Goal: Task Accomplishment & Management: Manage account settings

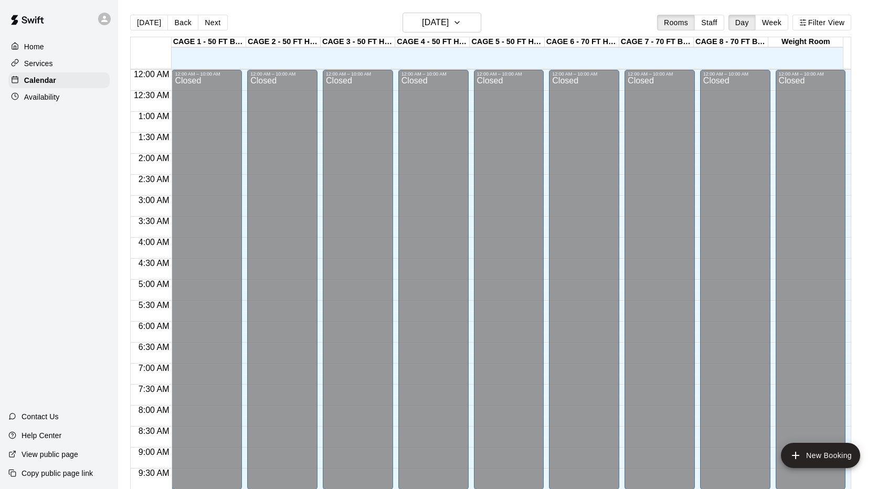
scroll to position [485, 0]
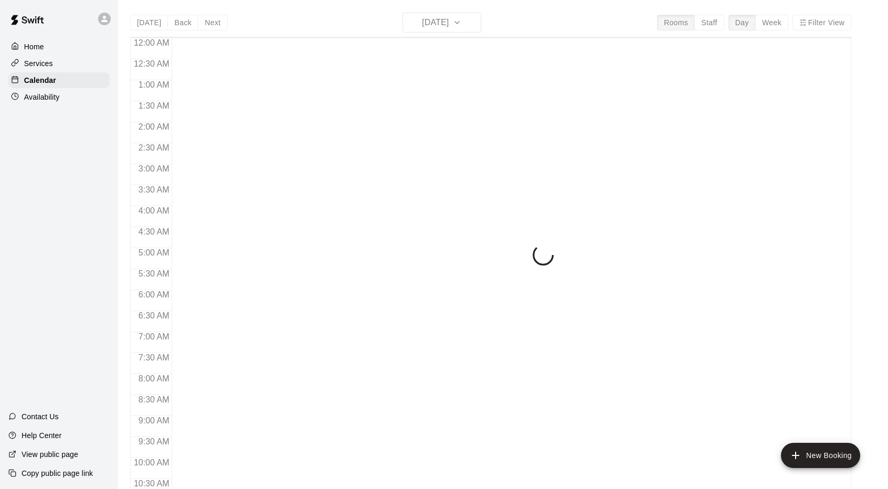
scroll to position [514, 0]
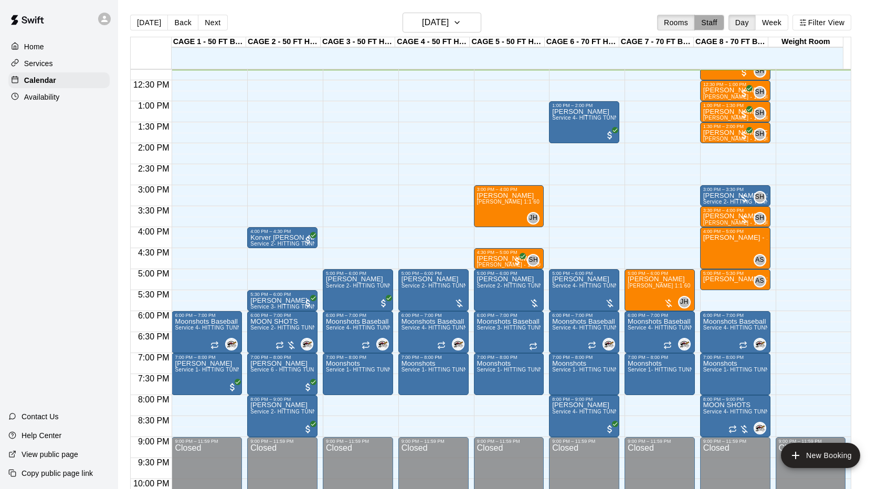
click at [711, 26] on button "Staff" at bounding box center [709, 23] width 30 height 16
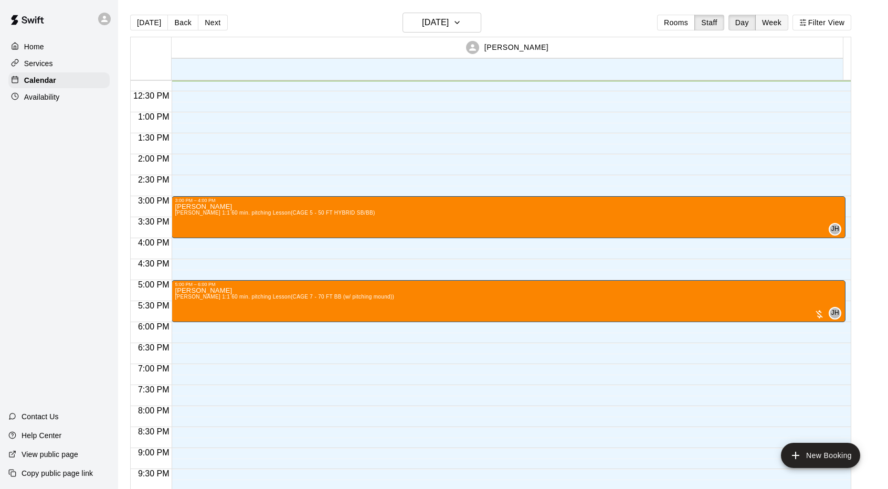
click at [780, 22] on button "Week" at bounding box center [771, 23] width 33 height 16
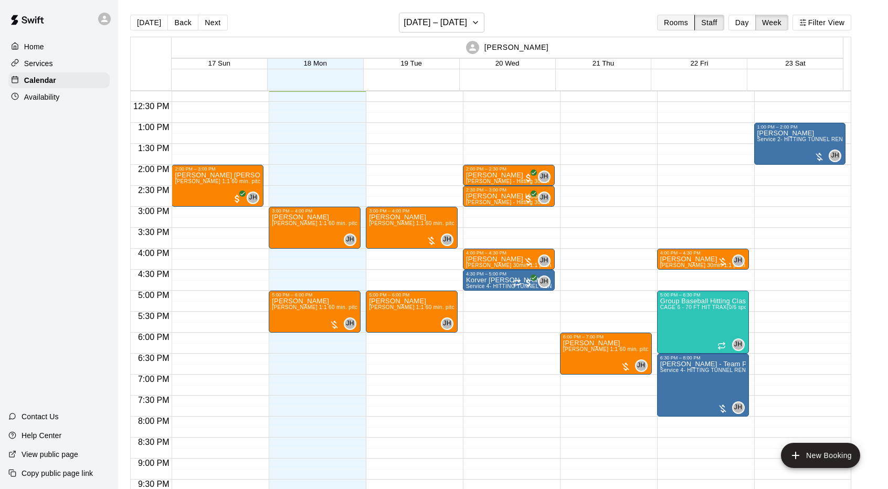
click at [680, 27] on button "Rooms" at bounding box center [676, 23] width 38 height 16
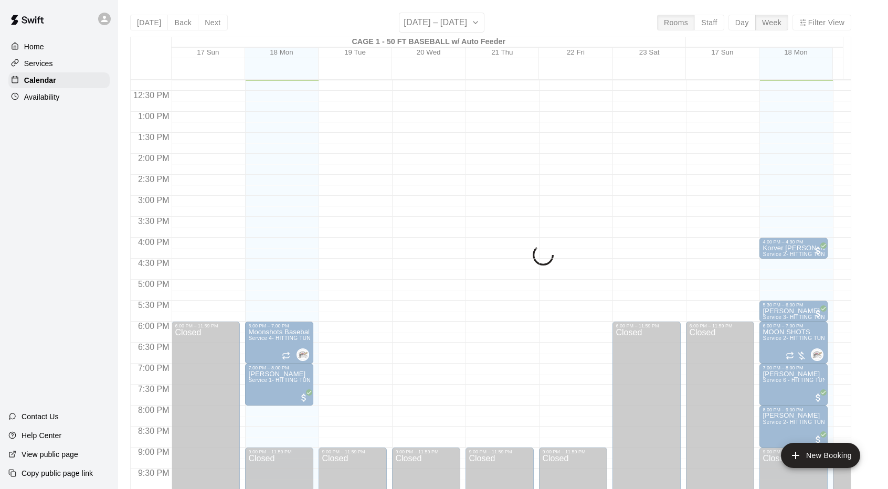
click at [752, 20] on div "Today Back Next August 17 – 23 Rooms Staff Day Week Filter View CAGE 1 - 50 FT …" at bounding box center [490, 257] width 721 height 489
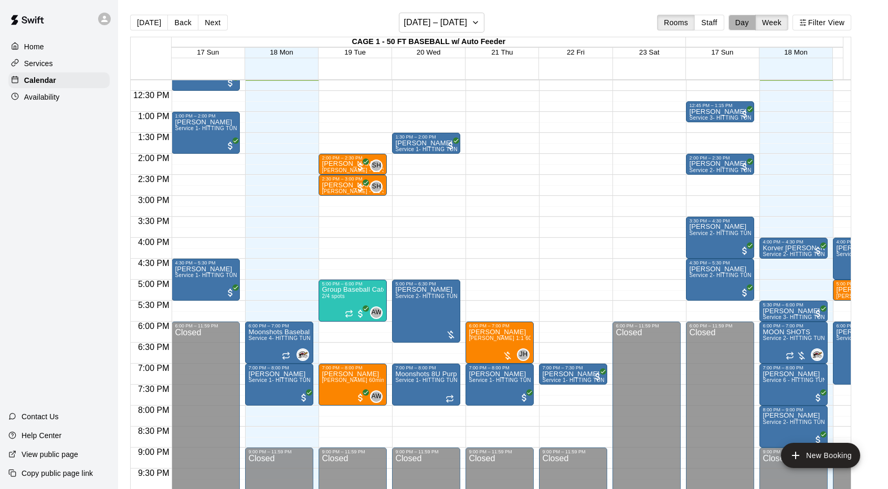
click at [752, 20] on button "Day" at bounding box center [741, 23] width 27 height 16
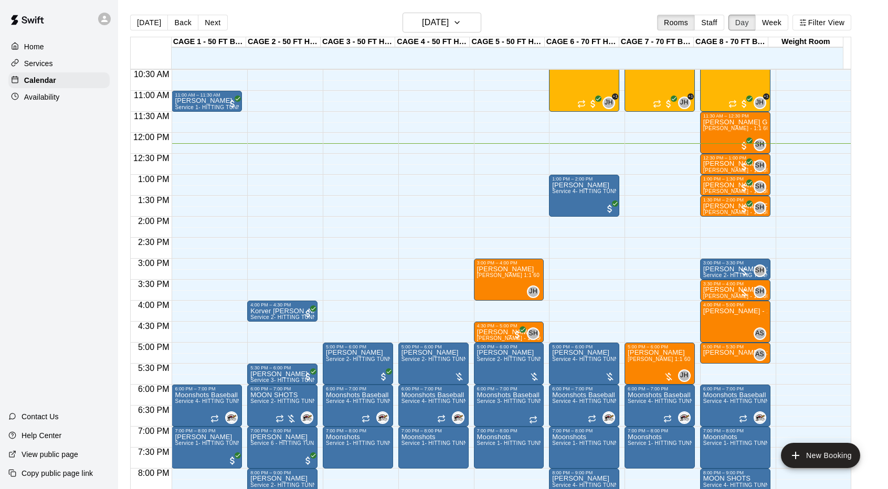
scroll to position [441, 0]
click at [217, 24] on button "Next" at bounding box center [212, 23] width 29 height 16
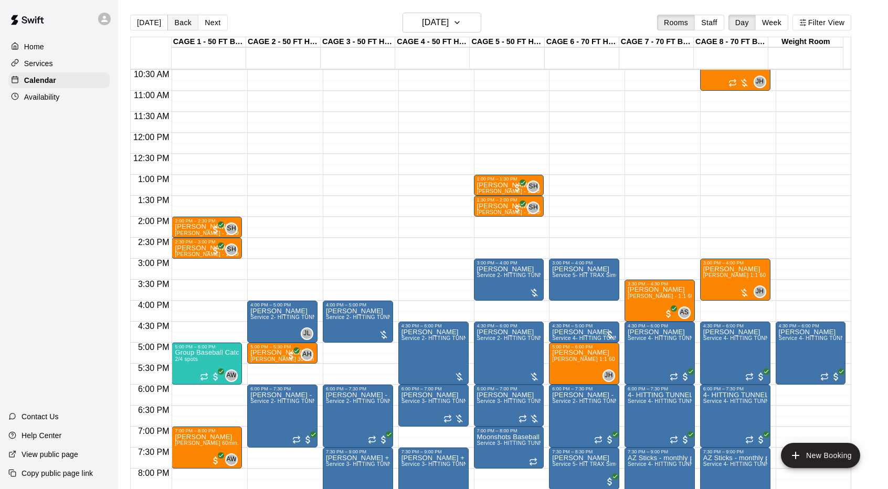
click at [176, 23] on button "Back" at bounding box center [182, 23] width 31 height 16
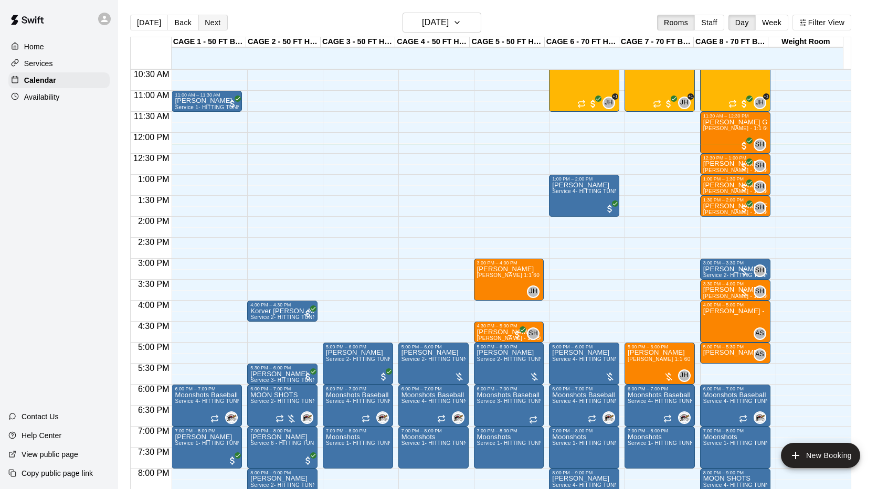
click at [216, 25] on button "Next" at bounding box center [212, 23] width 29 height 16
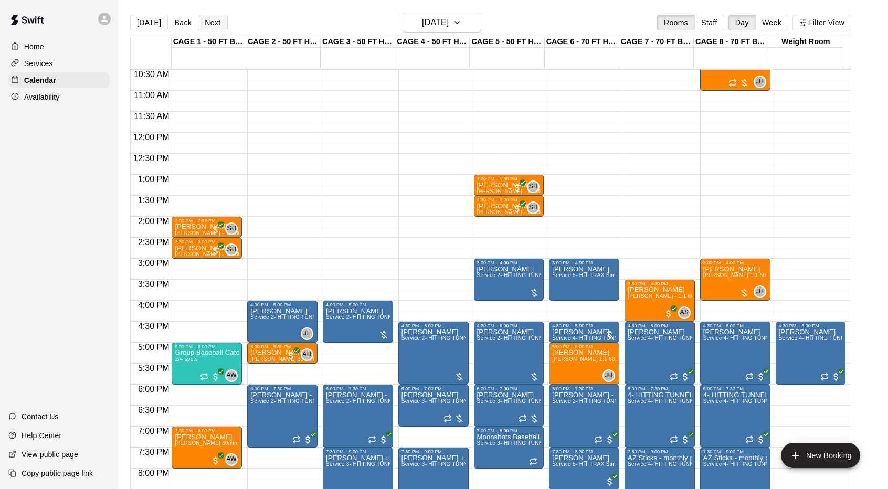
click at [216, 25] on button "Next" at bounding box center [212, 23] width 29 height 16
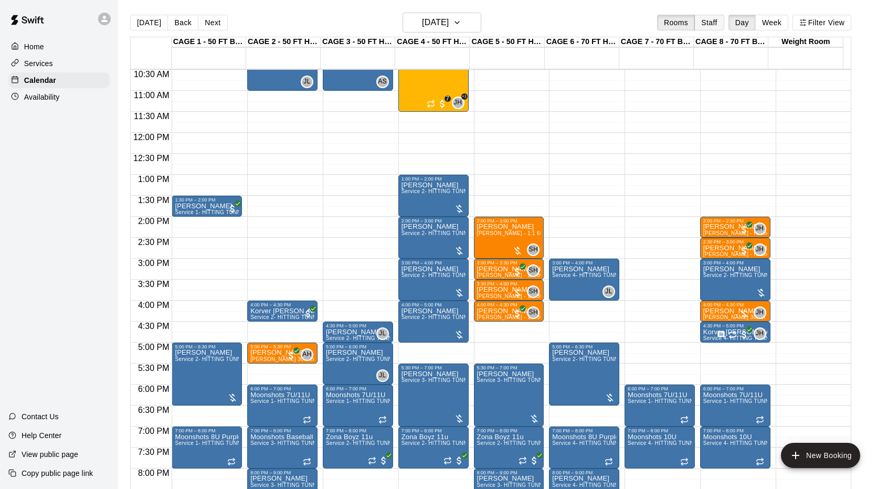
click at [708, 20] on button "Staff" at bounding box center [709, 23] width 30 height 16
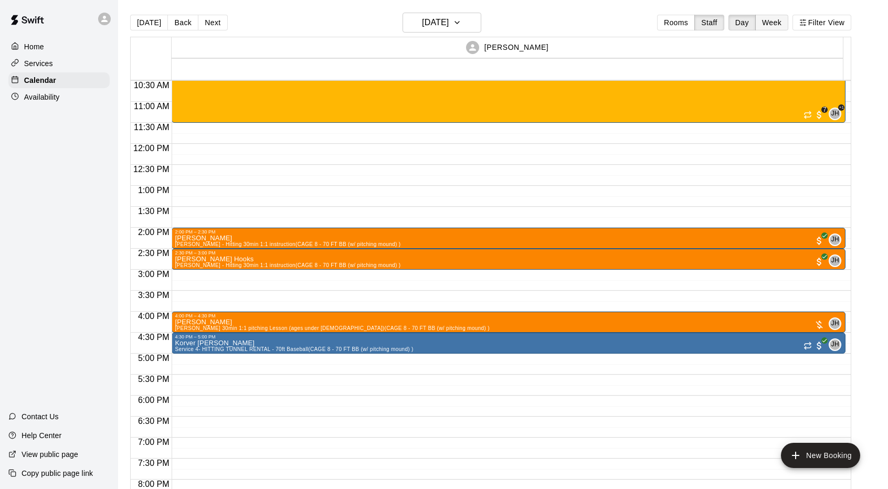
click at [785, 24] on button "Week" at bounding box center [771, 23] width 33 height 16
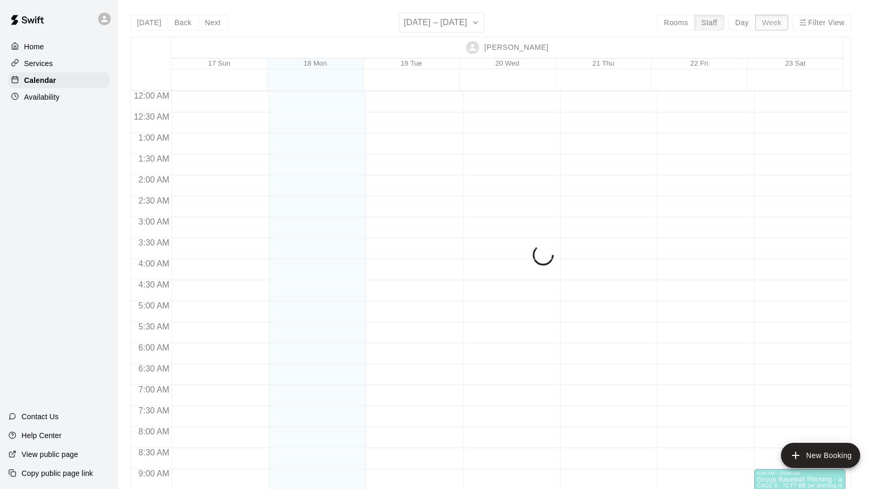
scroll to position [516, 0]
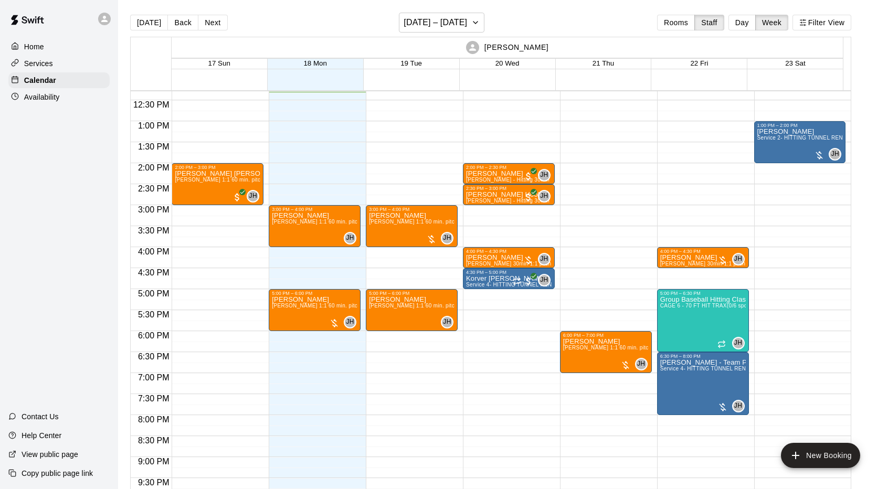
click at [70, 97] on div "Availability" at bounding box center [58, 97] width 101 height 16
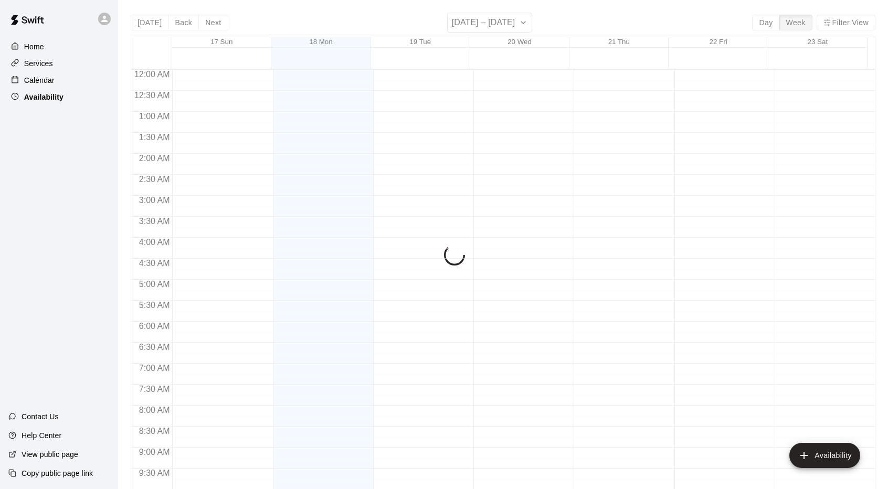
scroll to position [516, 0]
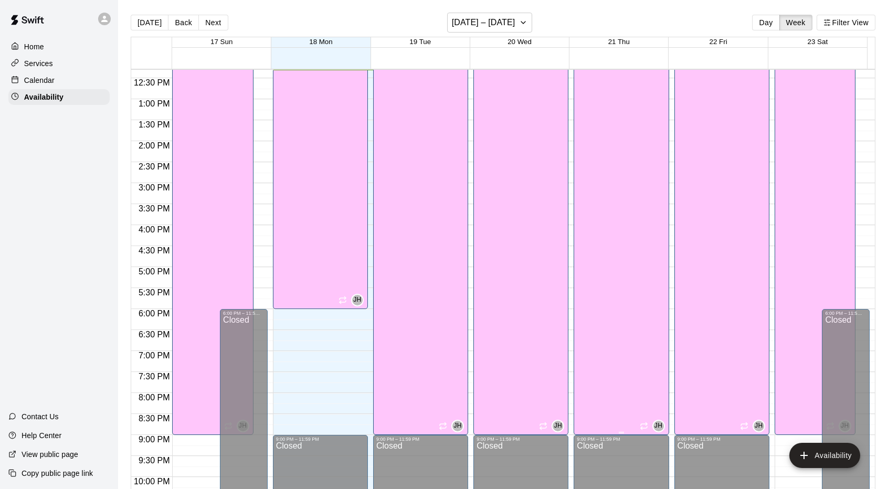
click at [615, 284] on div "John Havird CAGE 6 - 70 FT HIT TRAX , CAGE 7 - 70 FT BB (w/ pitching mound), CA…" at bounding box center [621, 224] width 89 height 489
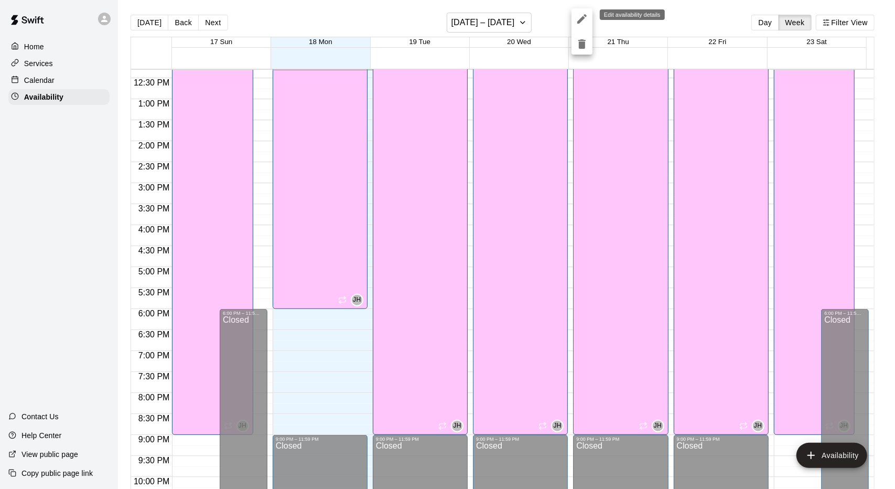
click at [582, 25] on icon "edit" at bounding box center [582, 19] width 13 height 13
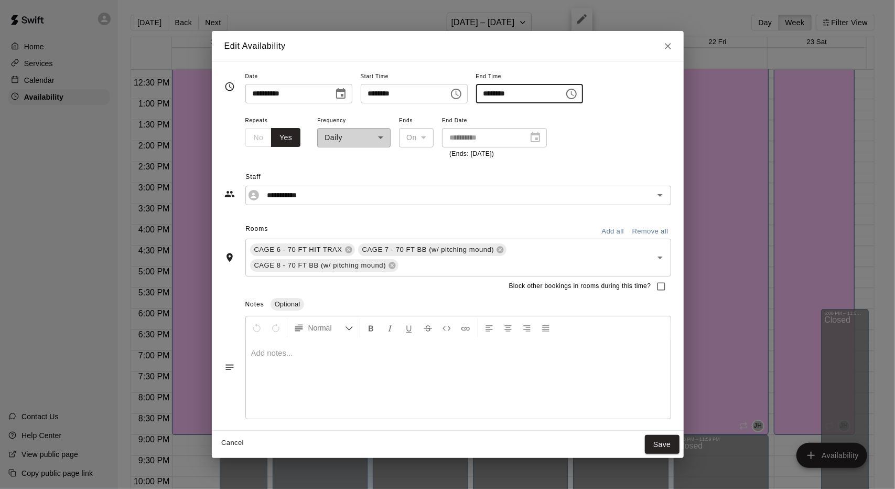
click at [531, 94] on input "********" at bounding box center [516, 93] width 81 height 19
click at [540, 92] on input "********" at bounding box center [516, 93] width 81 height 19
type input "********"
click at [664, 446] on button "Save" at bounding box center [662, 444] width 35 height 19
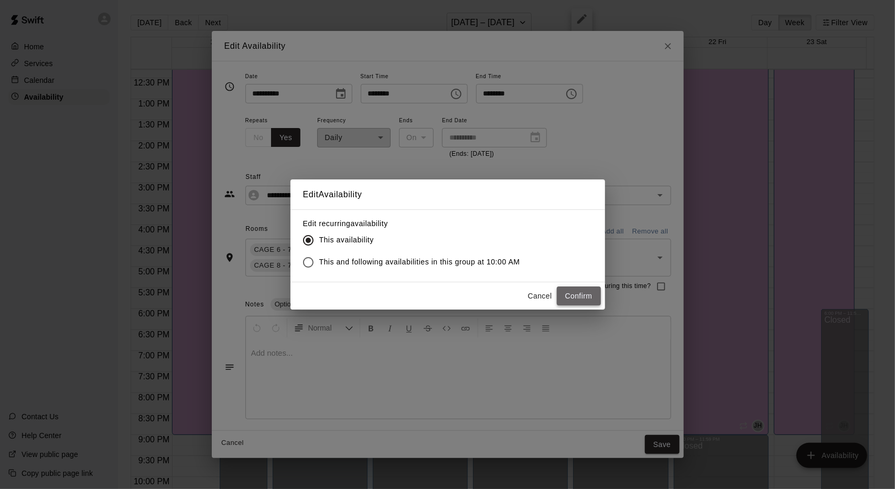
click at [582, 292] on button "Confirm" at bounding box center [579, 295] width 44 height 19
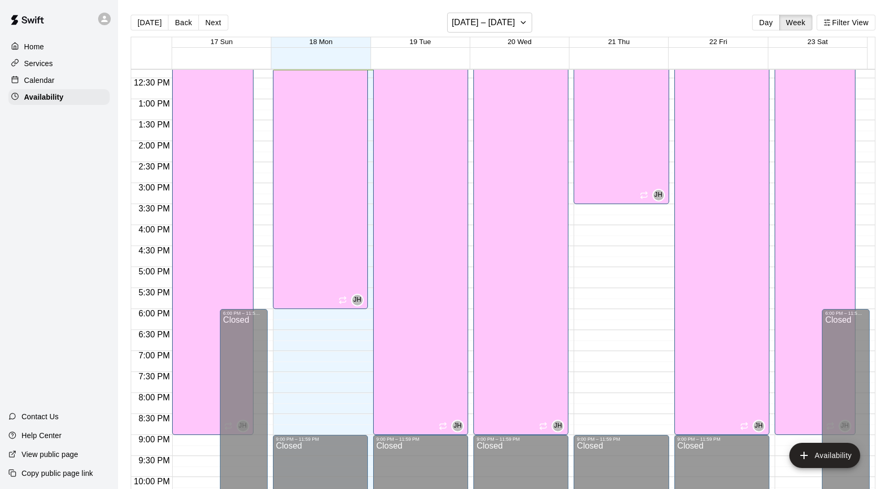
click at [102, 83] on div "Calendar" at bounding box center [58, 80] width 101 height 16
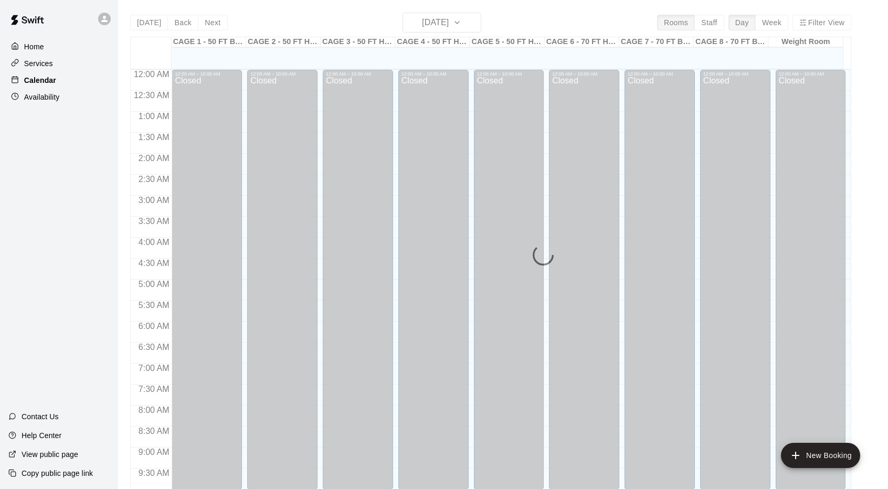
scroll to position [517, 0]
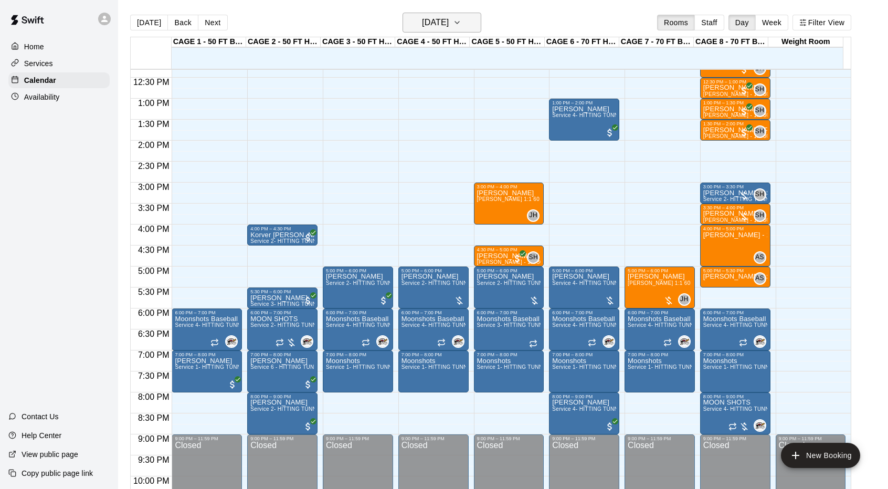
click at [430, 24] on h6 "[DATE]" at bounding box center [435, 22] width 27 height 15
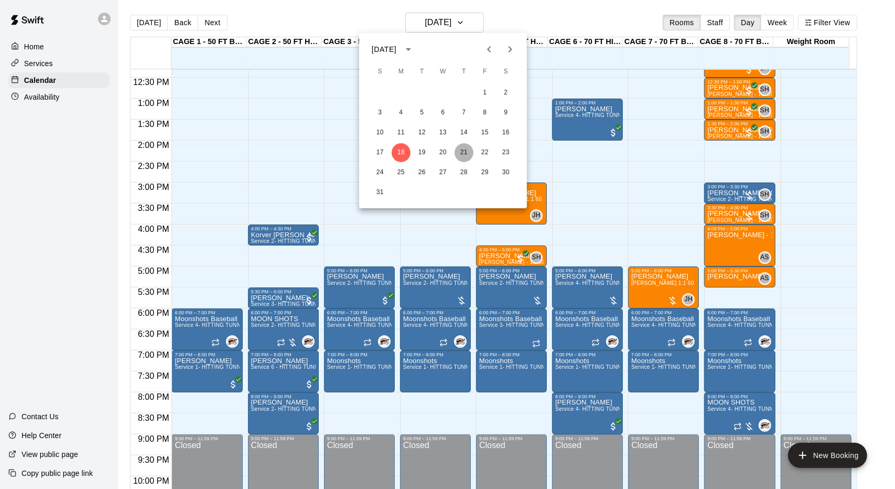
click at [464, 148] on button "21" at bounding box center [464, 152] width 19 height 19
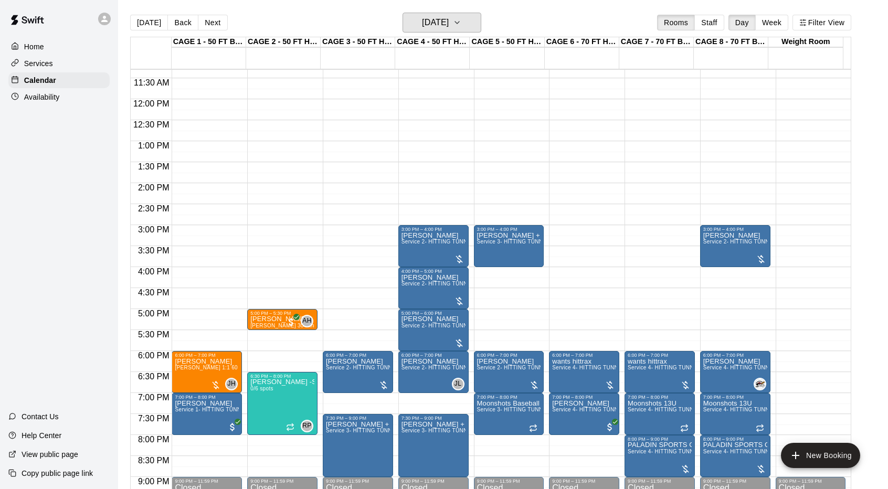
scroll to position [474, 0]
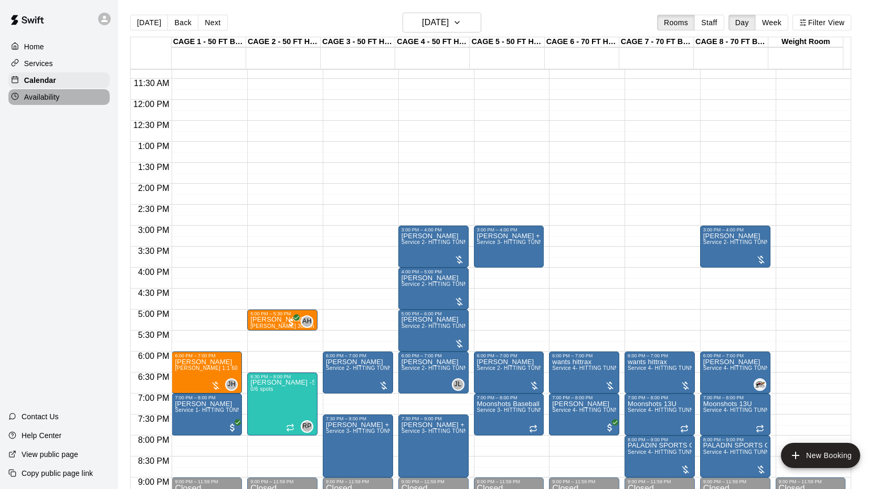
click at [67, 100] on div "Availability" at bounding box center [58, 97] width 101 height 16
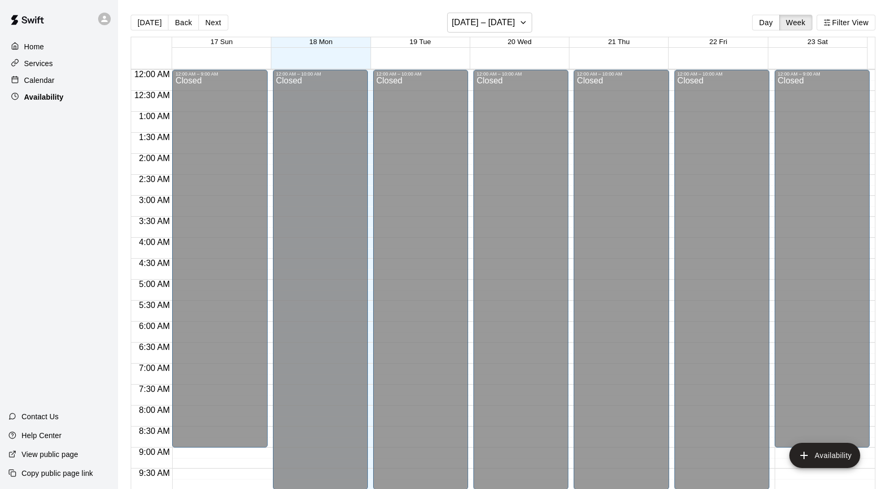
scroll to position [517, 0]
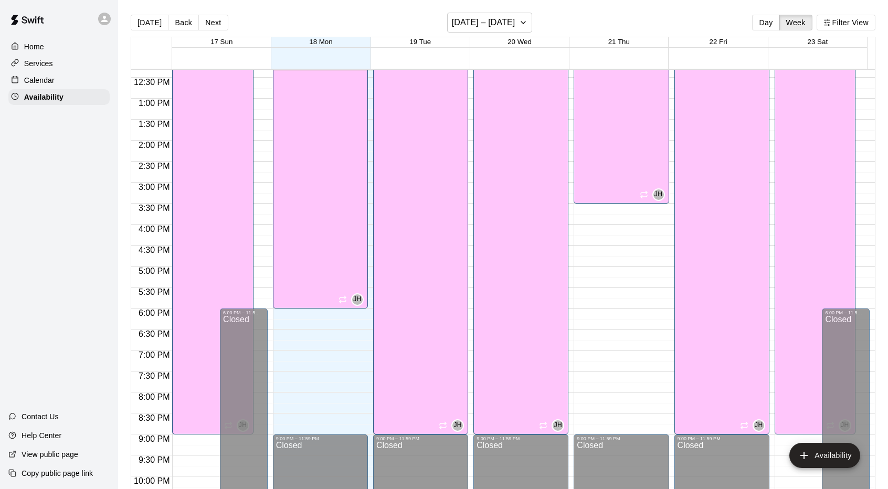
click at [611, 319] on div "12:00 AM – 10:00 AM Closed 10:00 AM – 3:30 PM John Havird CAGE 6 - 70 FT HIT TR…" at bounding box center [620, 56] width 95 height 1007
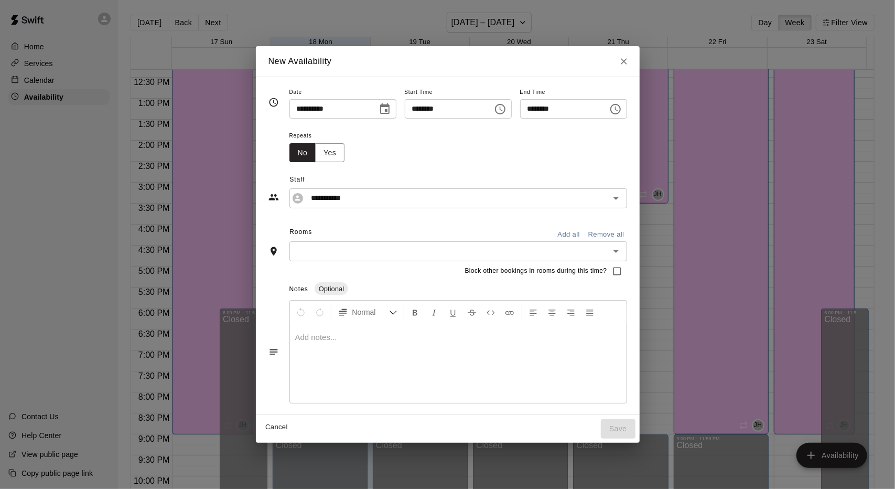
click at [446, 109] on input "********" at bounding box center [445, 108] width 81 height 19
type input "********"
click at [584, 105] on input "********" at bounding box center [560, 108] width 81 height 19
type input "********"
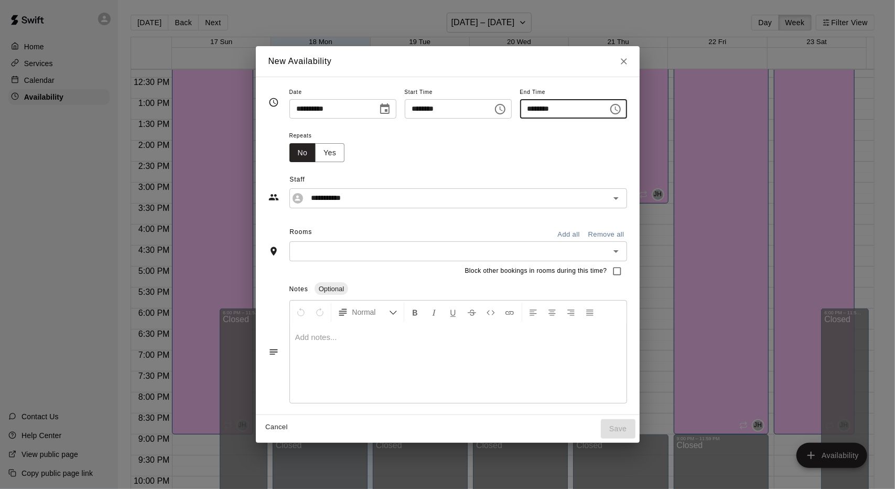
click at [419, 252] on input "text" at bounding box center [450, 250] width 314 height 13
click at [585, 234] on button "Add all" at bounding box center [569, 235] width 34 height 16
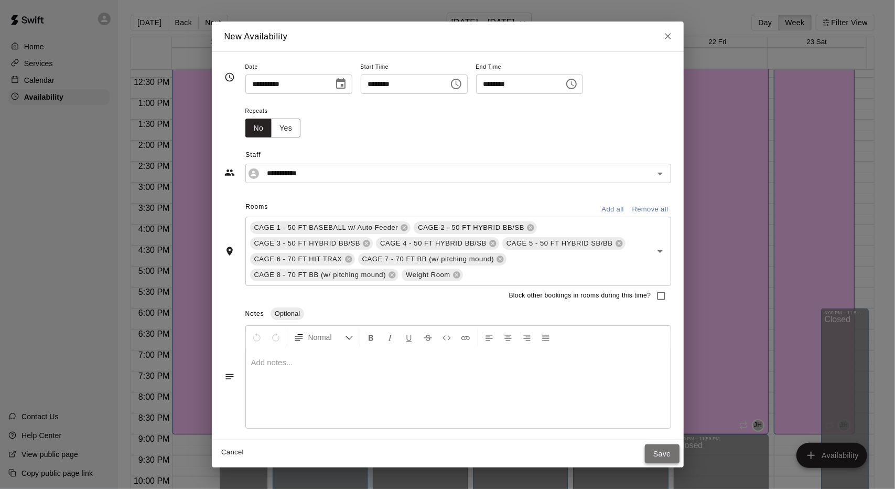
click at [663, 444] on button "Save" at bounding box center [662, 453] width 35 height 19
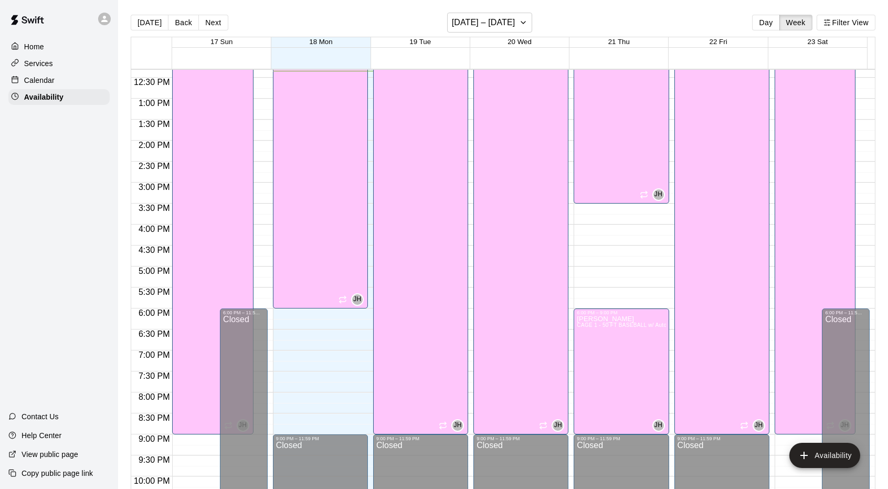
click at [58, 76] on div "Calendar" at bounding box center [58, 80] width 101 height 16
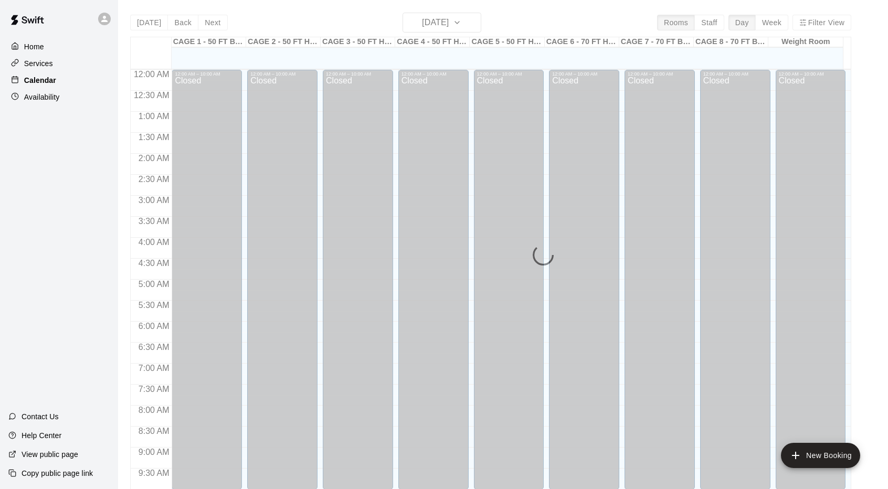
scroll to position [518, 0]
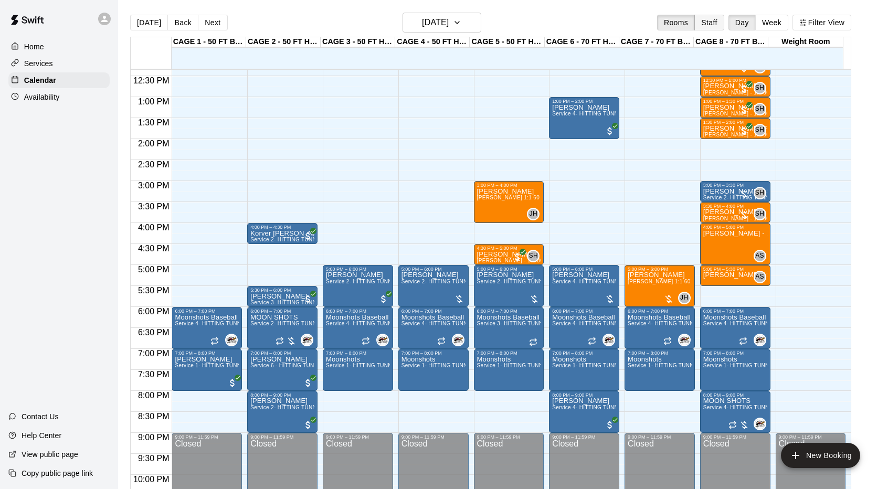
click at [714, 20] on button "Staff" at bounding box center [709, 23] width 30 height 16
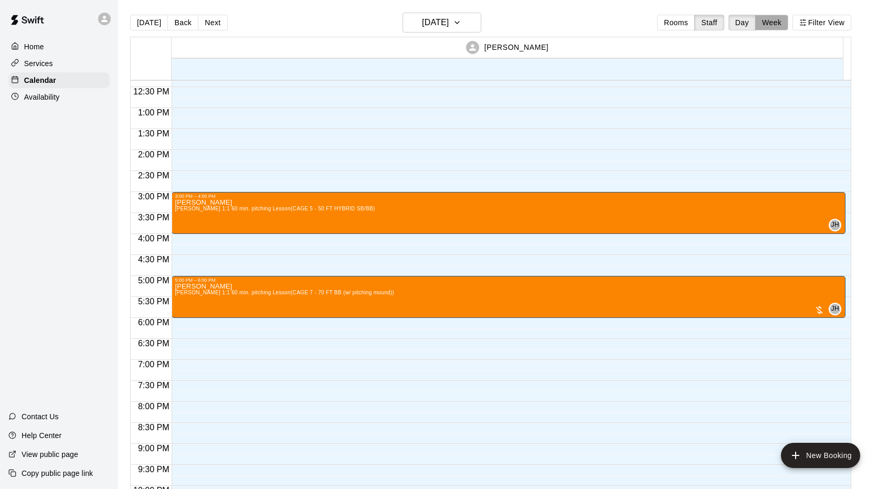
click at [788, 24] on button "Week" at bounding box center [771, 23] width 33 height 16
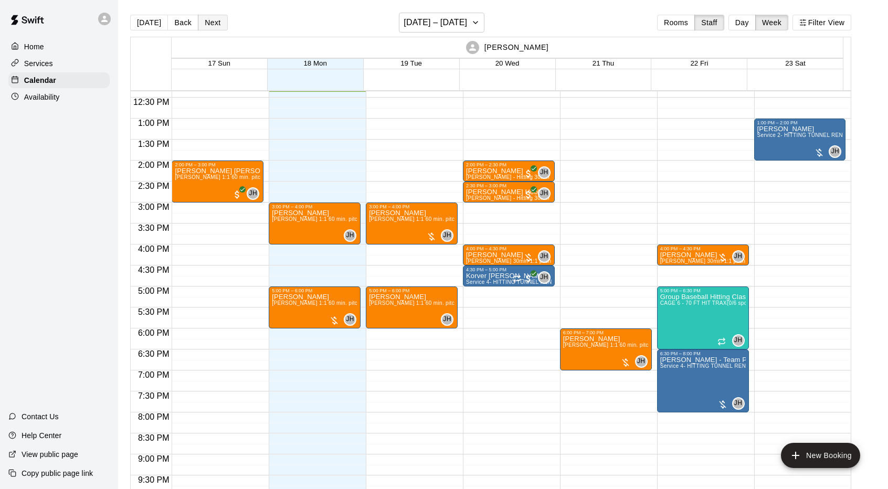
click at [209, 23] on button "Next" at bounding box center [212, 23] width 29 height 16
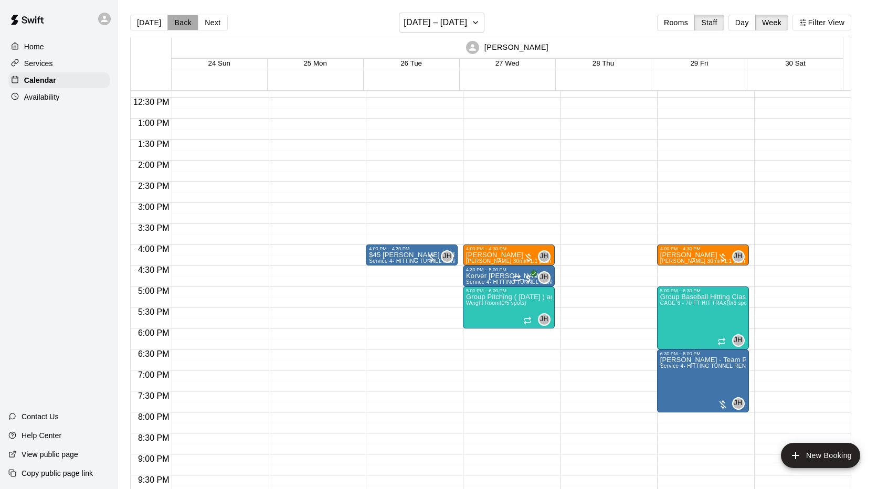
click at [178, 19] on button "Back" at bounding box center [182, 23] width 31 height 16
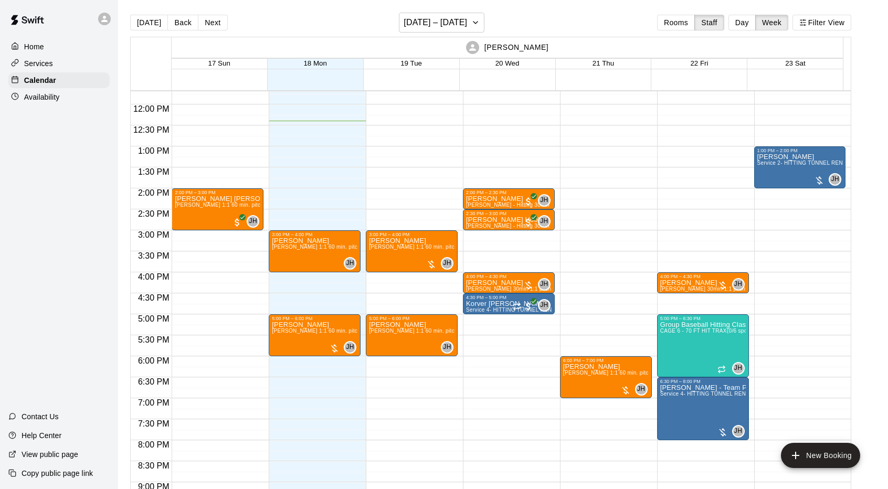
scroll to position [497, 0]
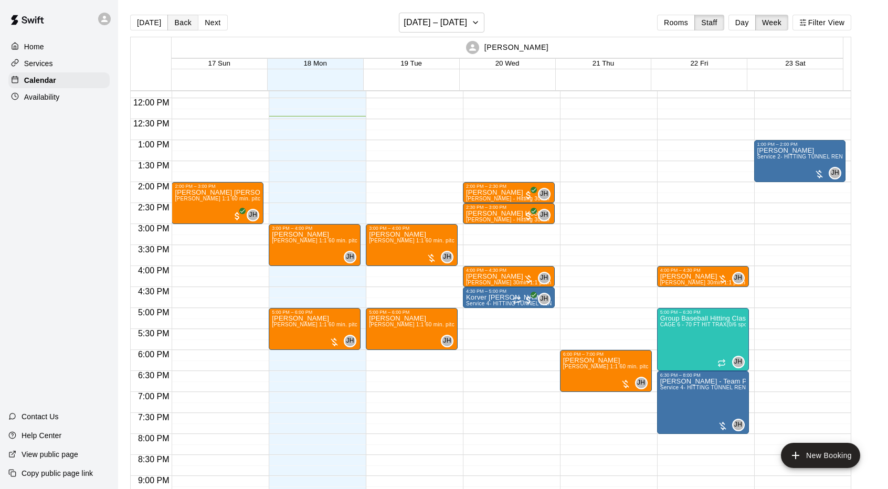
click at [178, 21] on button "Back" at bounding box center [182, 23] width 31 height 16
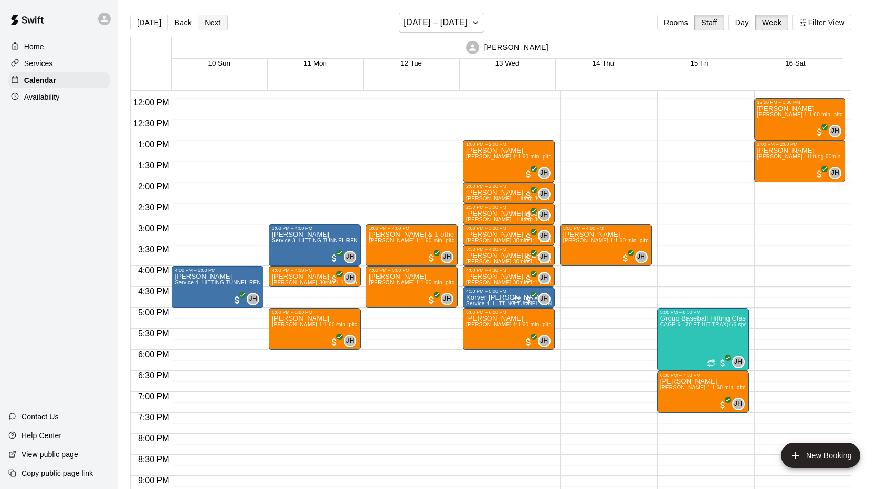
click at [219, 23] on button "Next" at bounding box center [212, 23] width 29 height 16
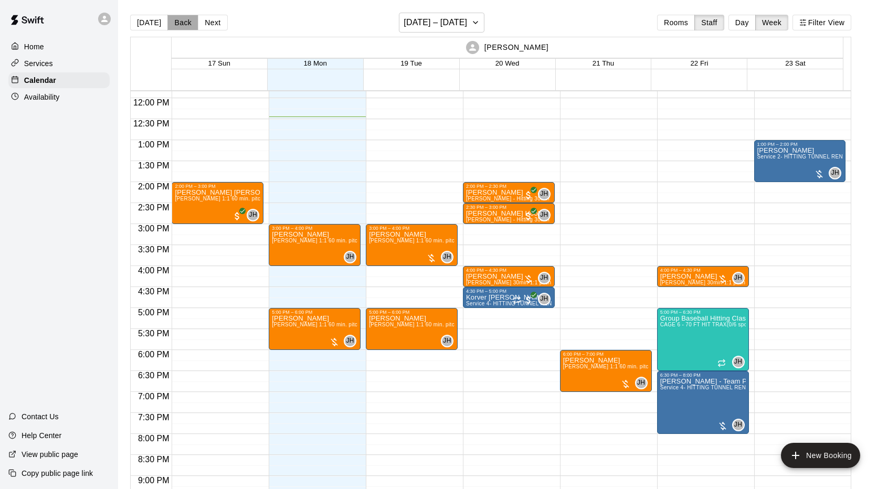
click at [176, 24] on button "Back" at bounding box center [182, 23] width 31 height 16
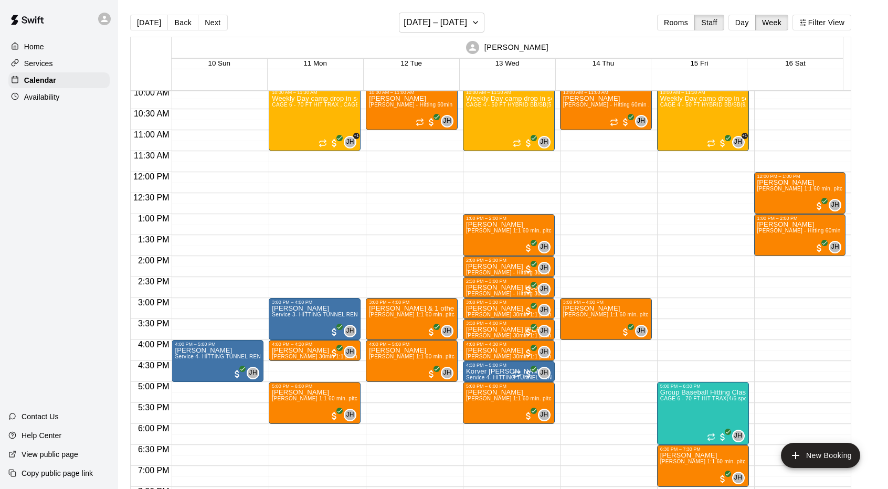
scroll to position [423, 0]
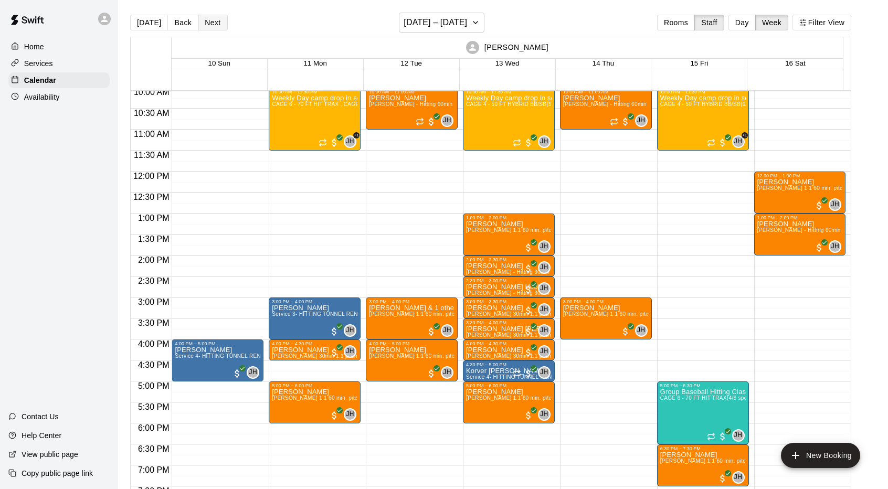
click at [202, 22] on button "Next" at bounding box center [212, 23] width 29 height 16
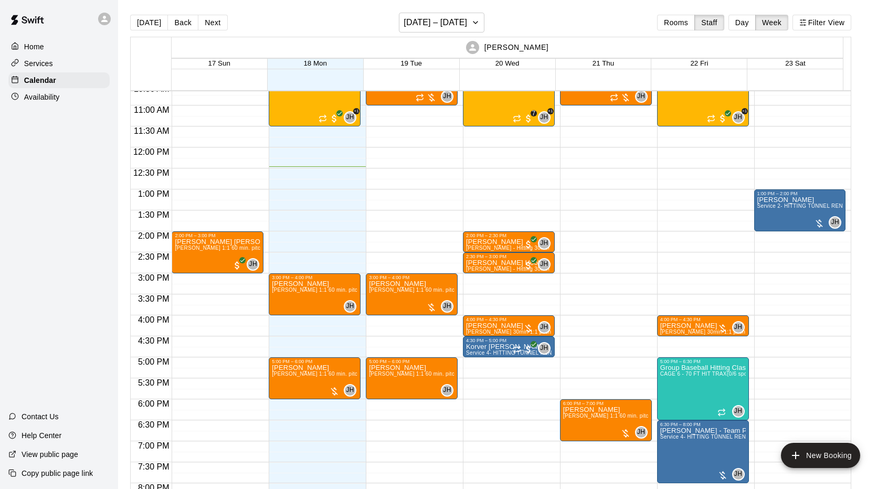
scroll to position [450, 0]
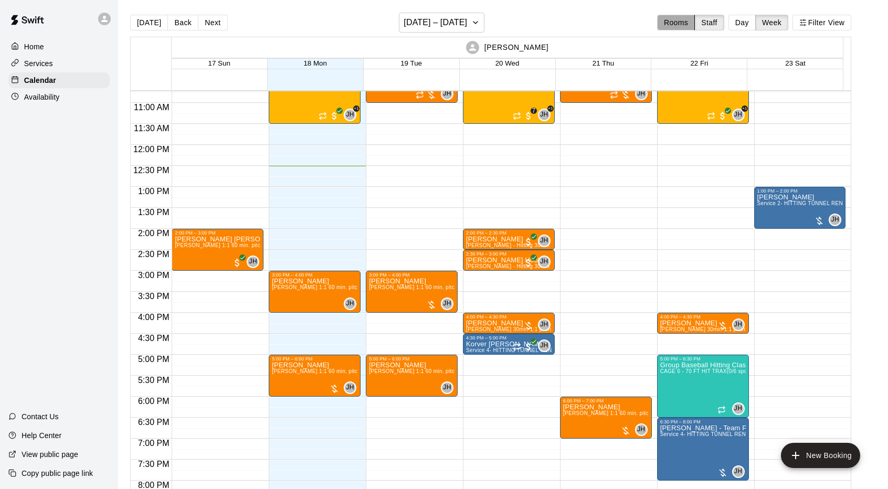
click at [671, 24] on button "Rooms" at bounding box center [676, 23] width 38 height 16
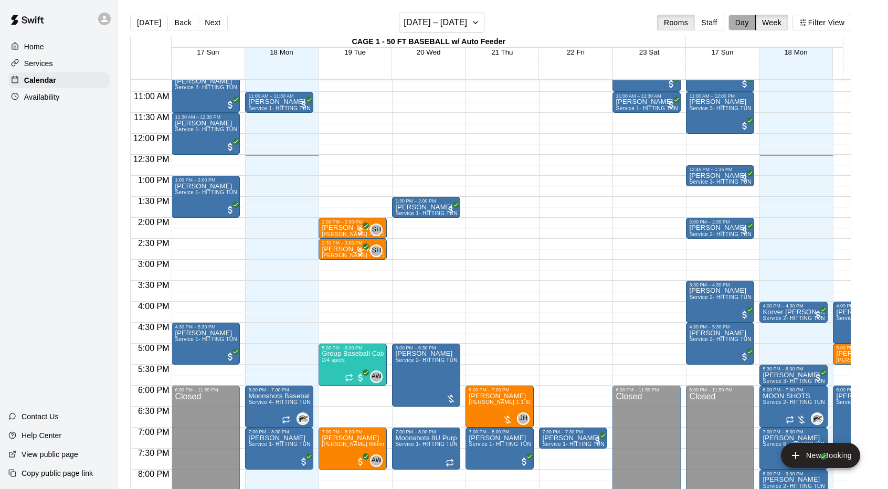
click at [752, 22] on button "Day" at bounding box center [741, 23] width 27 height 16
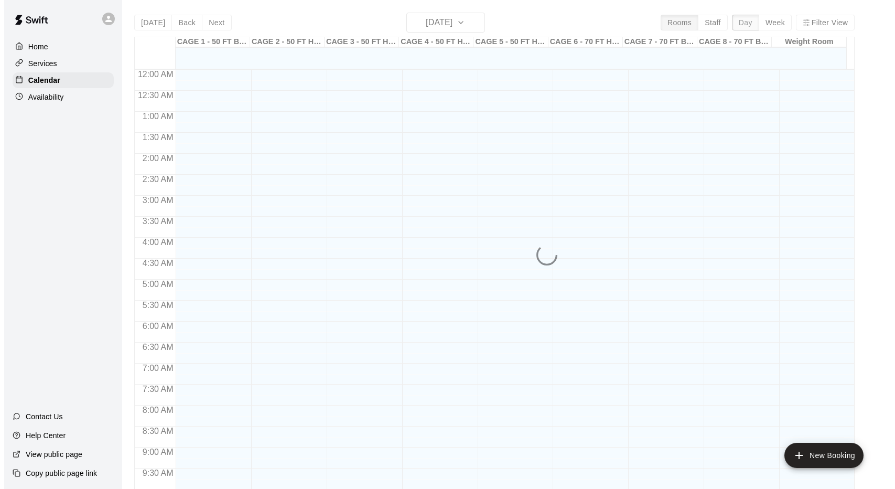
scroll to position [526, 0]
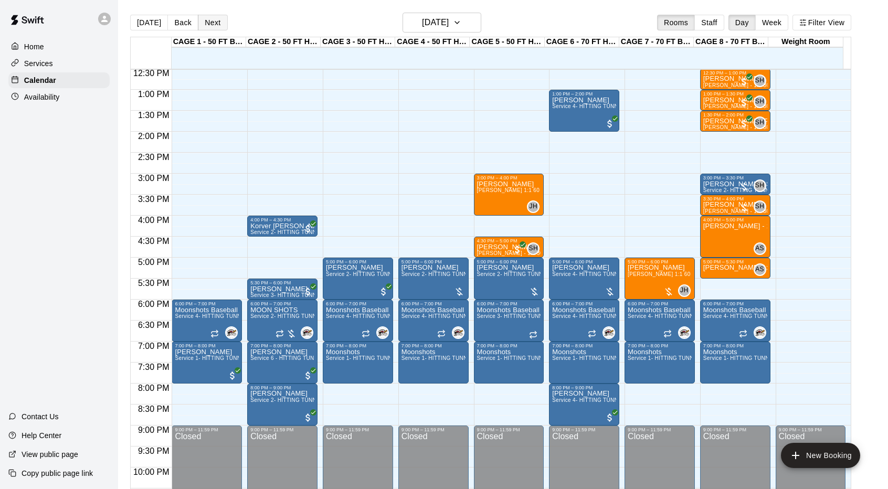
click at [211, 24] on button "Next" at bounding box center [212, 23] width 29 height 16
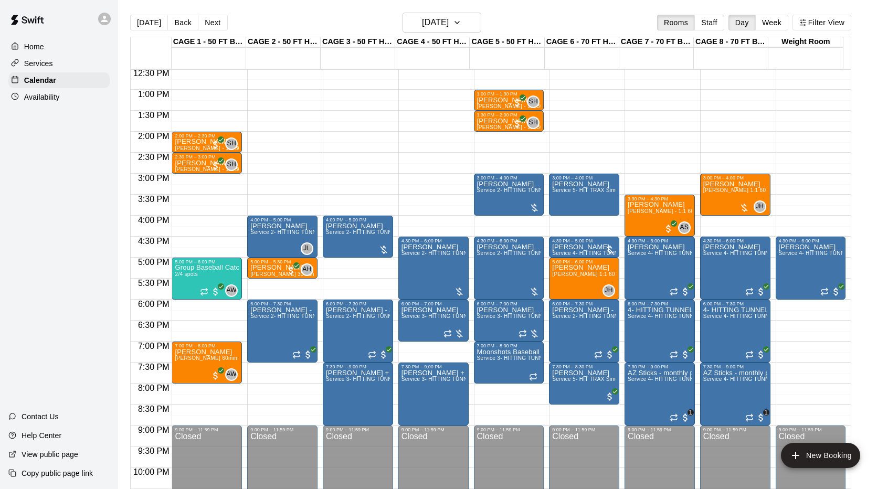
click at [191, 219] on div "12:00 AM – 10:00 AM Closed 2:00 PM – 2:30 PM Devin Leo Scott Hairston - 1:1 30 …" at bounding box center [207, 47] width 70 height 1007
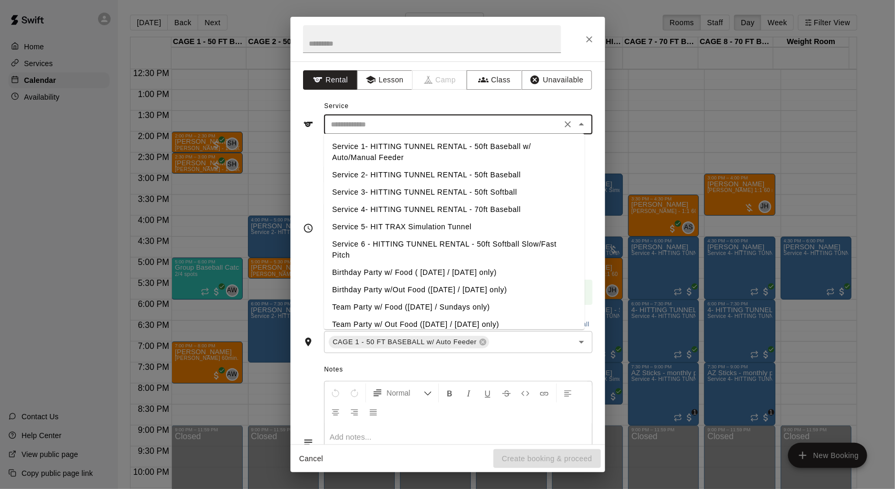
click at [393, 127] on input "text" at bounding box center [442, 124] width 231 height 13
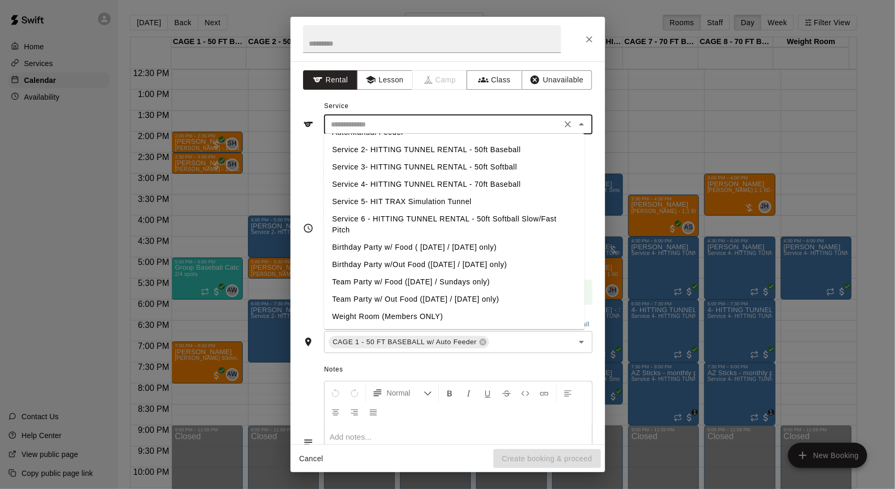
scroll to position [0, 0]
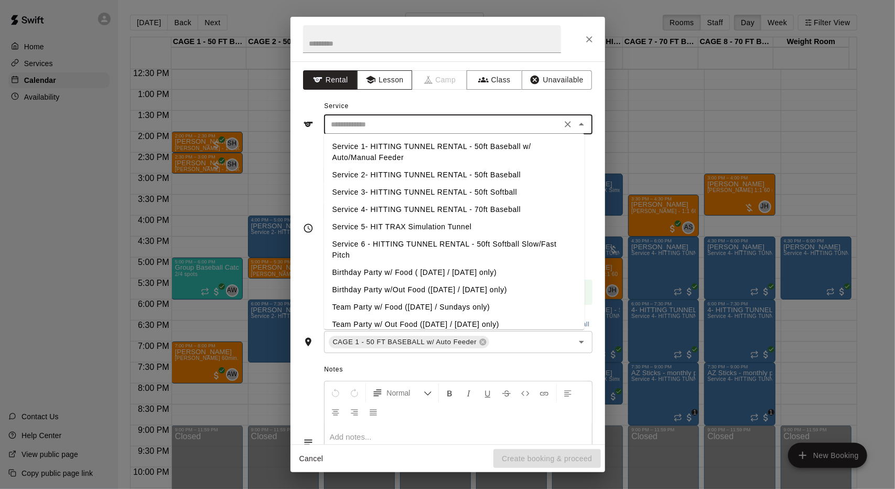
click at [375, 81] on button "Lesson" at bounding box center [384, 79] width 55 height 19
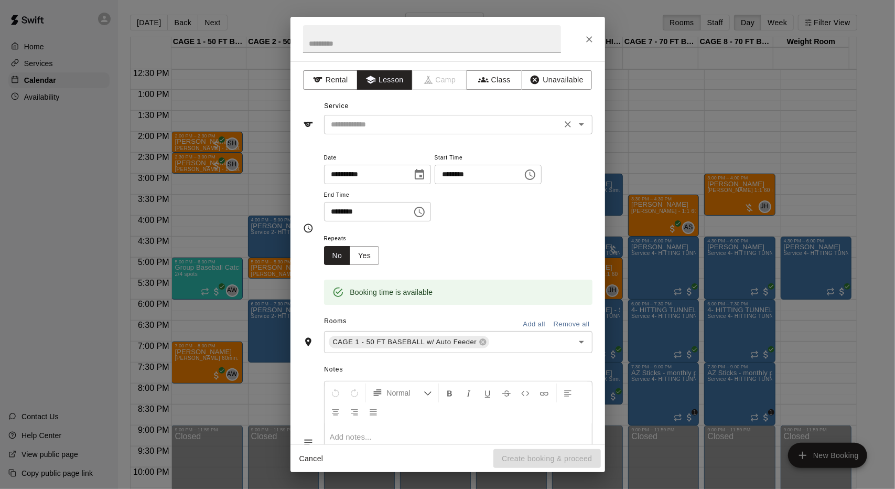
click at [376, 130] on input "text" at bounding box center [442, 124] width 231 height 13
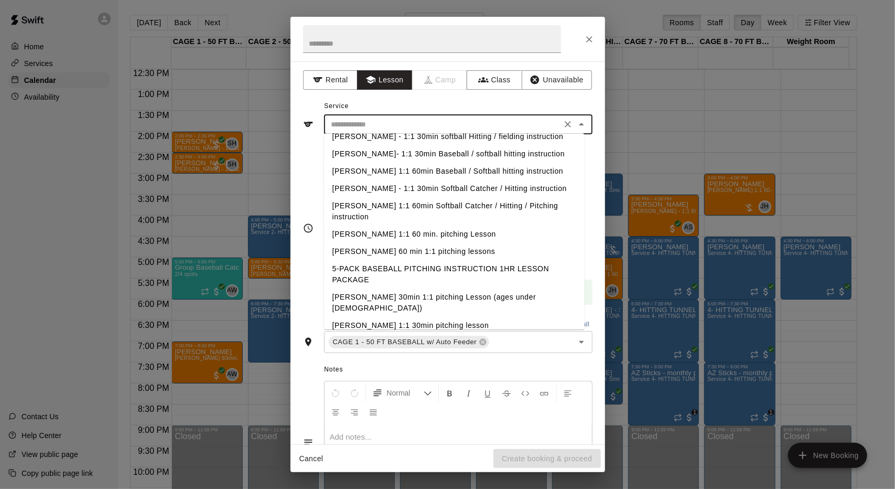
scroll to position [322, 0]
click at [382, 227] on li "[PERSON_NAME] 1:1 60 min. pitching Lesson" at bounding box center [454, 233] width 261 height 17
type input "**********"
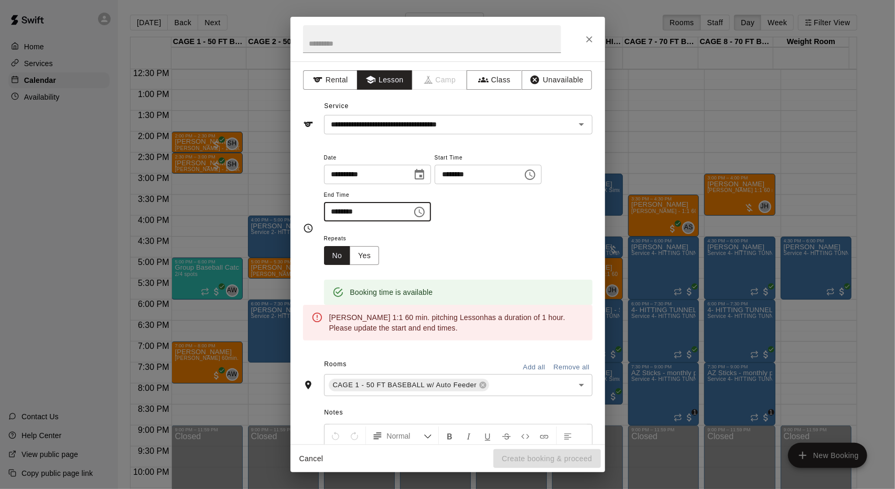
click at [405, 207] on input "********" at bounding box center [364, 211] width 81 height 19
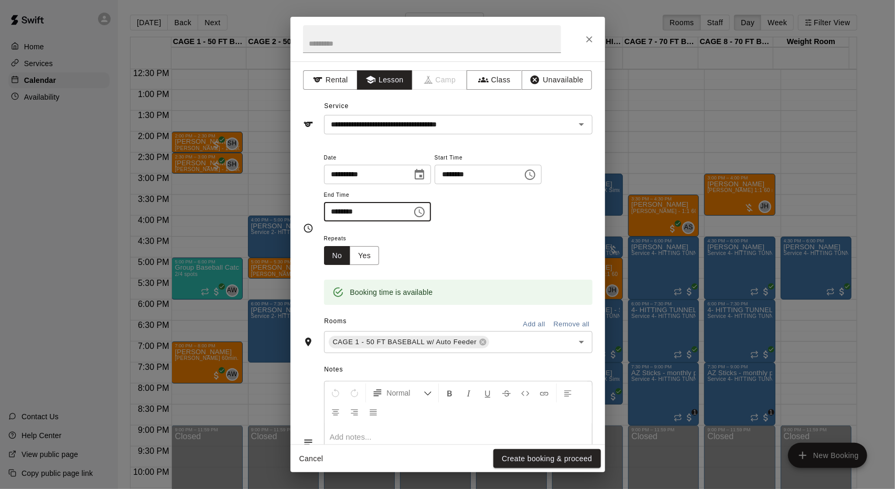
type input "********"
click at [449, 265] on div "Booking time is available" at bounding box center [458, 285] width 269 height 40
click at [360, 51] on input "text" at bounding box center [432, 39] width 258 height 28
type input "**********"
click at [548, 455] on button "Create booking & proceed" at bounding box center [547, 458] width 107 height 19
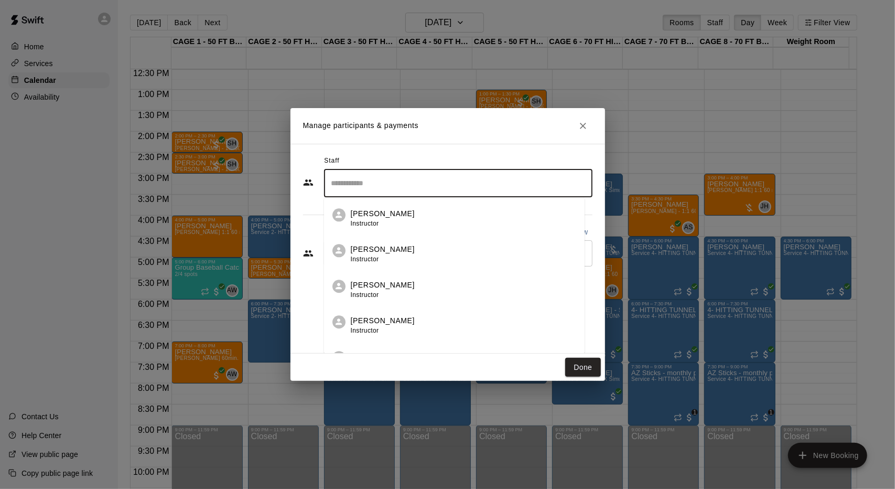
click at [415, 180] on input "Search staff" at bounding box center [458, 183] width 259 height 18
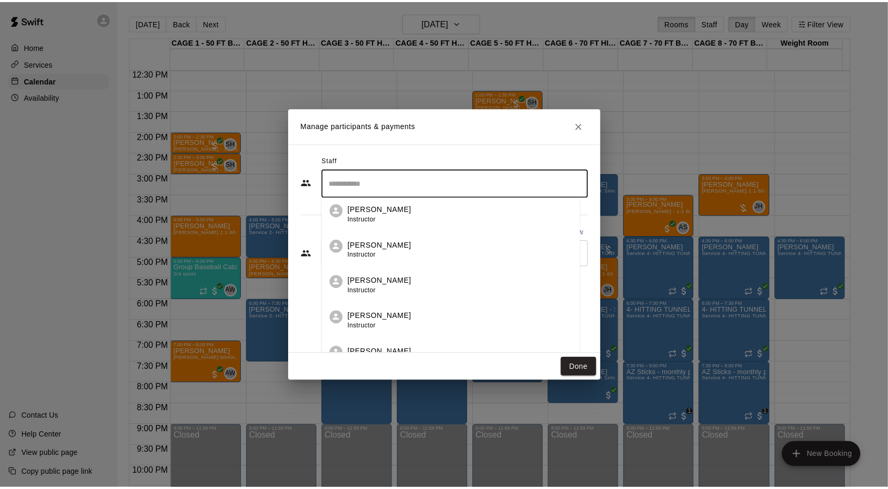
scroll to position [148, 0]
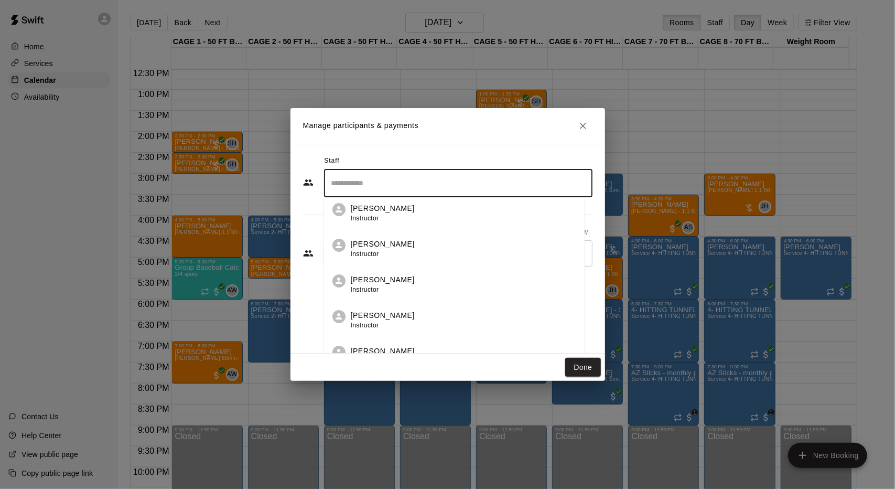
click at [409, 275] on div "John Havird Instructor" at bounding box center [464, 284] width 226 height 20
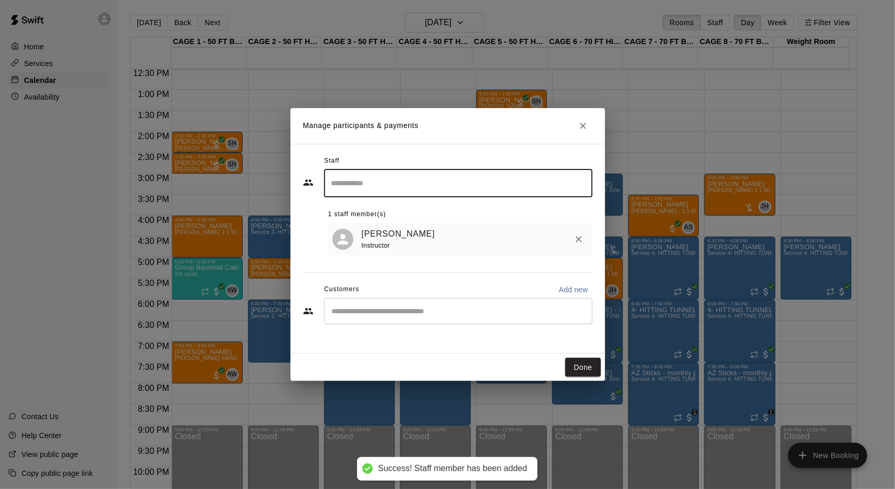
click at [508, 315] on input "Start typing to search customers..." at bounding box center [458, 311] width 259 height 10
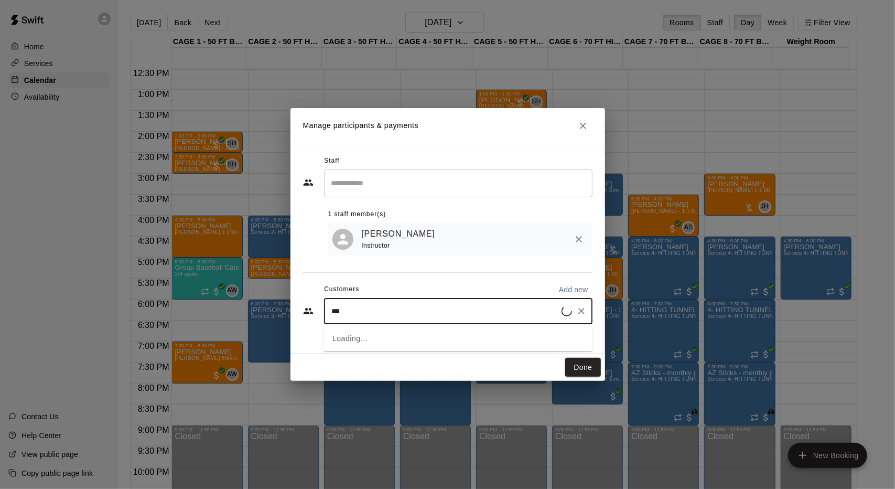
type input "****"
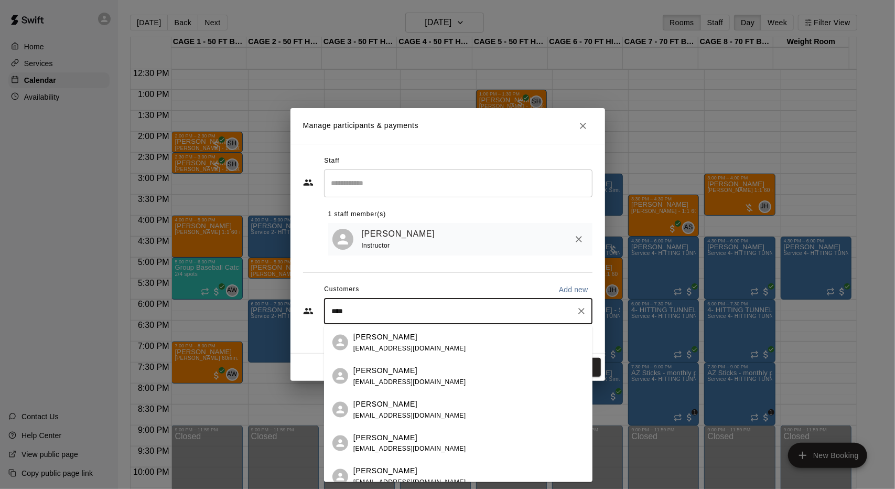
click at [482, 336] on div "Miranda Buckley mjwolf039401@gmail.com" at bounding box center [469, 342] width 231 height 23
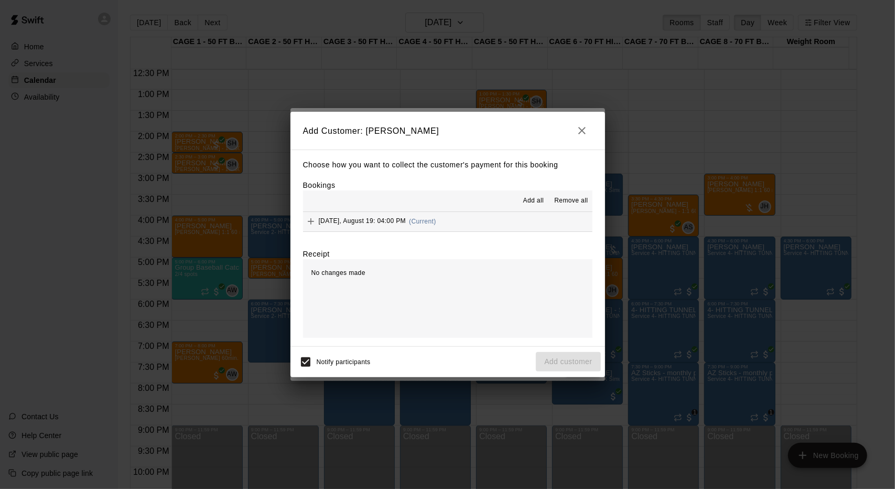
click at [460, 240] on div "Choose how you want to collect the customer's payment for this booking Bookings…" at bounding box center [448, 248] width 315 height 197
click at [566, 358] on div "Notify participants Add customer" at bounding box center [448, 362] width 306 height 22
click at [582, 134] on icon "button" at bounding box center [582, 130] width 13 height 13
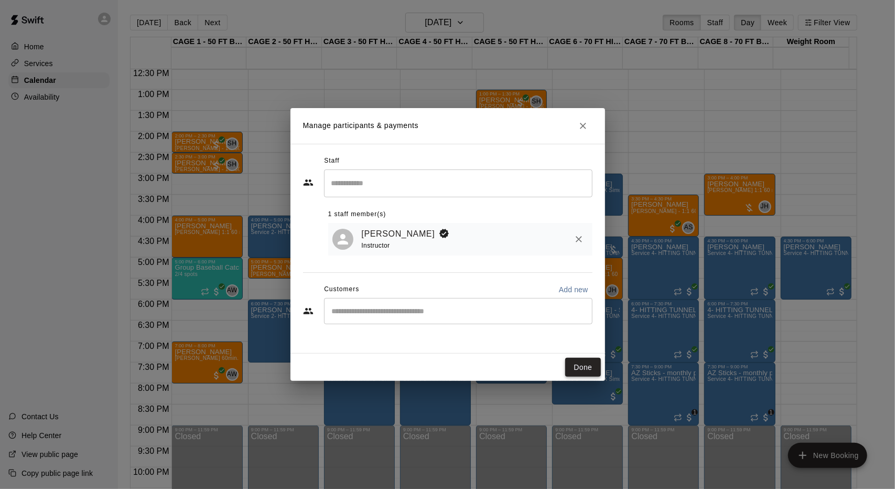
click at [590, 369] on button "Done" at bounding box center [583, 367] width 35 height 19
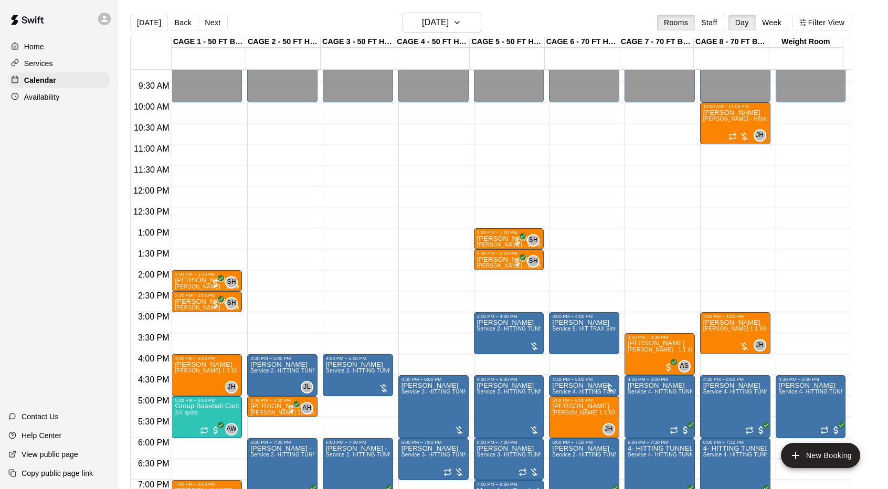
scroll to position [386, 0]
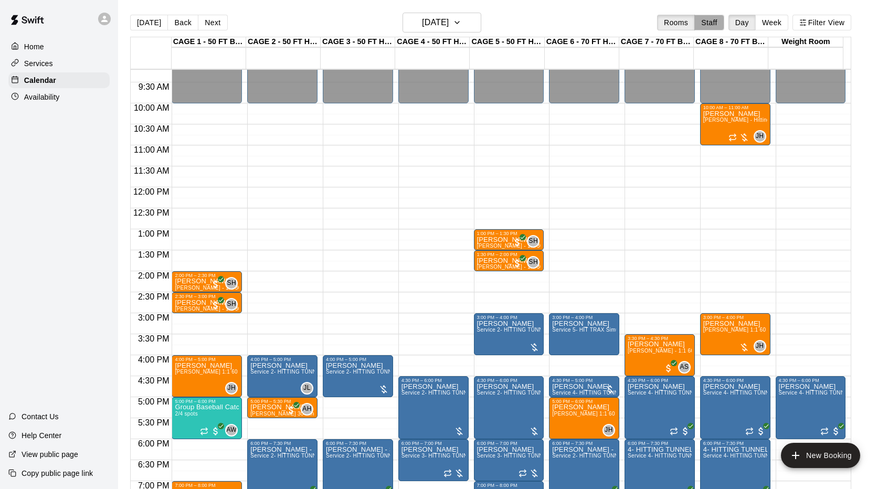
click at [719, 24] on button "Staff" at bounding box center [709, 23] width 30 height 16
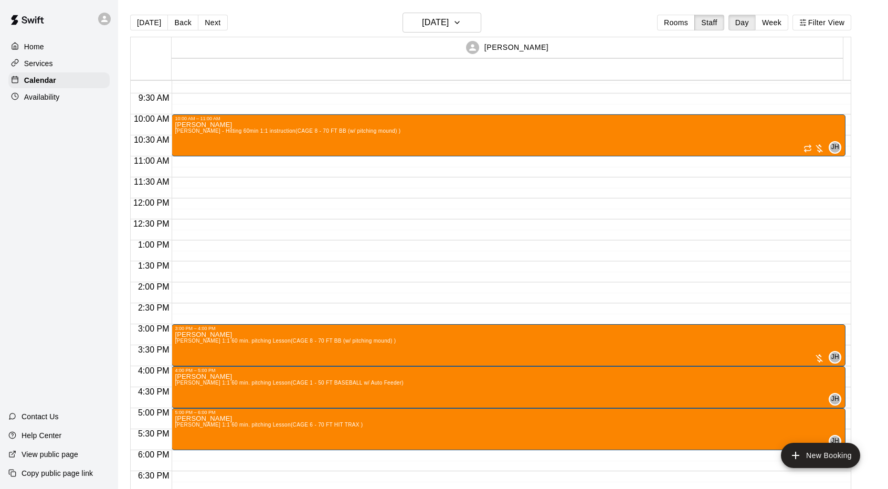
click at [775, 22] on button "Week" at bounding box center [771, 23] width 33 height 16
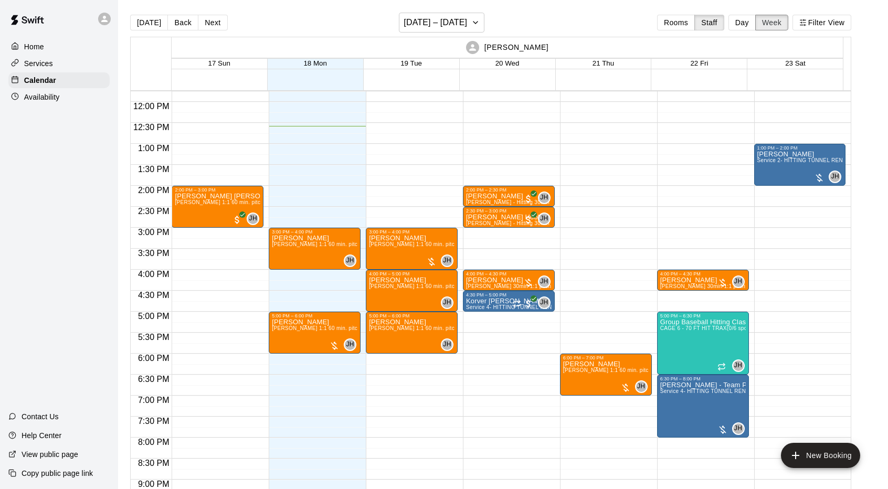
scroll to position [481, 0]
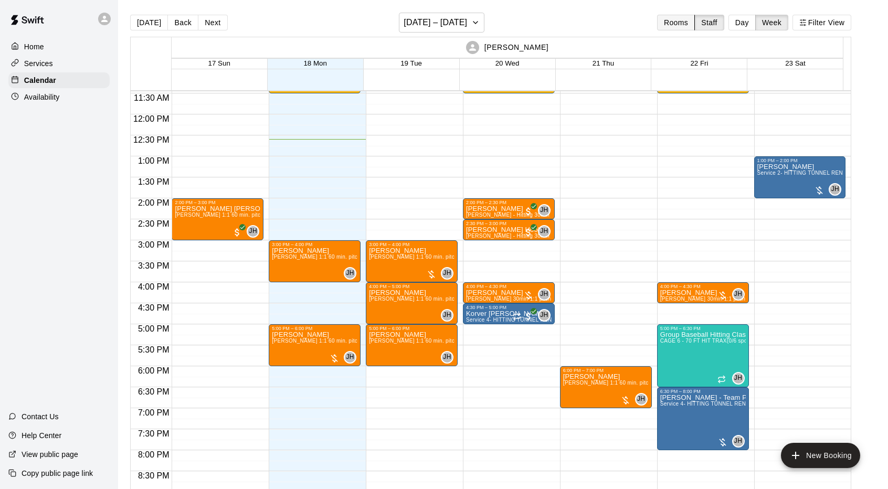
click at [688, 29] on button "Rooms" at bounding box center [676, 23] width 38 height 16
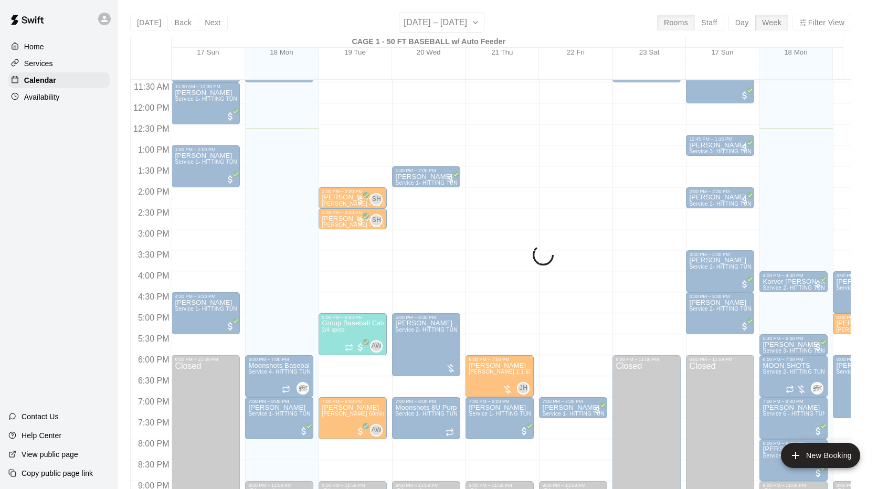
click at [742, 24] on div "Today Back Next August 17 – 23 Rooms Staff Day Week Filter View CAGE 1 - 50 FT …" at bounding box center [490, 257] width 721 height 489
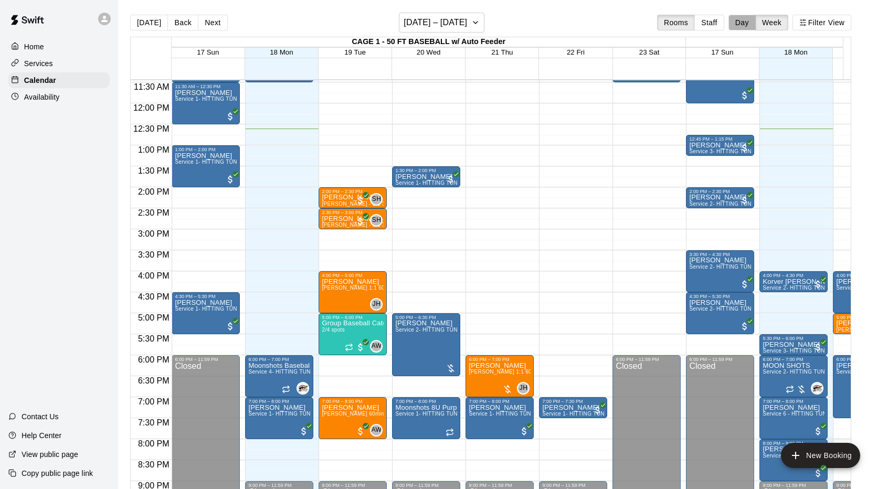
click at [742, 24] on button "Day" at bounding box center [741, 23] width 27 height 16
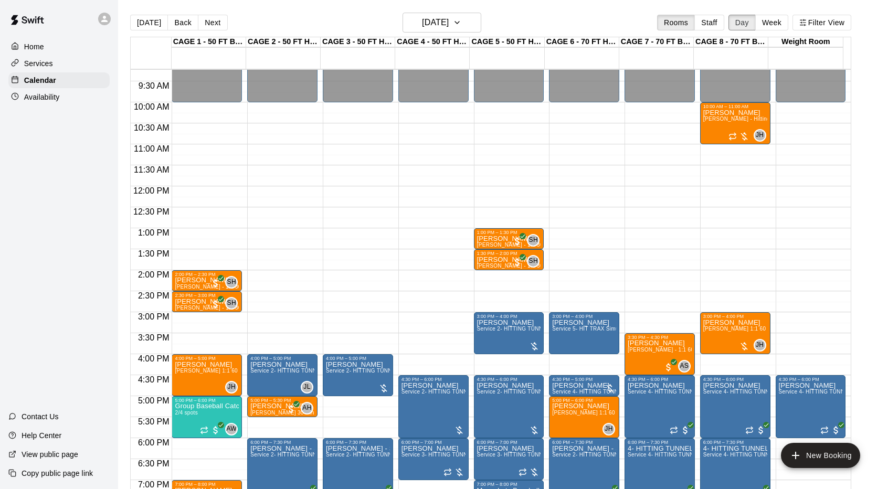
scroll to position [360, 0]
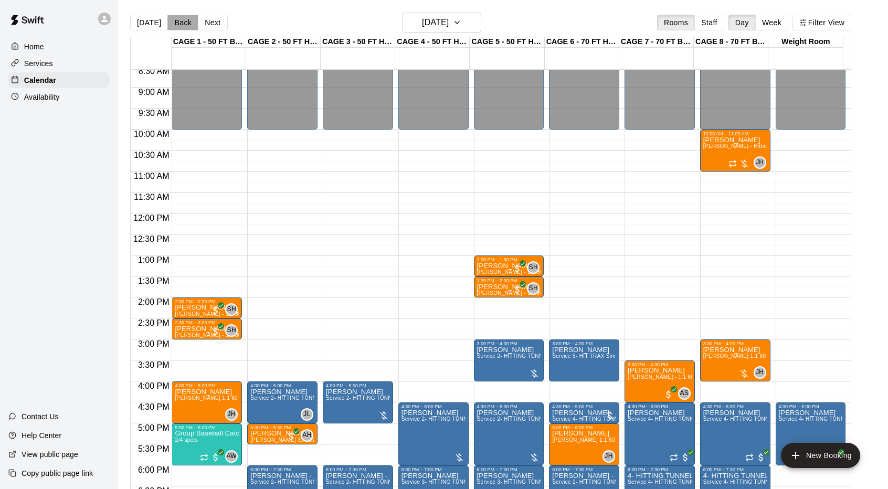
click at [174, 24] on button "Back" at bounding box center [182, 23] width 31 height 16
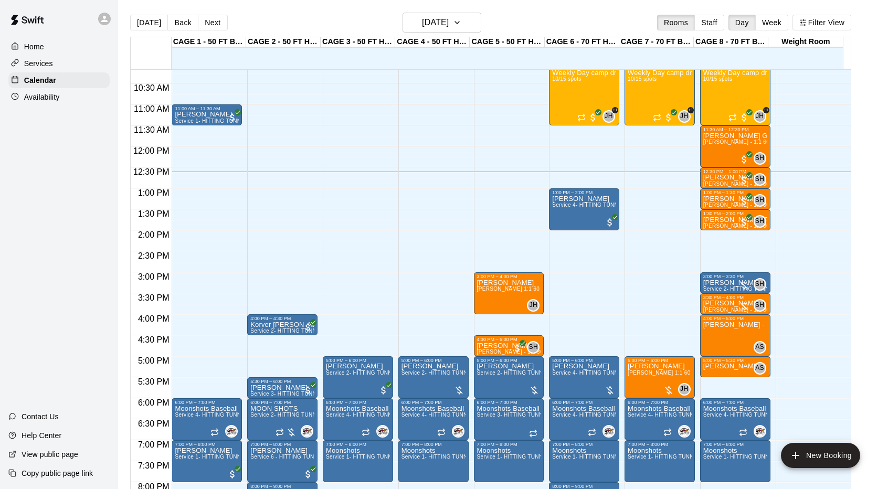
scroll to position [430, 0]
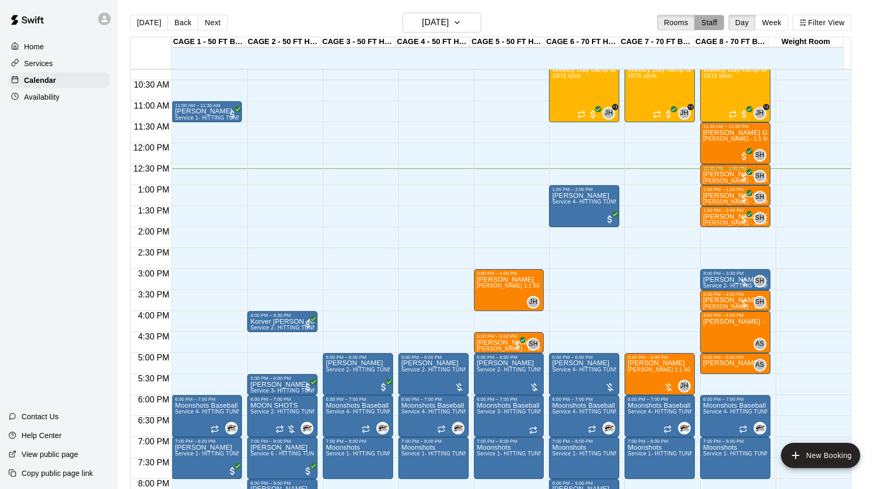
click at [716, 23] on button "Staff" at bounding box center [709, 23] width 30 height 16
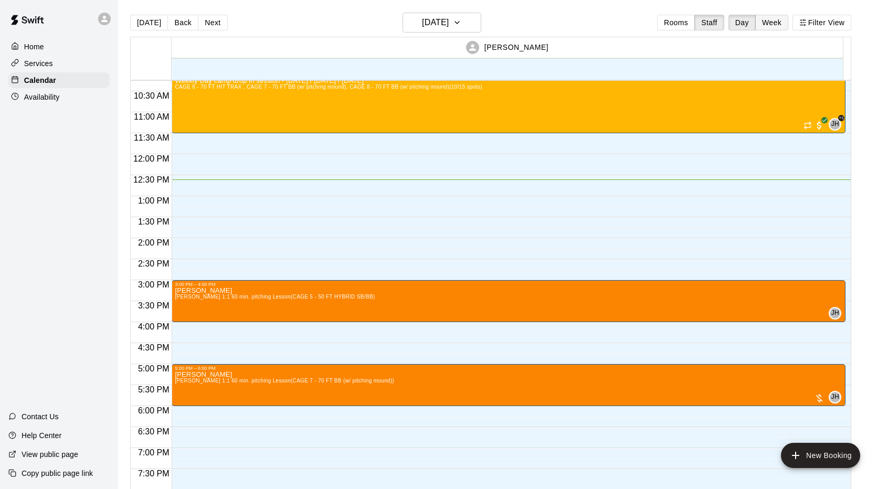
click at [773, 23] on button "Week" at bounding box center [771, 23] width 33 height 16
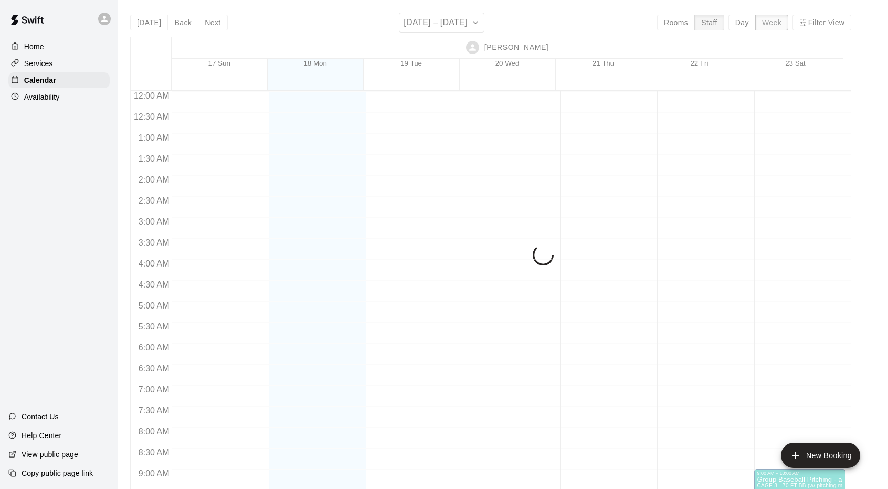
scroll to position [530, 0]
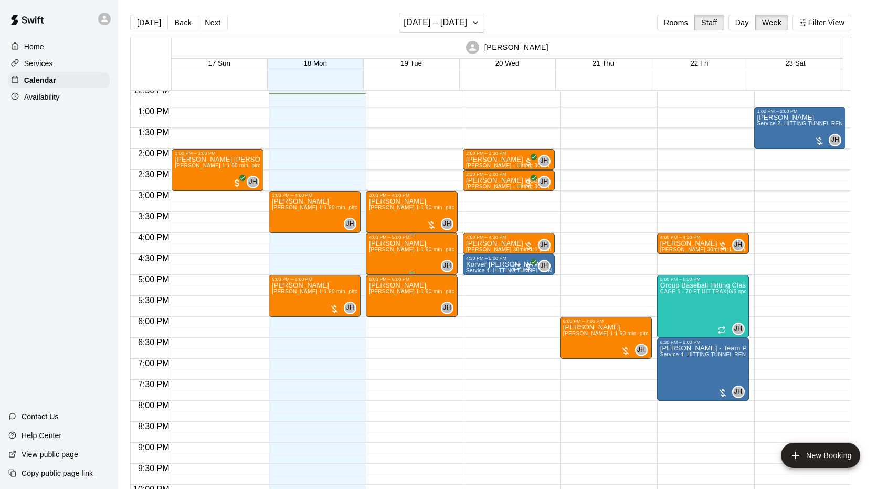
click at [392, 252] on span "John Havird 1:1 60 min. pitching Lesson (CAGE 1 - 50 FT BASEBALL w/ Auto Feeder)" at bounding box center [483, 250] width 229 height 6
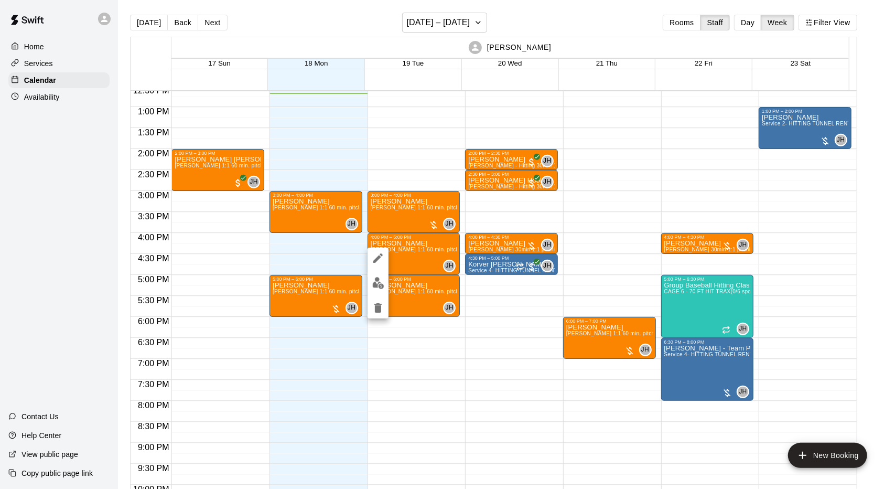
click at [377, 253] on icon "edit" at bounding box center [378, 258] width 13 height 13
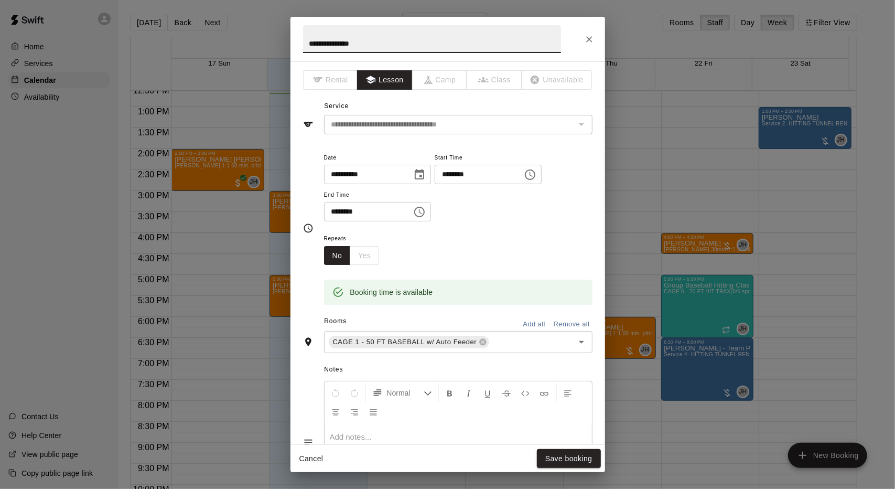
click at [469, 174] on input "********" at bounding box center [475, 174] width 81 height 19
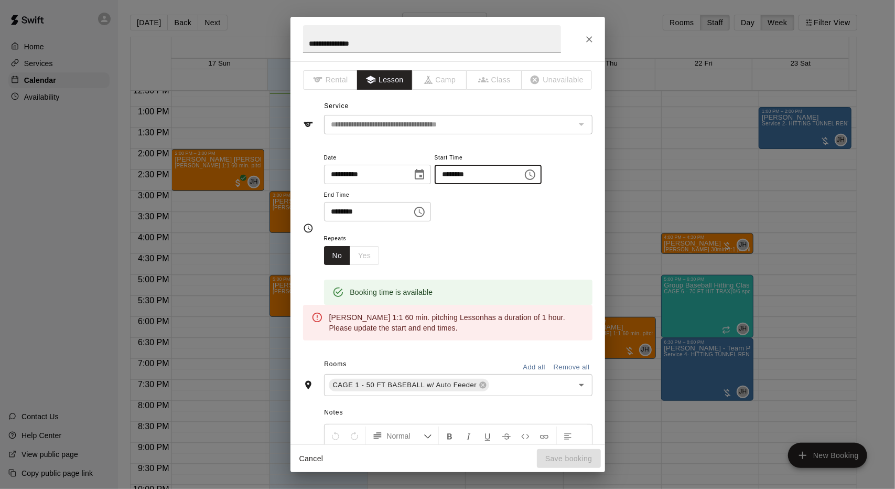
type input "********"
click at [380, 219] on input "********" at bounding box center [364, 211] width 81 height 19
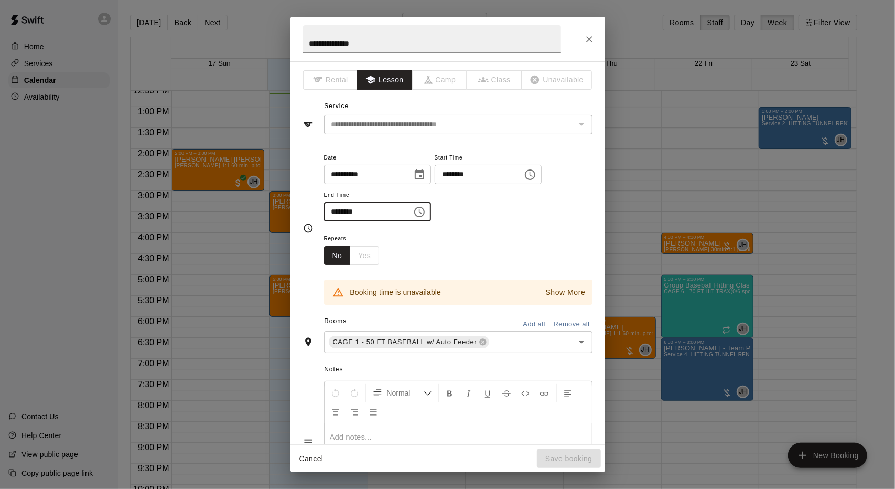
type input "********"
click at [591, 38] on icon "Close" at bounding box center [589, 39] width 10 height 10
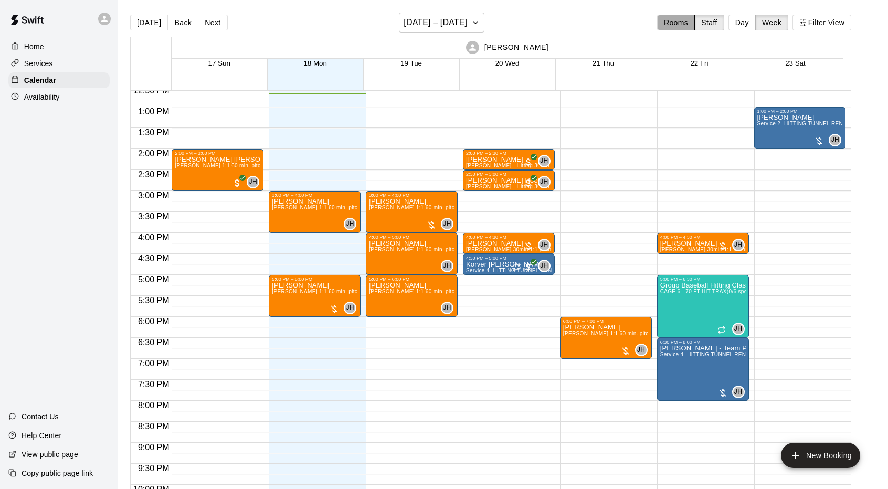
click at [669, 22] on button "Rooms" at bounding box center [676, 23] width 38 height 16
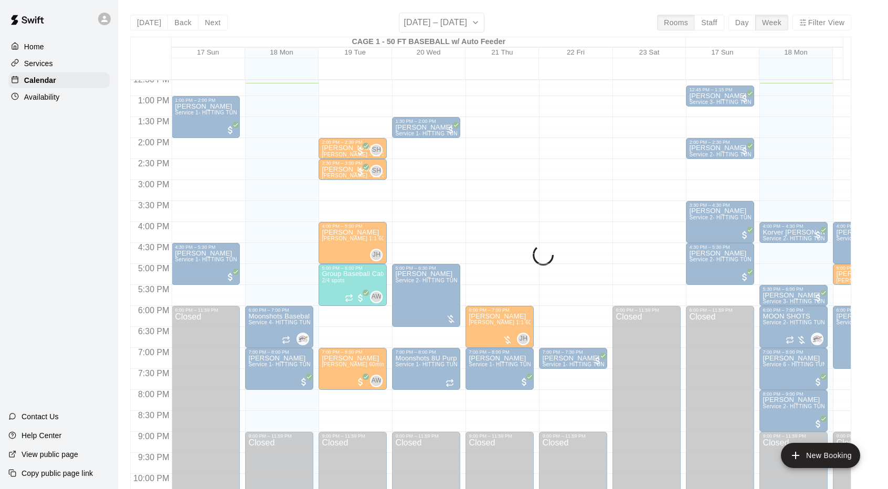
click at [749, 23] on button "Day" at bounding box center [741, 23] width 27 height 16
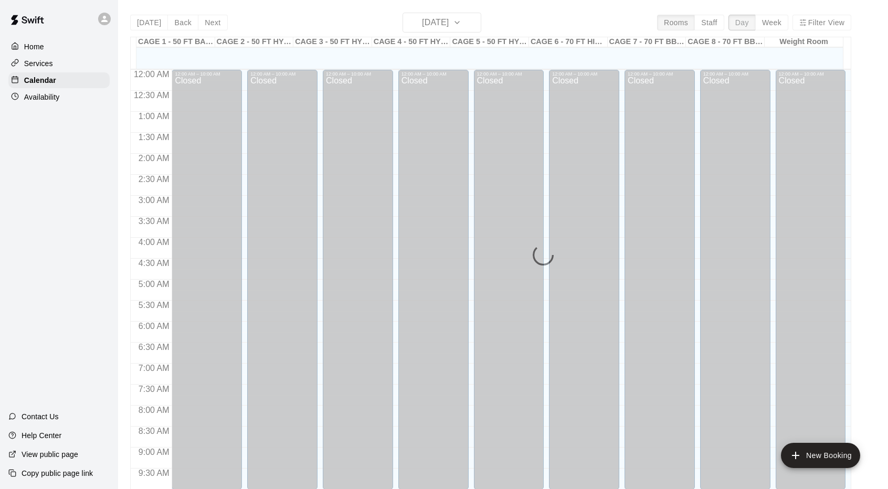
scroll to position [532, 0]
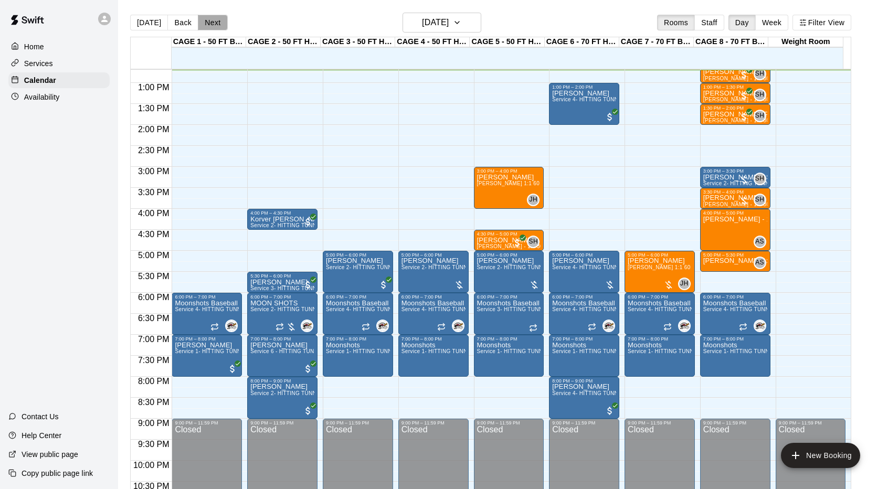
click at [218, 22] on button "Next" at bounding box center [212, 23] width 29 height 16
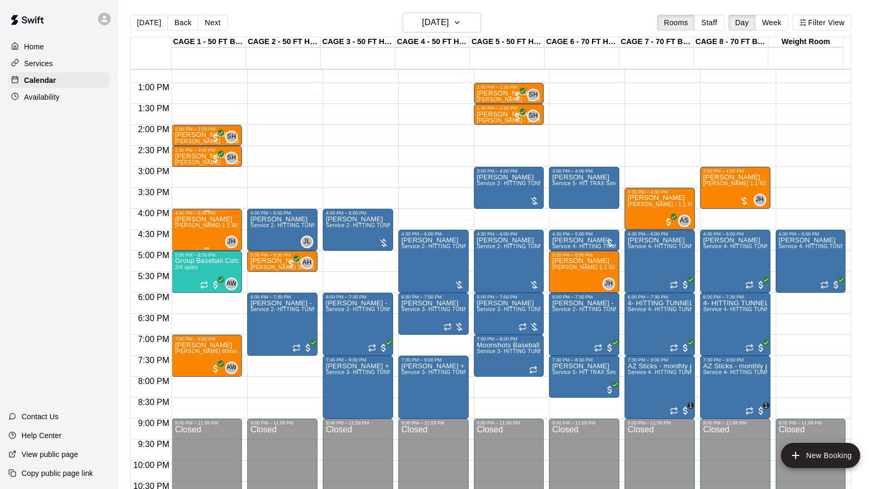
click at [199, 233] on div "Miranda Buckley John Havird 1:1 60 min. pitching Lesson" at bounding box center [207, 460] width 64 height 489
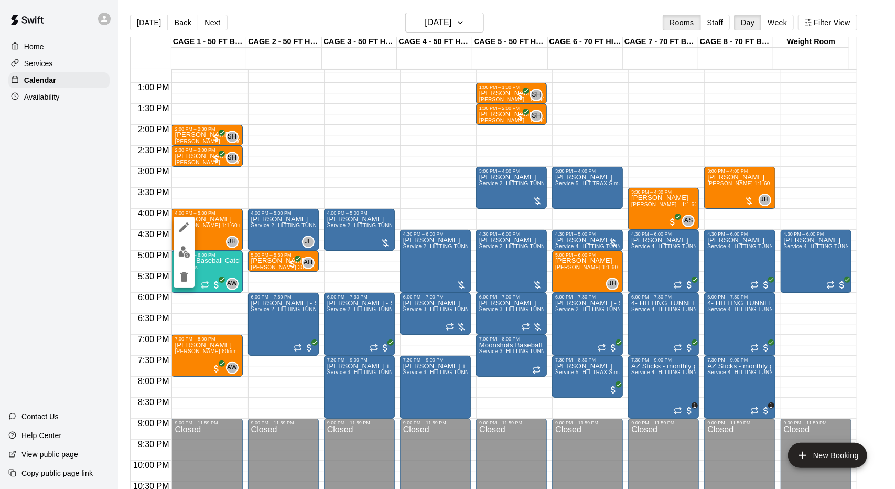
click at [179, 227] on icon "edit" at bounding box center [184, 227] width 13 height 13
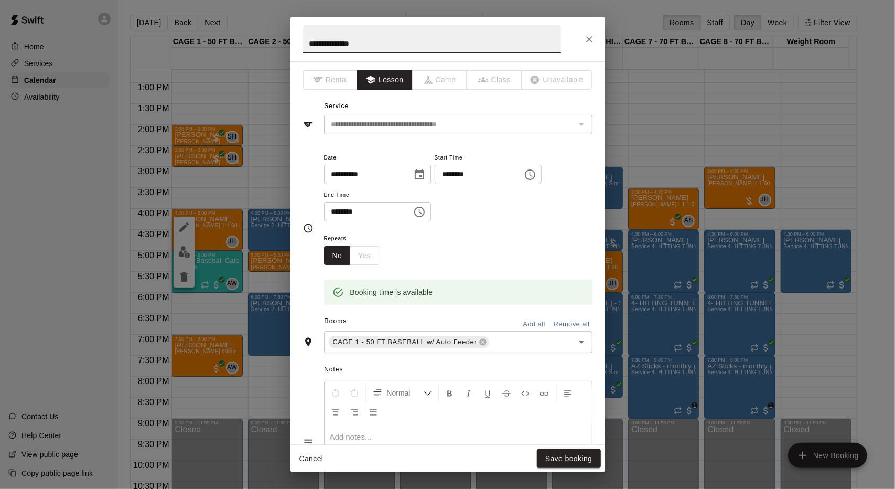
click at [467, 174] on input "********" at bounding box center [475, 174] width 81 height 19
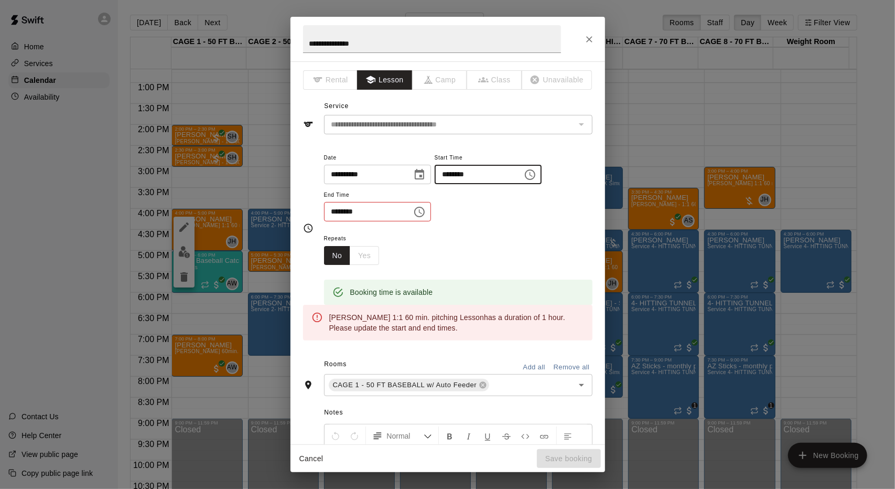
type input "********"
click at [377, 208] on input "********" at bounding box center [364, 211] width 81 height 19
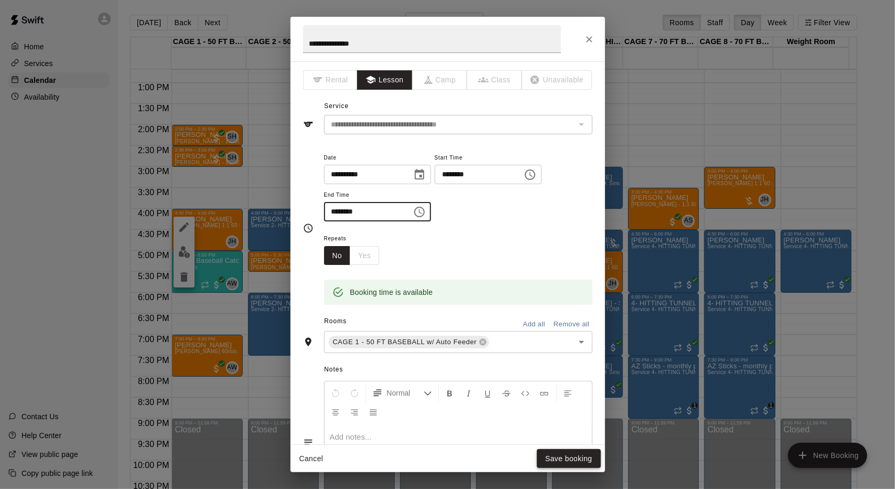
type input "********"
click at [553, 455] on button "Save booking" at bounding box center [569, 458] width 64 height 19
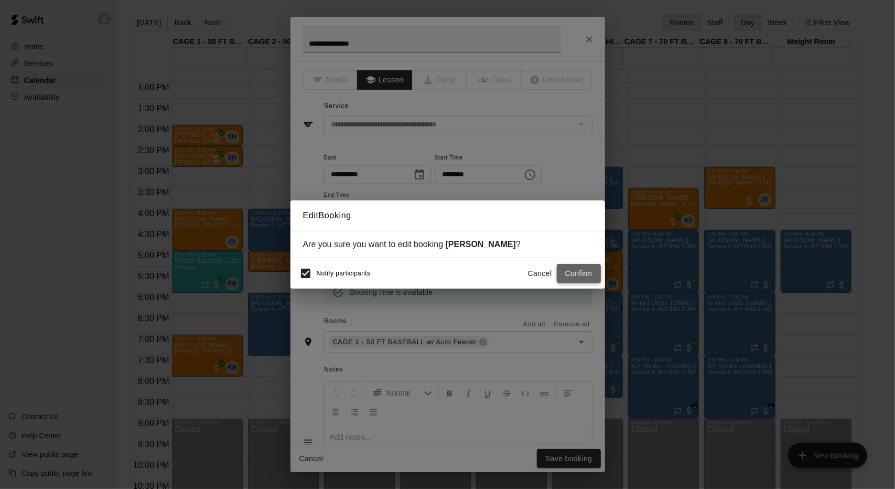
click at [583, 281] on button "Confirm" at bounding box center [579, 273] width 44 height 19
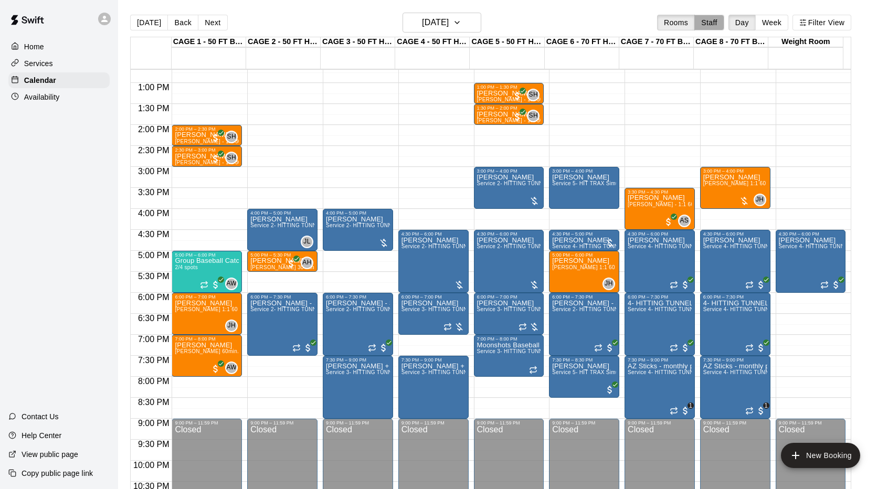
click at [724, 26] on button "Staff" at bounding box center [709, 23] width 30 height 16
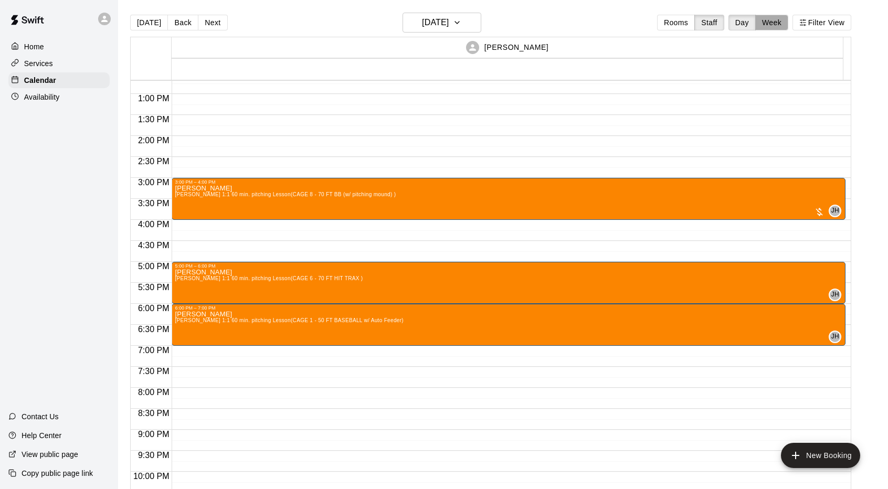
click at [785, 22] on button "Week" at bounding box center [771, 23] width 33 height 16
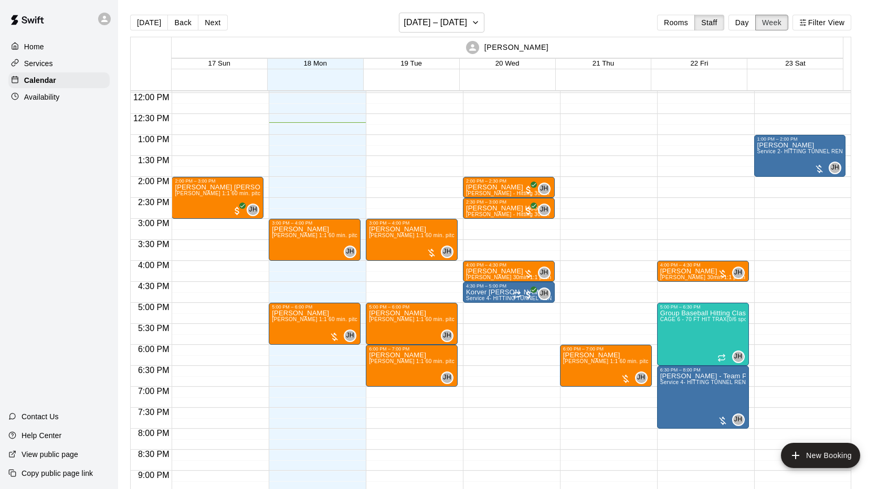
scroll to position [502, 0]
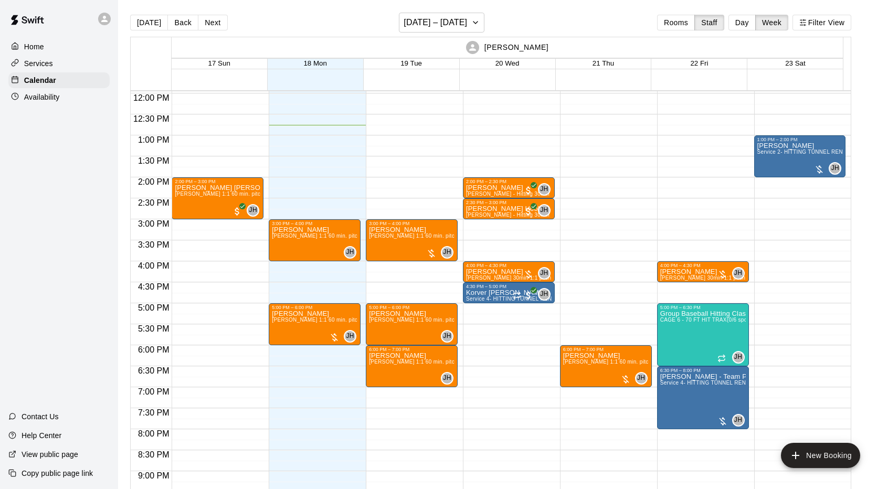
click at [372, 247] on div "Landon Moser John Havird 1:1 60 min. pitching Lesson (CAGE 8 - 70 FT BB (w/ pit…" at bounding box center [412, 470] width 86 height 489
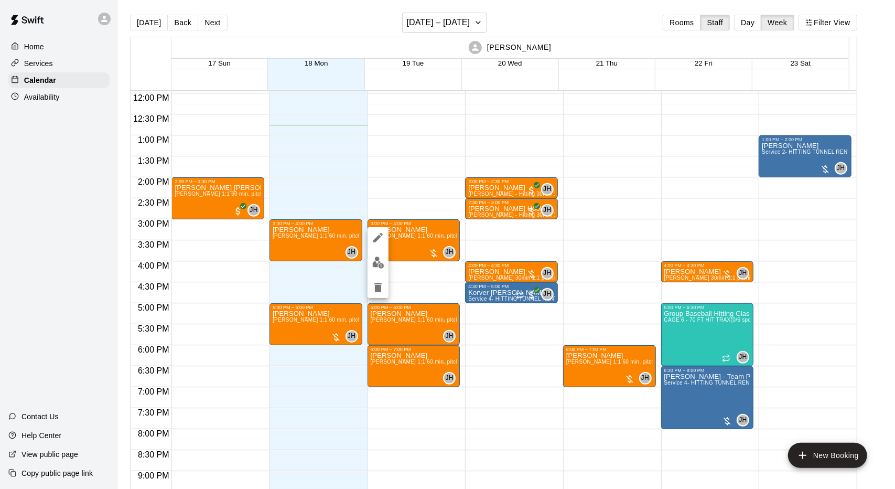
click at [48, 267] on div at bounding box center [447, 244] width 895 height 489
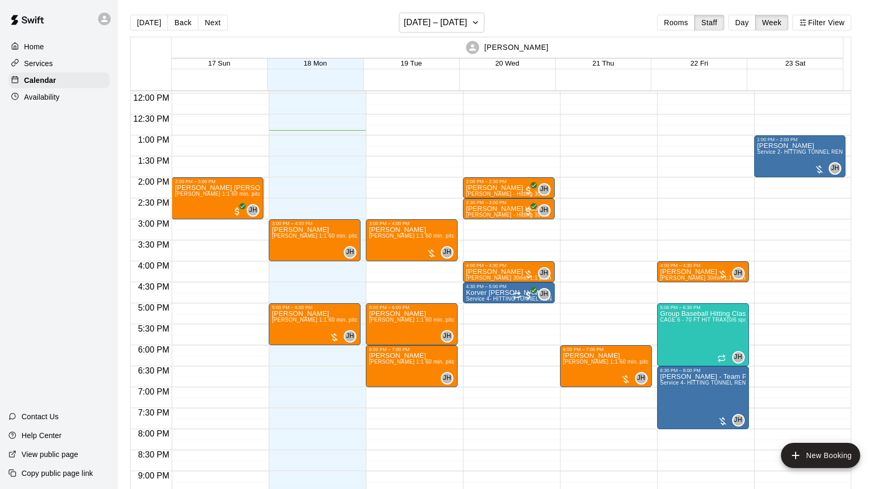
click at [48, 267] on div "Home Services Calendar Availability Contact Us Help Center View public page Cop…" at bounding box center [59, 244] width 118 height 489
click at [680, 18] on button "Rooms" at bounding box center [676, 23] width 38 height 16
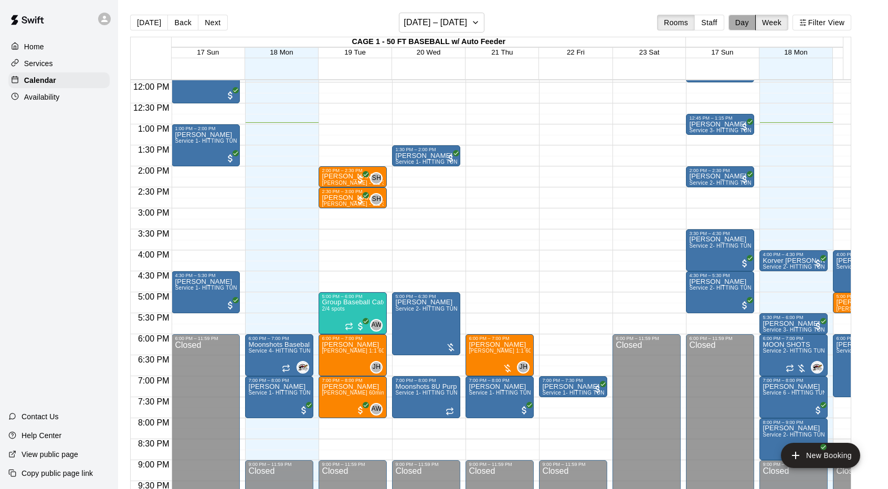
click at [755, 22] on button "Day" at bounding box center [741, 23] width 27 height 16
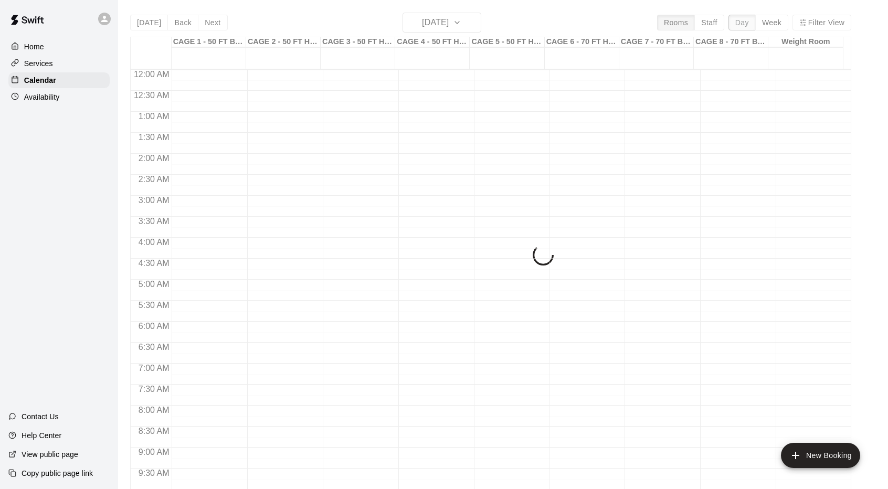
scroll to position [543, 0]
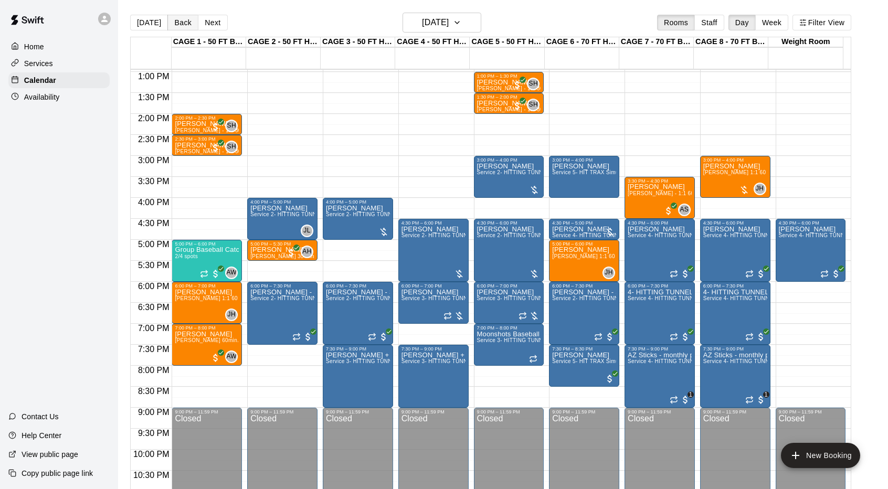
click at [175, 26] on button "Back" at bounding box center [182, 23] width 31 height 16
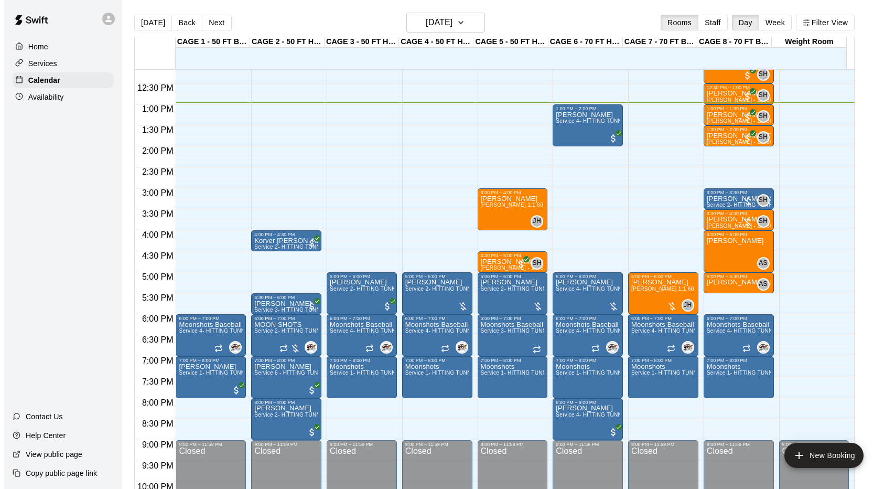
scroll to position [511, 0]
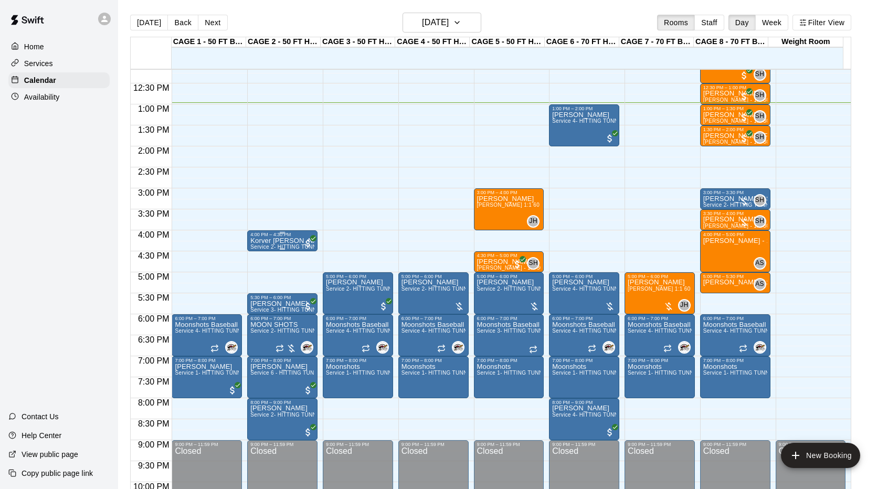
click at [272, 241] on p "Korver [PERSON_NAME]" at bounding box center [282, 241] width 64 height 0
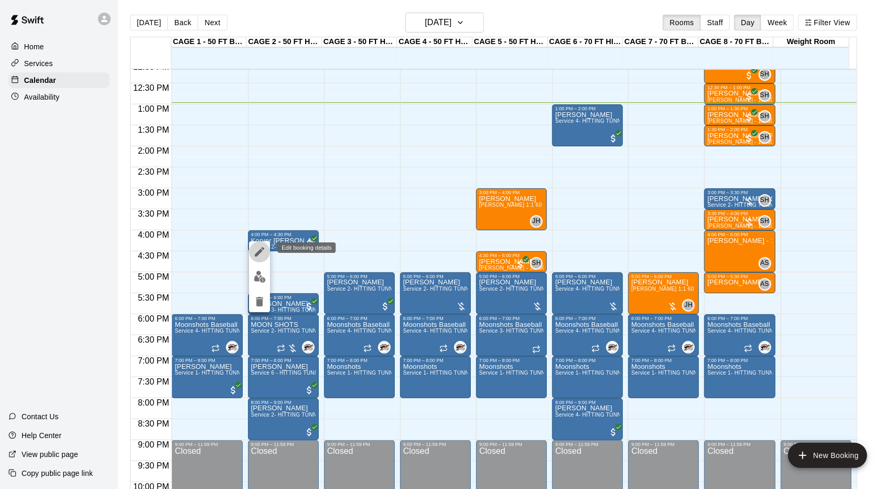
click at [259, 250] on icon "edit" at bounding box center [259, 252] width 13 height 13
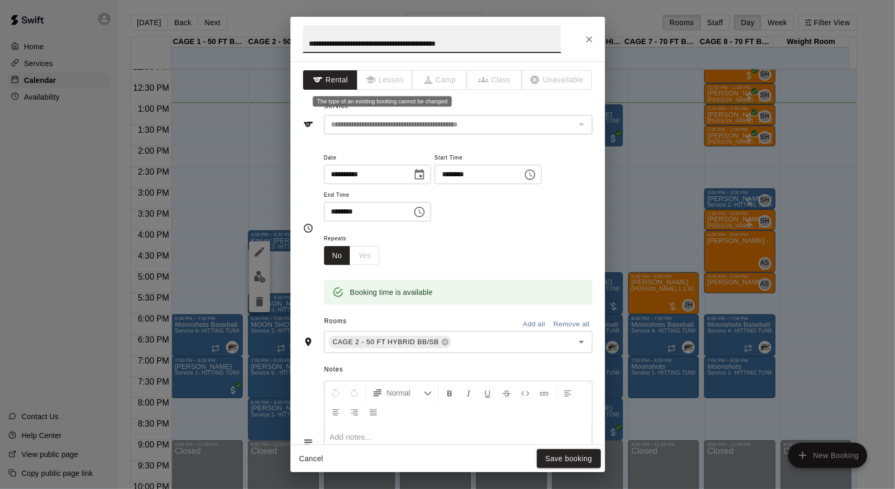
click at [385, 84] on span "Lesson" at bounding box center [385, 79] width 55 height 19
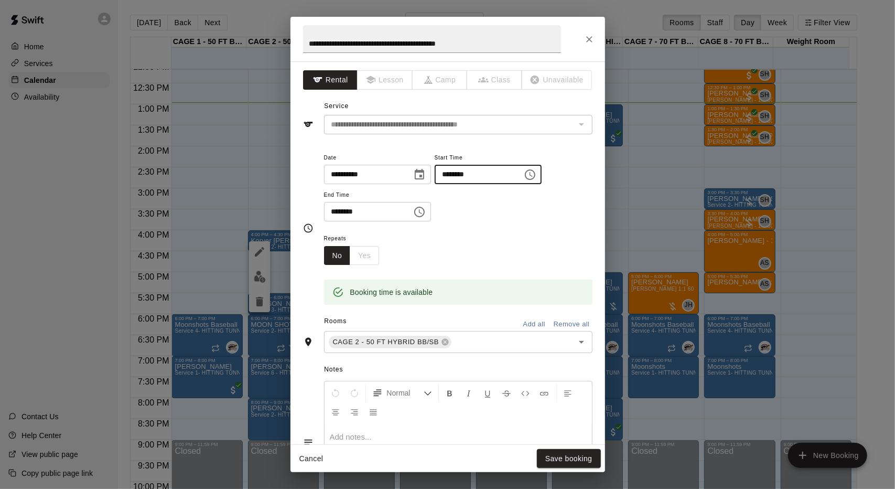
click at [476, 172] on input "********" at bounding box center [475, 174] width 81 height 19
type input "********"
click at [378, 206] on input "********" at bounding box center [364, 211] width 81 height 19
type input "********"
click at [594, 40] on icon "Close" at bounding box center [589, 39] width 10 height 10
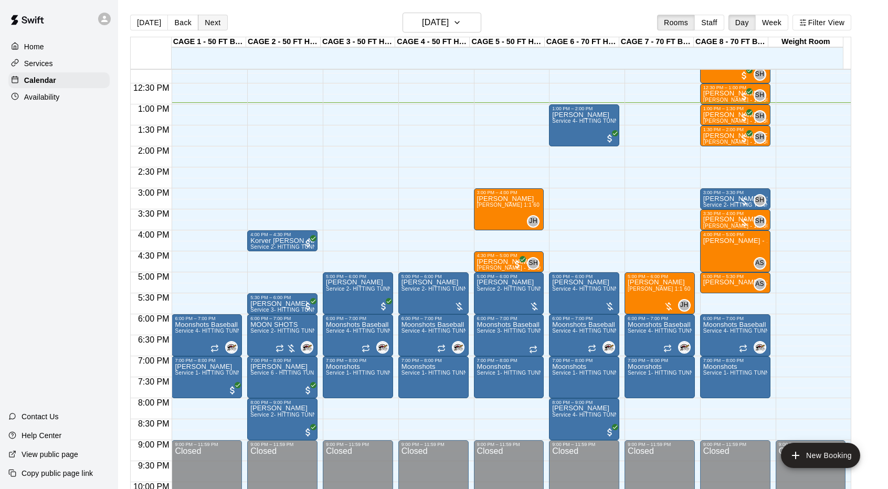
click at [222, 17] on button "Next" at bounding box center [212, 23] width 29 height 16
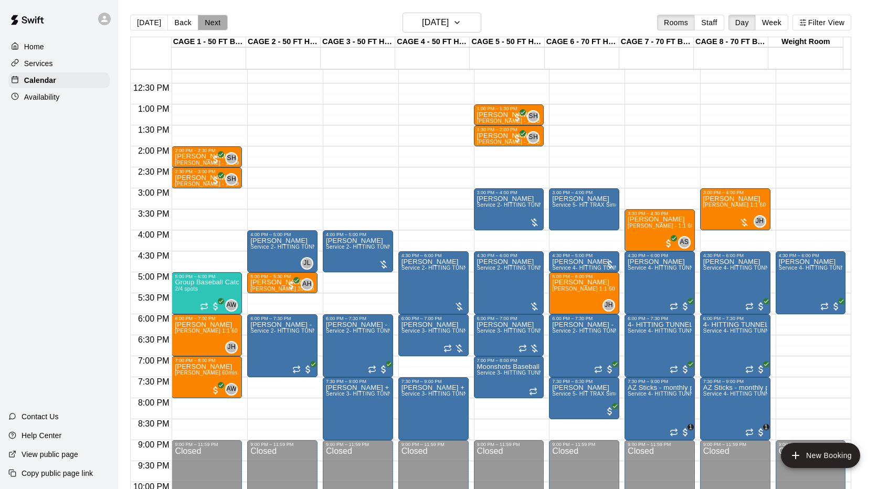
click at [215, 23] on button "Next" at bounding box center [212, 23] width 29 height 16
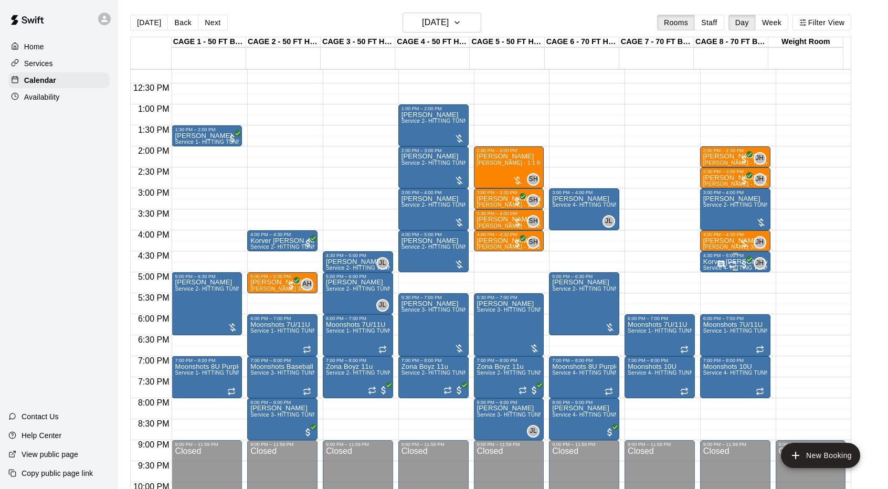
click at [734, 259] on div at bounding box center [733, 264] width 33 height 10
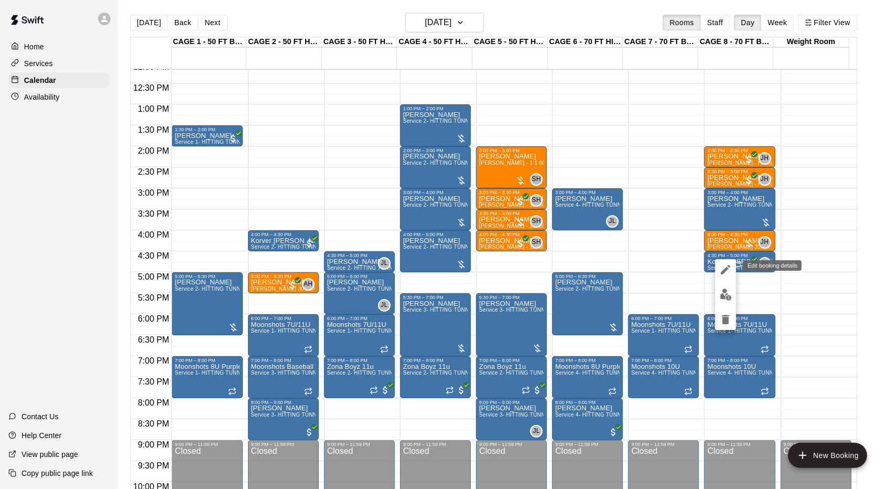
click at [724, 274] on icon "edit" at bounding box center [726, 269] width 13 height 13
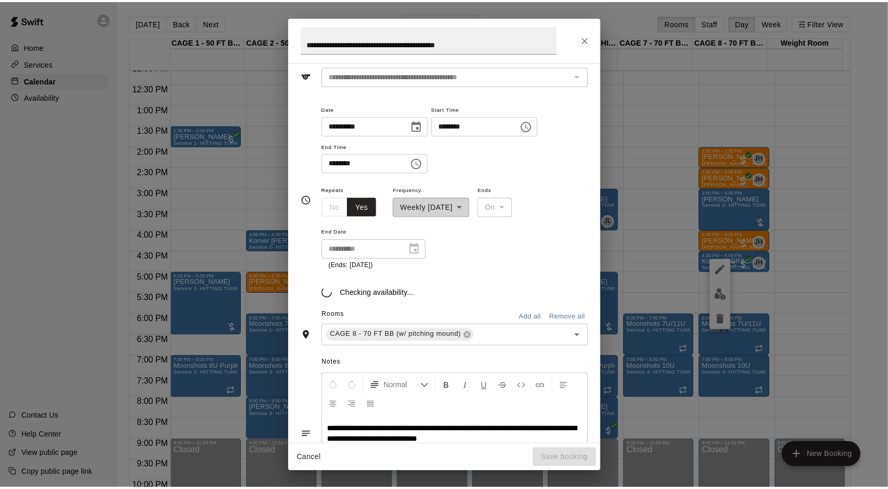
scroll to position [61, 0]
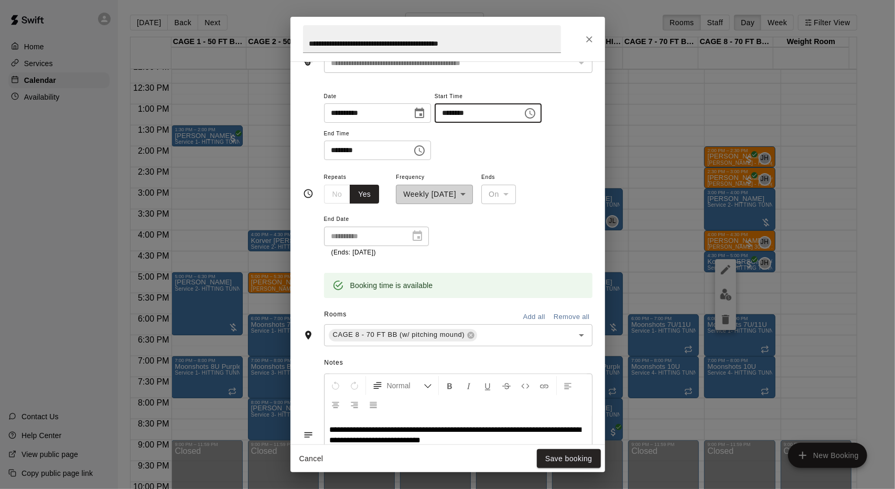
click at [469, 111] on input "********" at bounding box center [475, 112] width 81 height 19
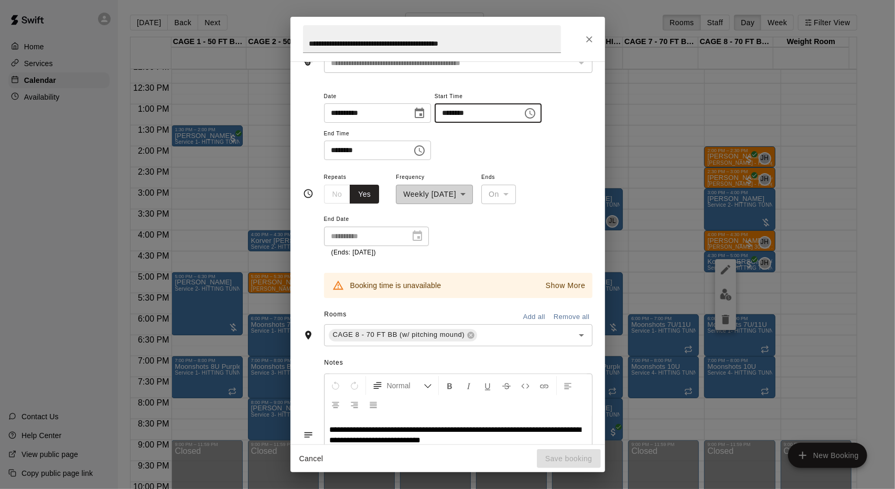
type input "********"
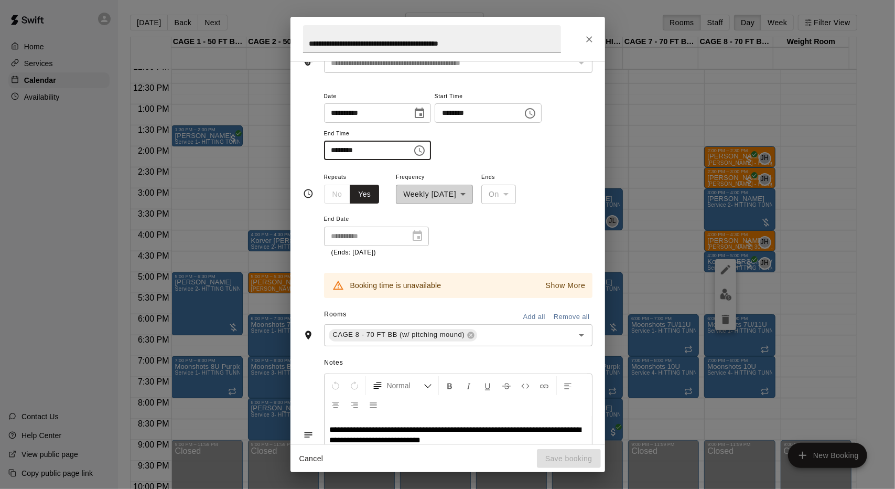
click at [349, 146] on input "********" at bounding box center [364, 150] width 81 height 19
click at [337, 147] on input "********" at bounding box center [364, 150] width 81 height 19
type input "********"
click at [424, 114] on icon "Choose date, selected date is Aug 20, 2025" at bounding box center [419, 113] width 9 height 10
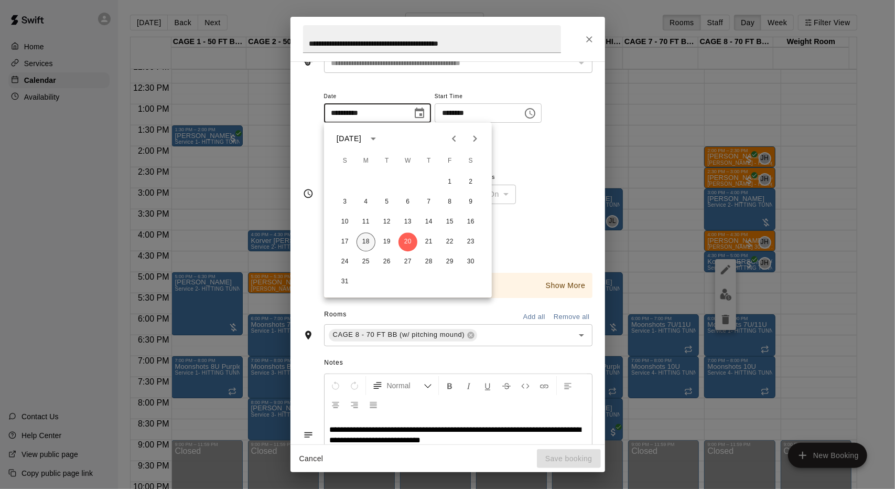
click at [367, 240] on button "18" at bounding box center [366, 241] width 19 height 19
type input "**********"
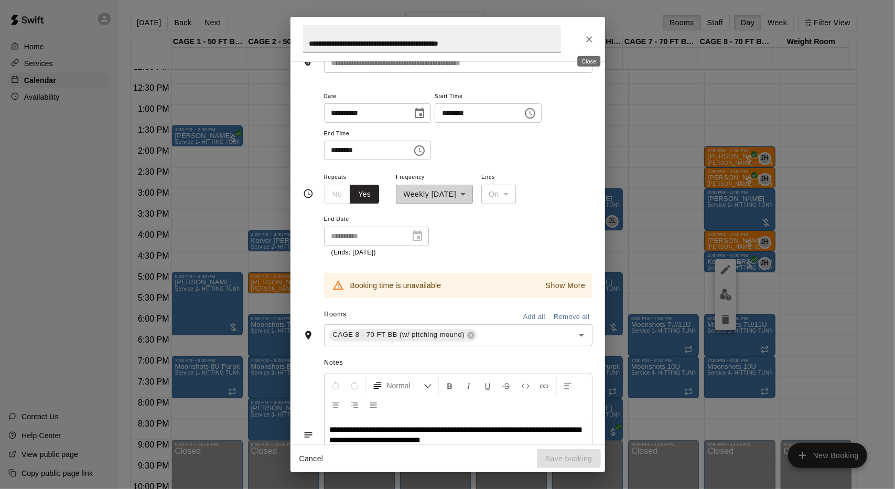
click at [592, 41] on icon "Close" at bounding box center [589, 39] width 6 height 6
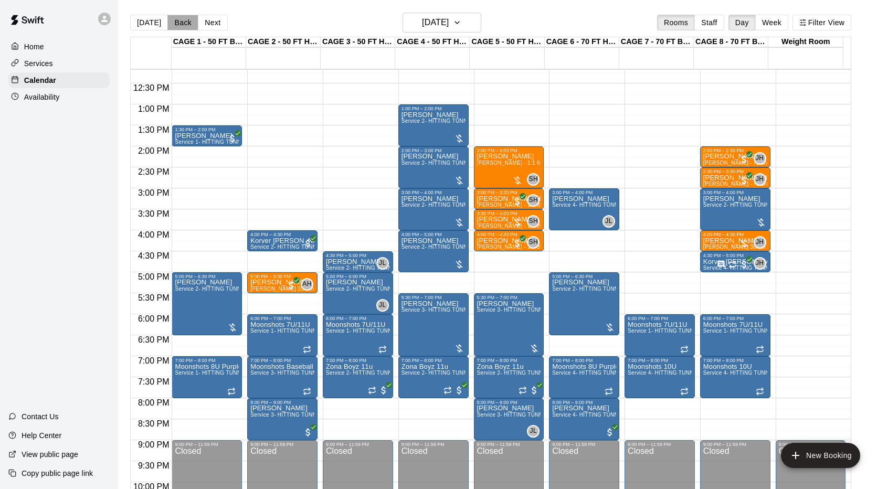
click at [169, 19] on button "Back" at bounding box center [182, 23] width 31 height 16
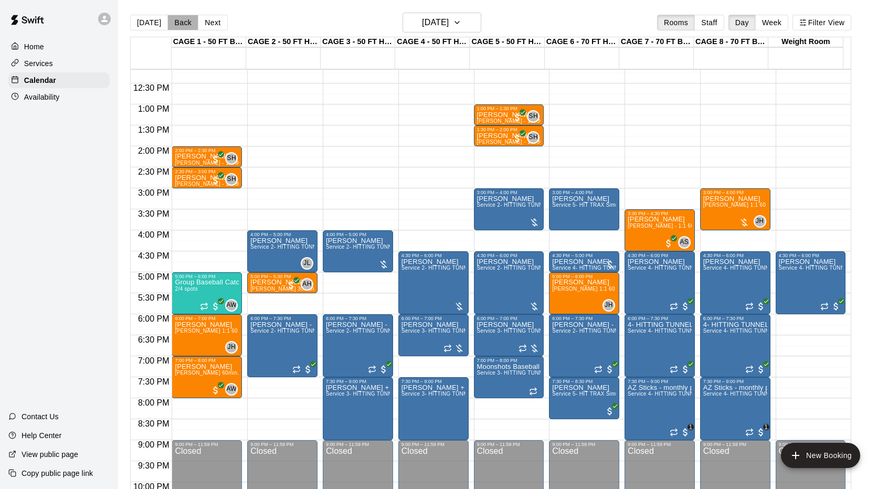
click at [177, 22] on button "Back" at bounding box center [182, 23] width 31 height 16
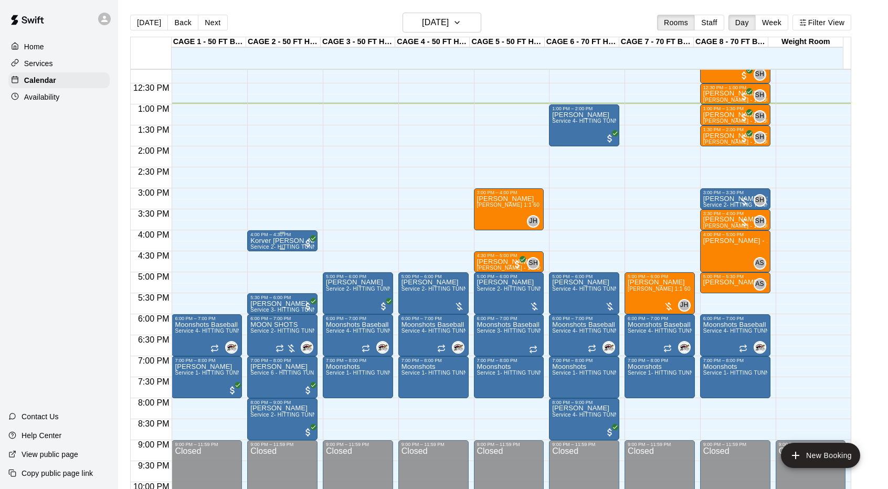
click at [280, 241] on p "Korver [PERSON_NAME]" at bounding box center [282, 241] width 64 height 0
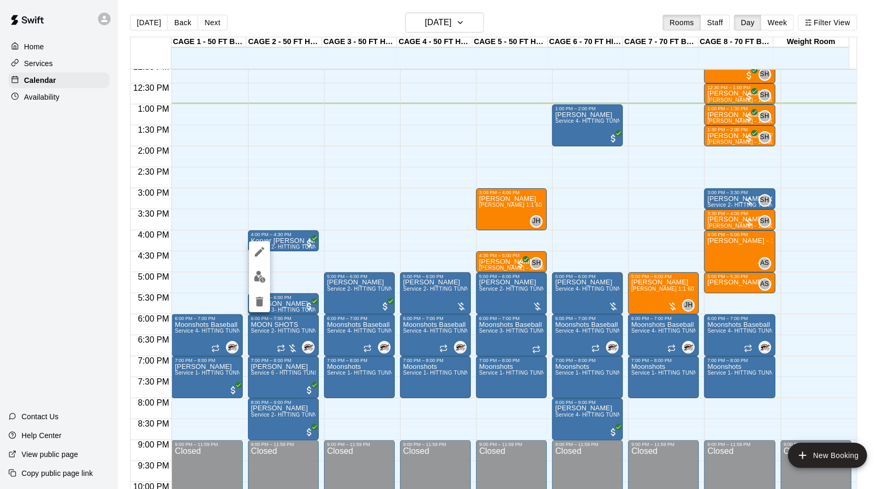
drag, startPoint x: 280, startPoint y: 239, endPoint x: 237, endPoint y: 211, distance: 51.4
click at [237, 211] on div at bounding box center [447, 244] width 895 height 489
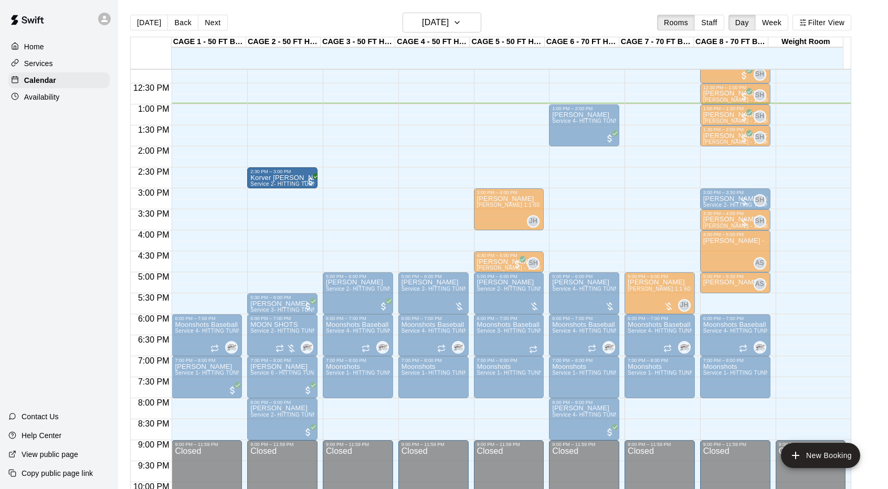
drag, startPoint x: 286, startPoint y: 242, endPoint x: 285, endPoint y: 187, distance: 55.1
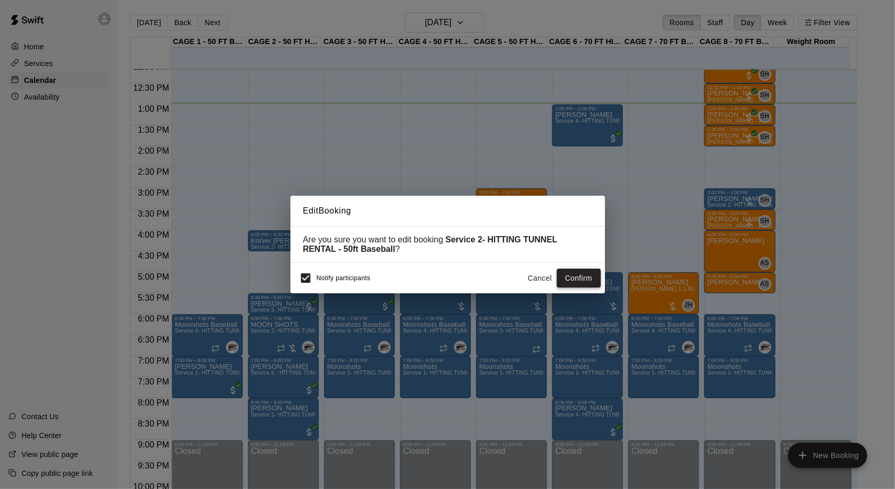
click at [584, 280] on button "Confirm" at bounding box center [579, 278] width 44 height 19
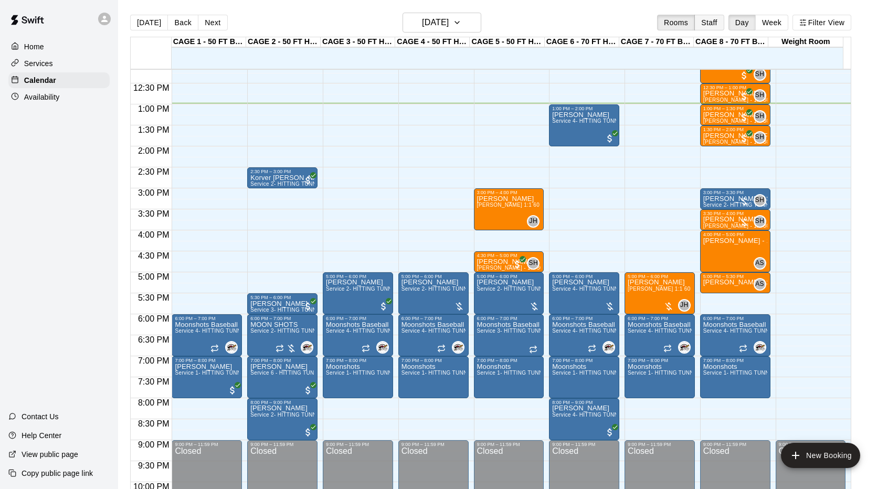
click at [722, 23] on button "Staff" at bounding box center [709, 23] width 30 height 16
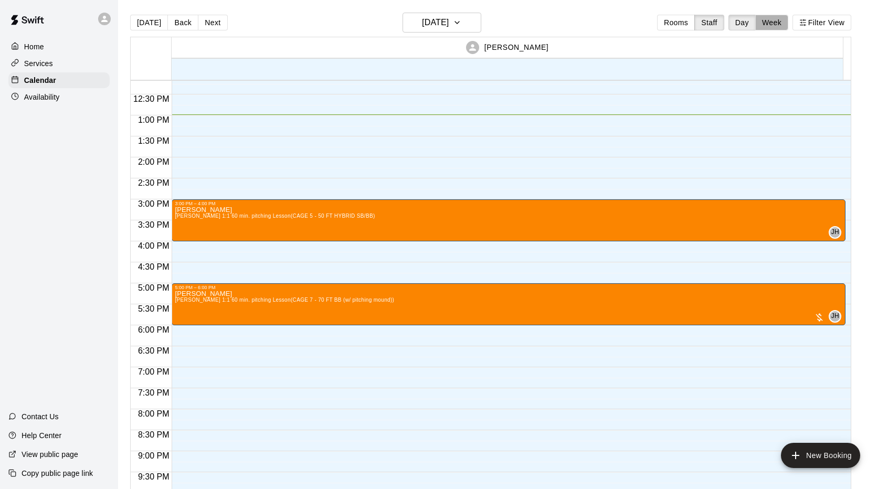
click at [778, 20] on button "Week" at bounding box center [771, 23] width 33 height 16
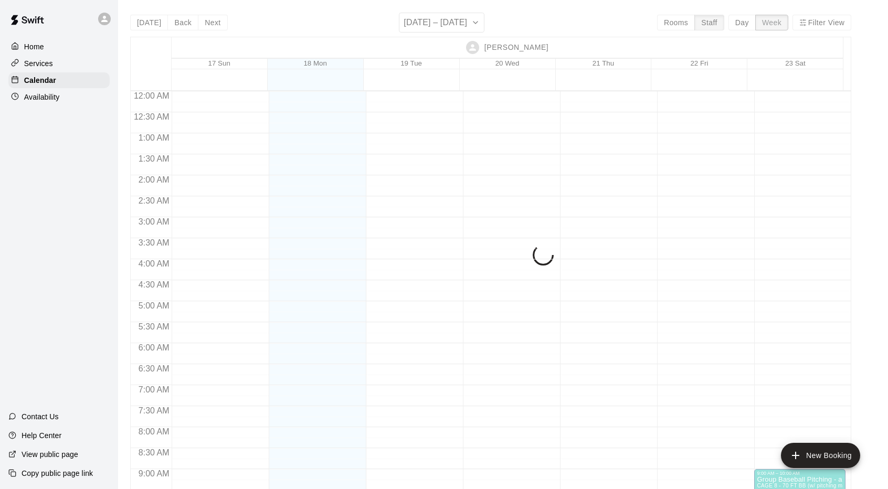
scroll to position [545, 0]
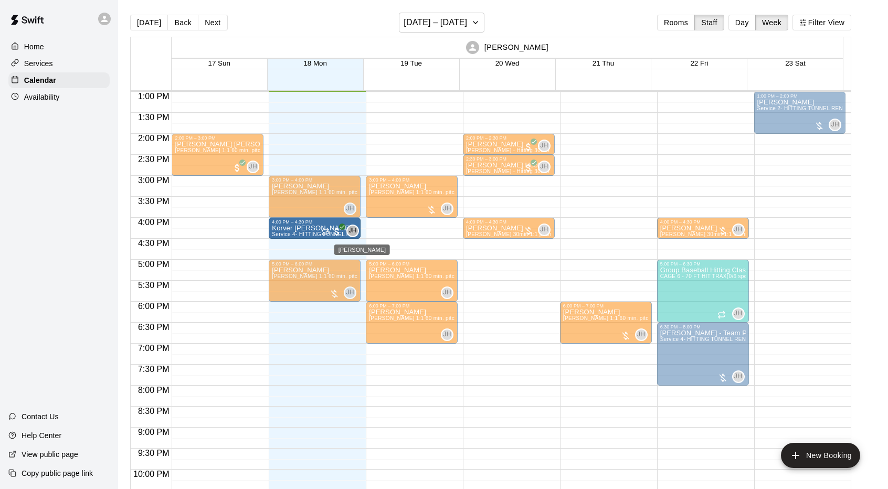
drag, startPoint x: 500, startPoint y: 246, endPoint x: 350, endPoint y: 234, distance: 151.0
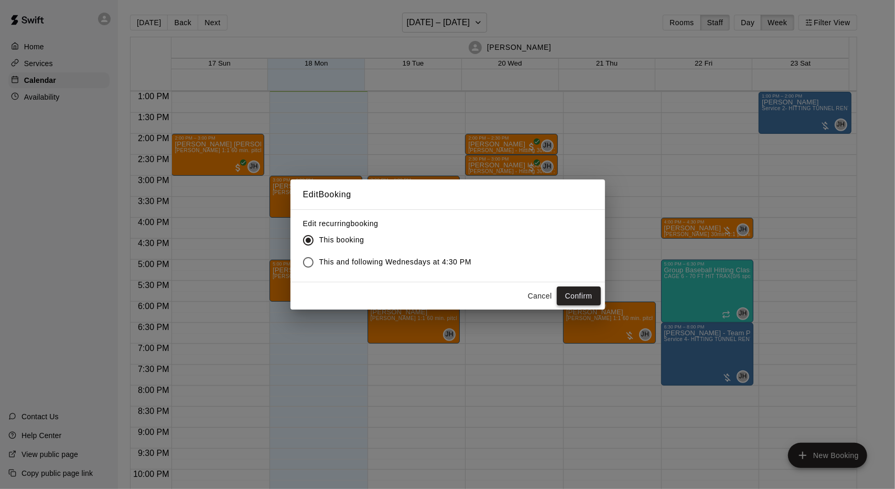
click at [582, 294] on button "Confirm" at bounding box center [579, 295] width 44 height 19
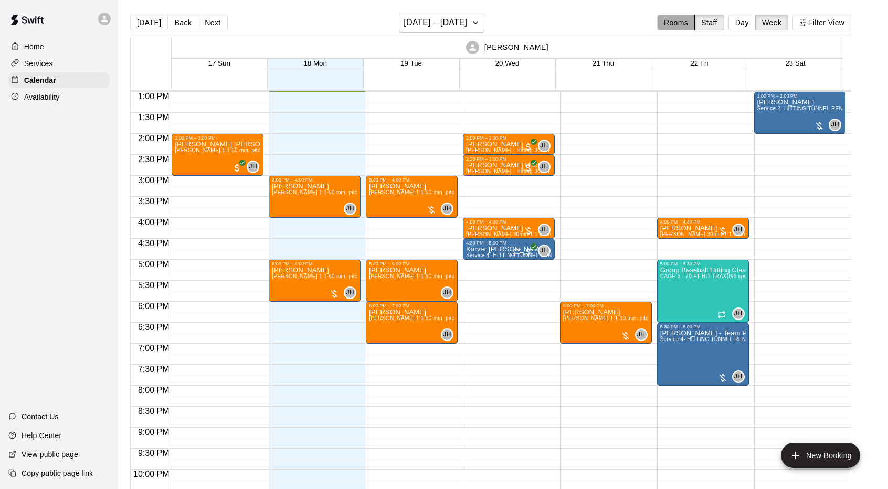
click at [673, 25] on button "Rooms" at bounding box center [676, 23] width 38 height 16
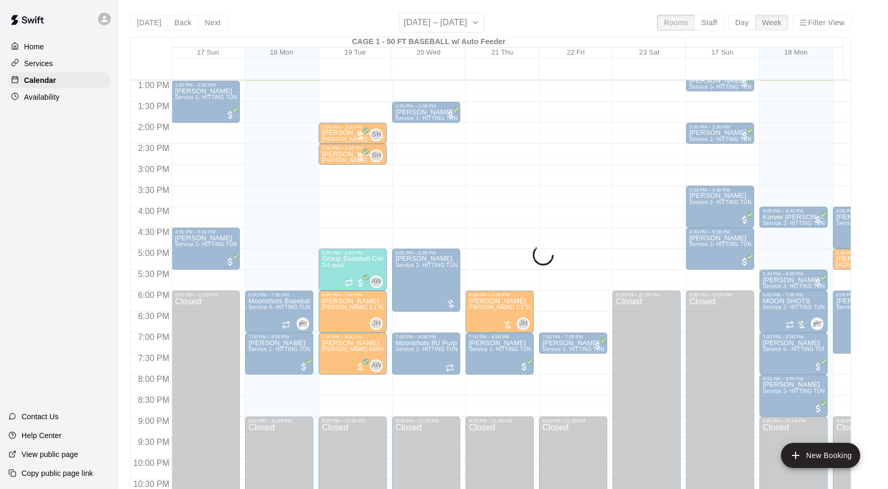
scroll to position [545, 0]
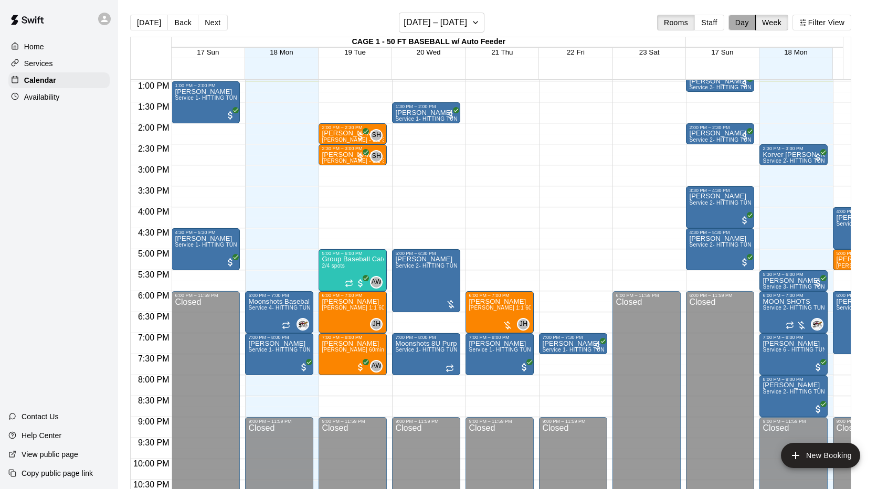
click at [743, 24] on button "Day" at bounding box center [741, 23] width 27 height 16
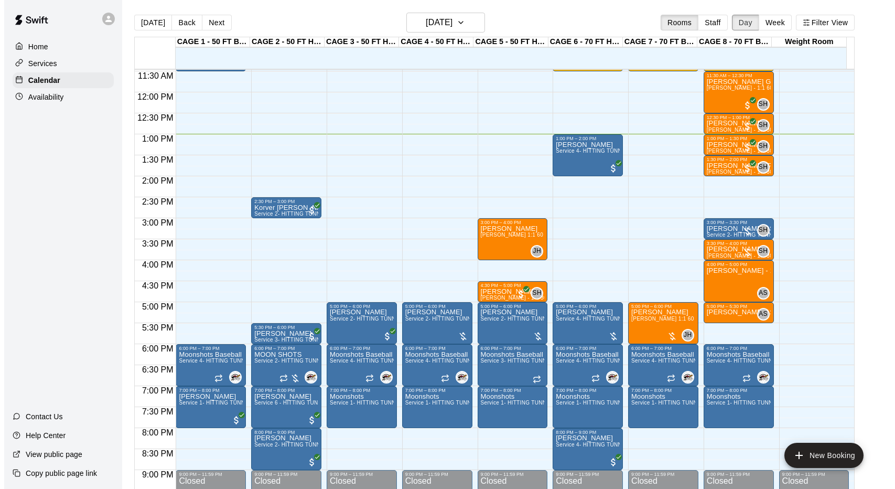
scroll to position [484, 0]
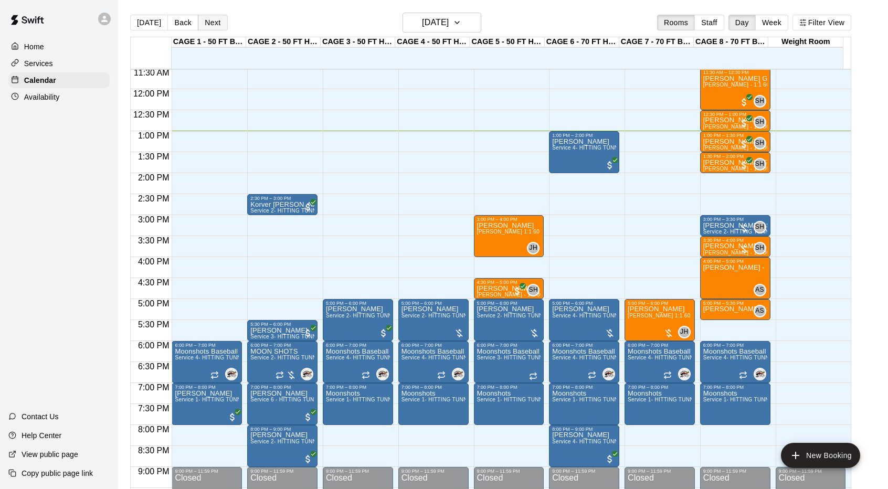
click at [217, 24] on button "Next" at bounding box center [212, 23] width 29 height 16
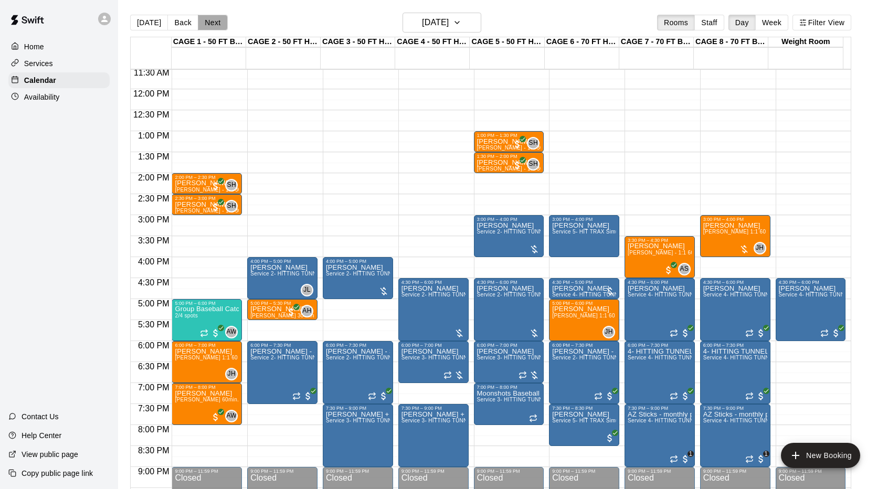
click at [210, 22] on button "Next" at bounding box center [212, 23] width 29 height 16
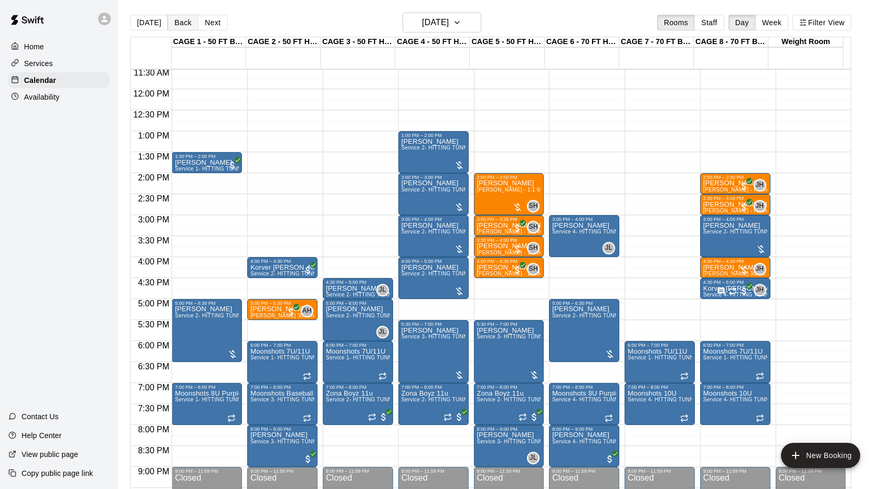
click at [168, 19] on button "Back" at bounding box center [182, 23] width 31 height 16
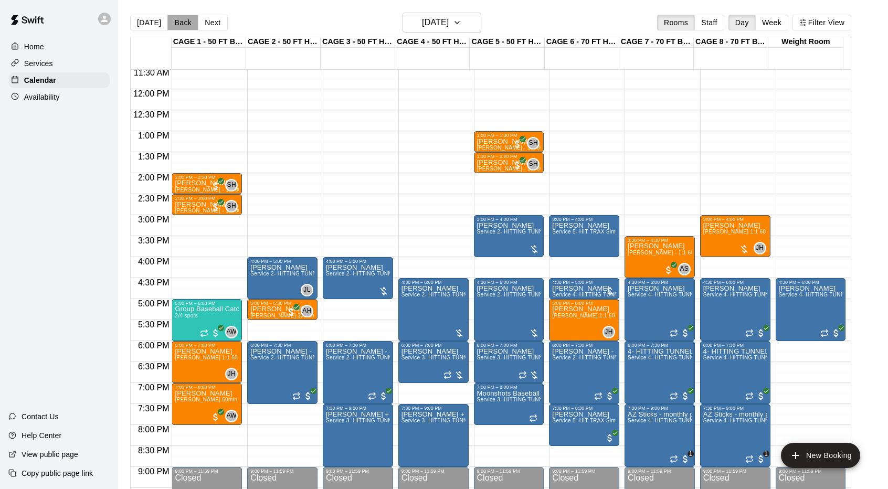
click at [172, 19] on button "Back" at bounding box center [182, 23] width 31 height 16
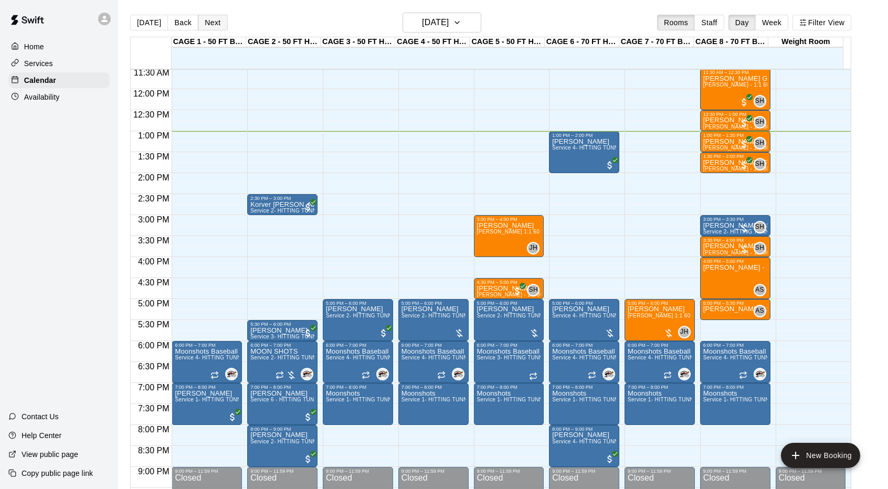
click at [210, 18] on button "Next" at bounding box center [212, 23] width 29 height 16
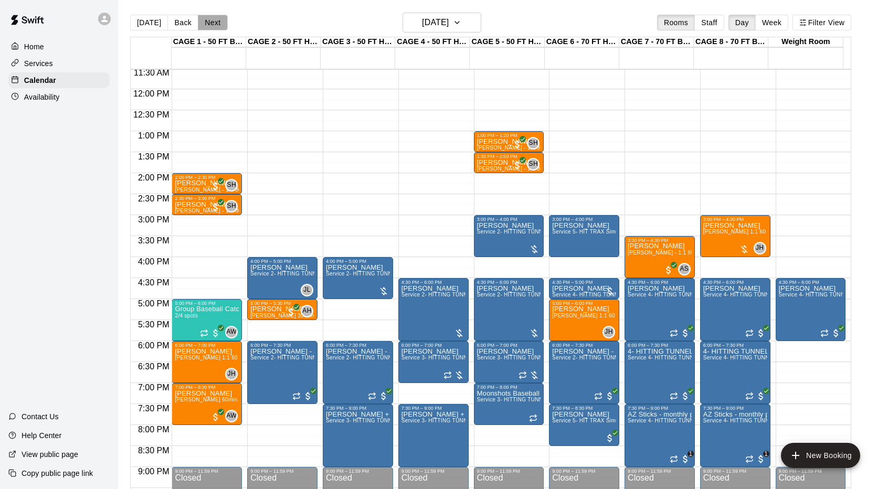
click at [210, 18] on button "Next" at bounding box center [212, 23] width 29 height 16
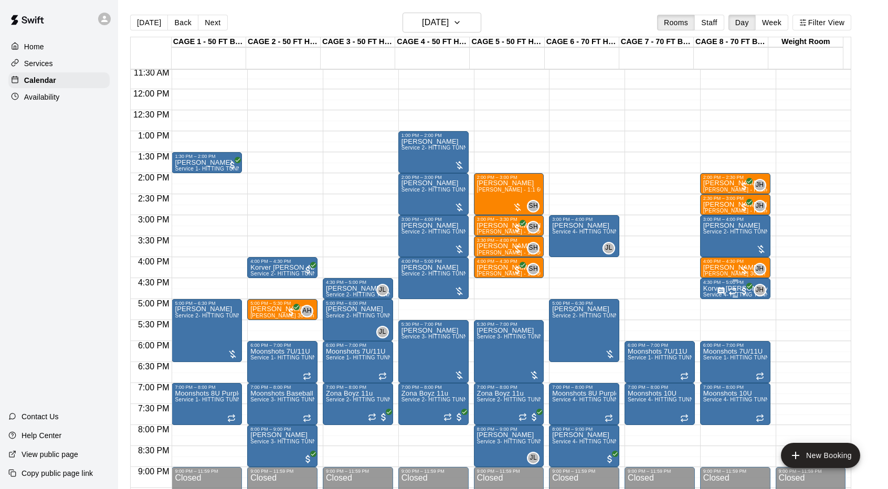
click at [733, 285] on div "JH 0" at bounding box center [741, 290] width 49 height 13
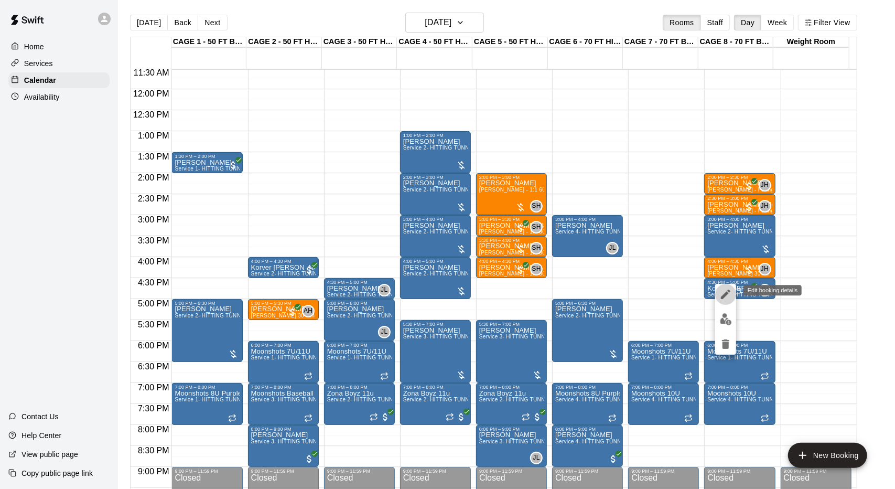
click at [729, 291] on icon "edit" at bounding box center [725, 294] width 9 height 9
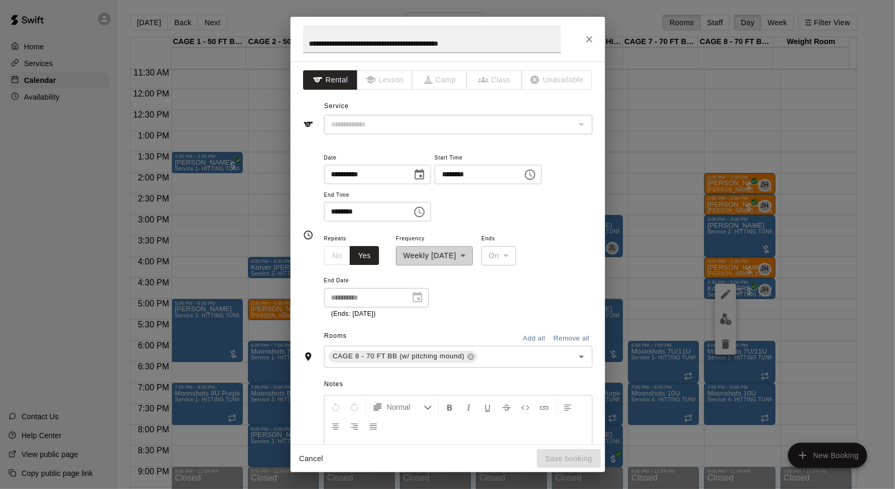
type input "**********"
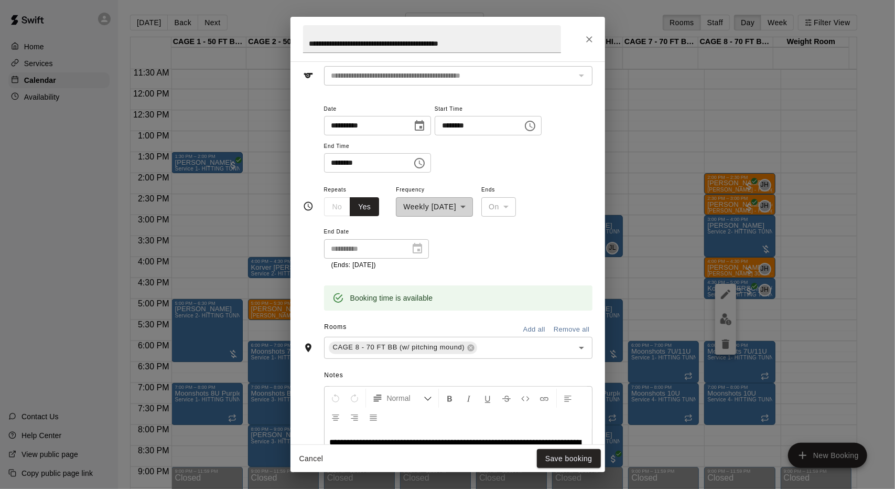
scroll to position [61, 0]
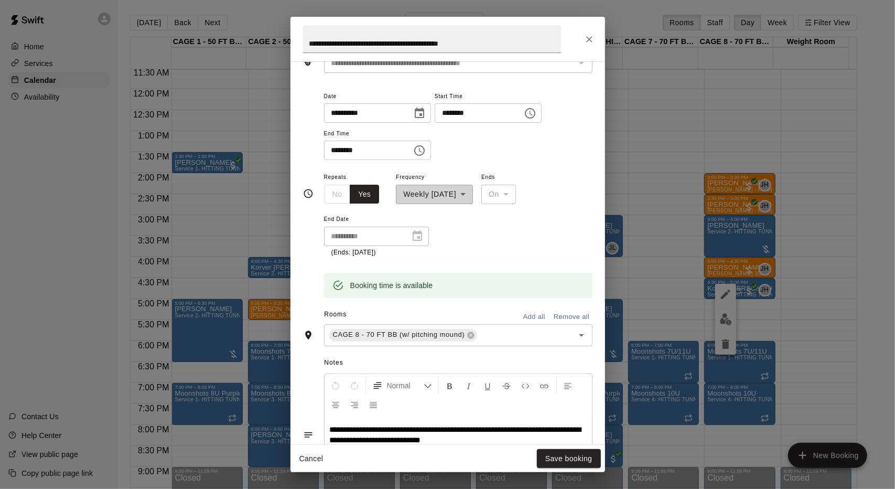
click at [426, 111] on icon "Choose date, selected date is Aug 20, 2025" at bounding box center [419, 113] width 13 height 13
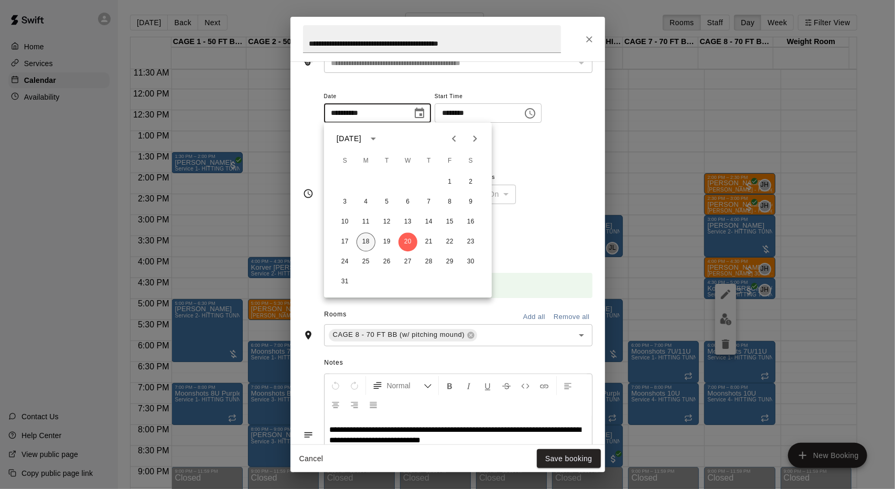
click at [363, 239] on button "18" at bounding box center [366, 241] width 19 height 19
type input "**********"
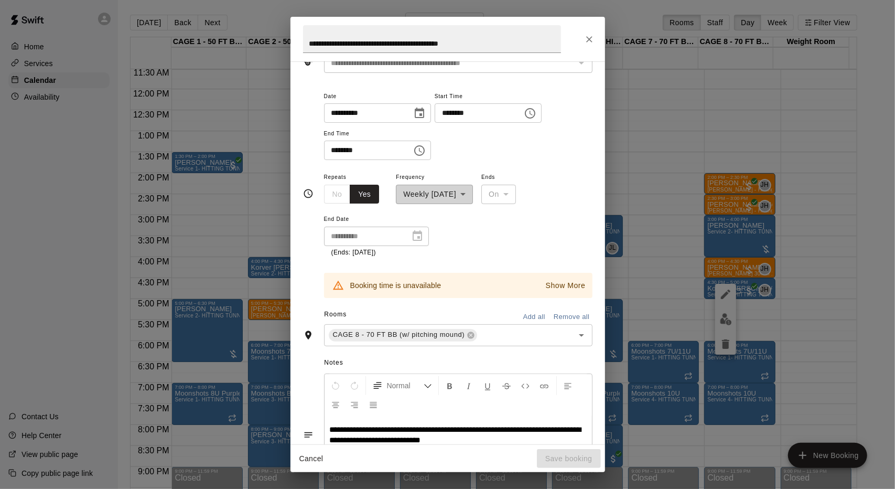
click at [477, 111] on input "********" at bounding box center [475, 112] width 81 height 19
click at [470, 331] on icon at bounding box center [471, 335] width 8 height 8
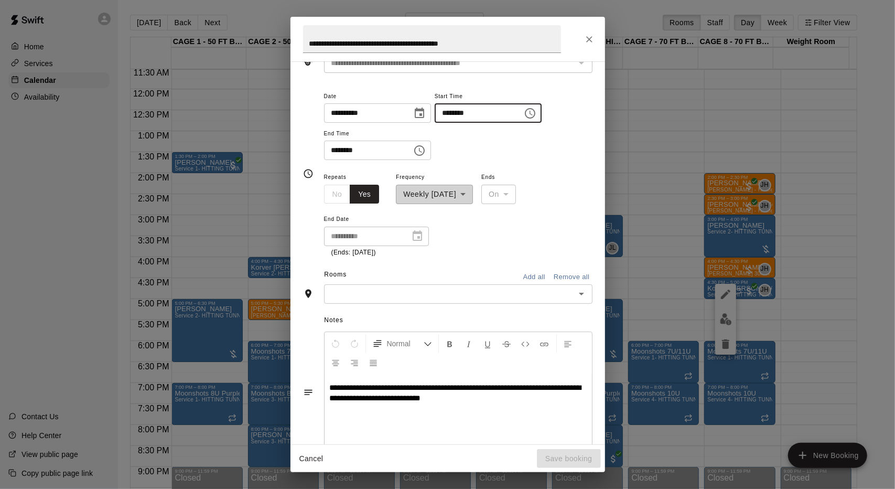
type input "********"
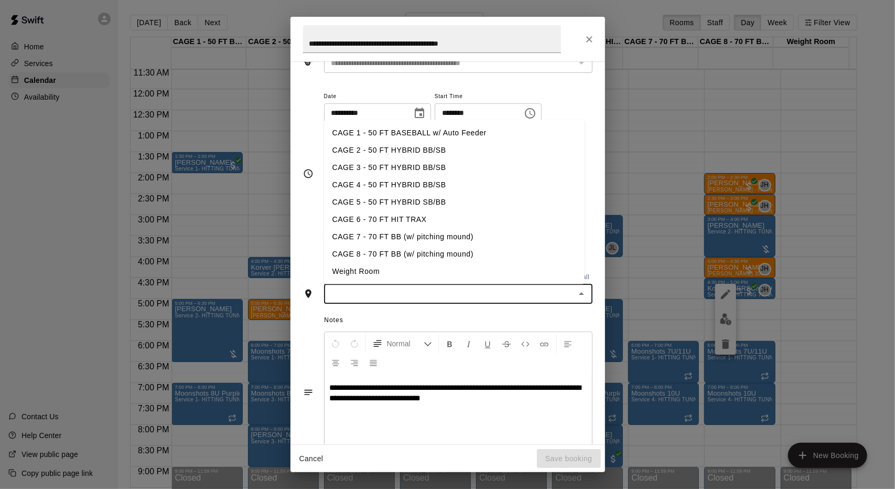
click at [478, 294] on input "text" at bounding box center [449, 293] width 245 height 13
click at [462, 240] on li "CAGE 7 - 70 FT BB (w/ pitching mound)" at bounding box center [454, 236] width 261 height 17
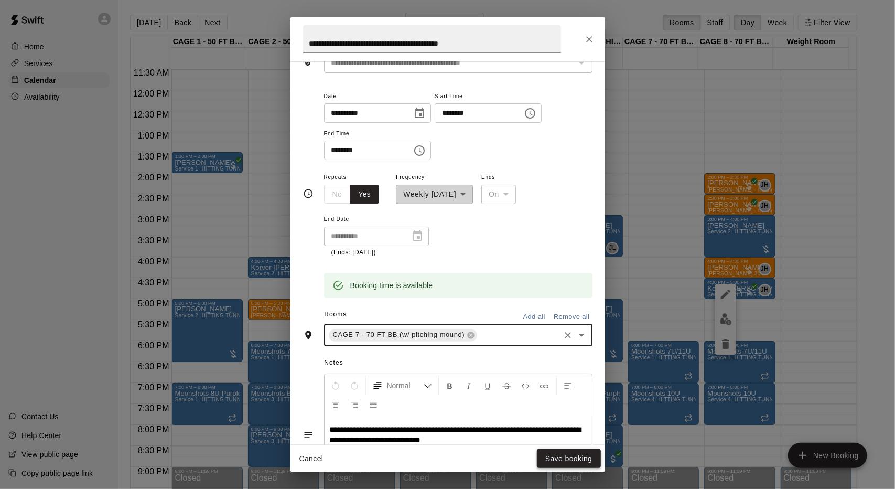
click at [566, 459] on button "Save booking" at bounding box center [569, 458] width 64 height 19
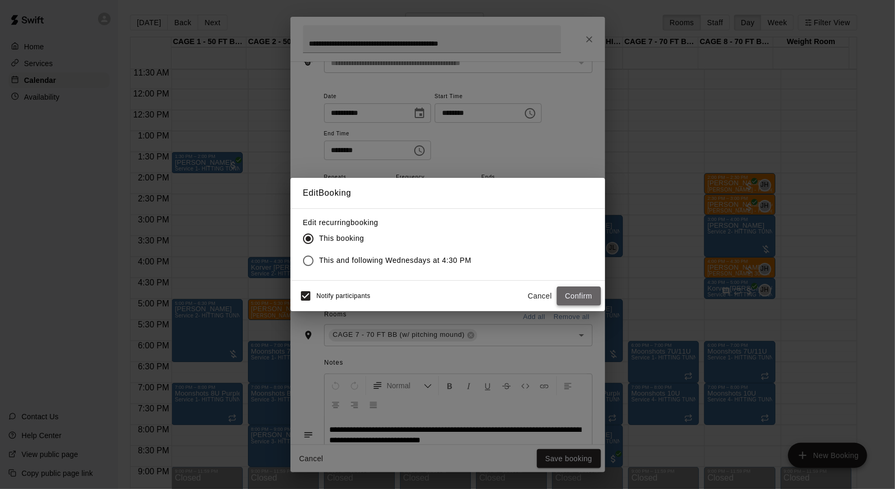
click at [581, 293] on button "Confirm" at bounding box center [579, 295] width 44 height 19
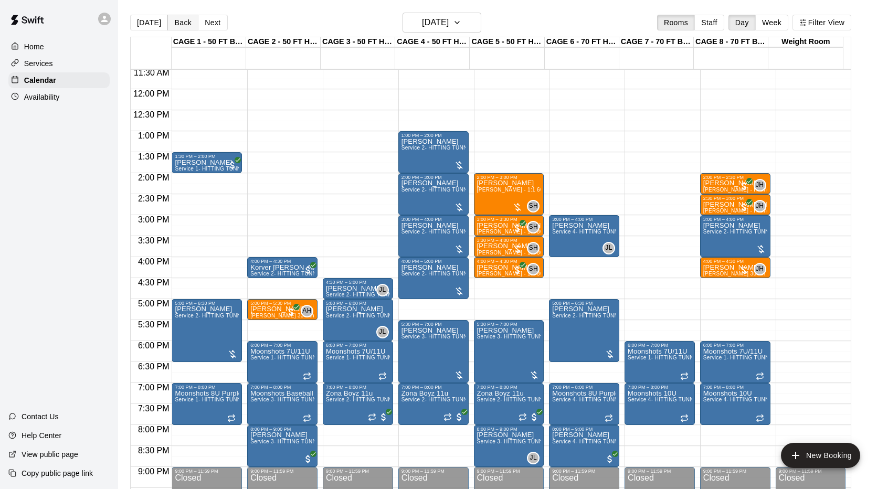
click at [190, 20] on button "Back" at bounding box center [182, 23] width 31 height 16
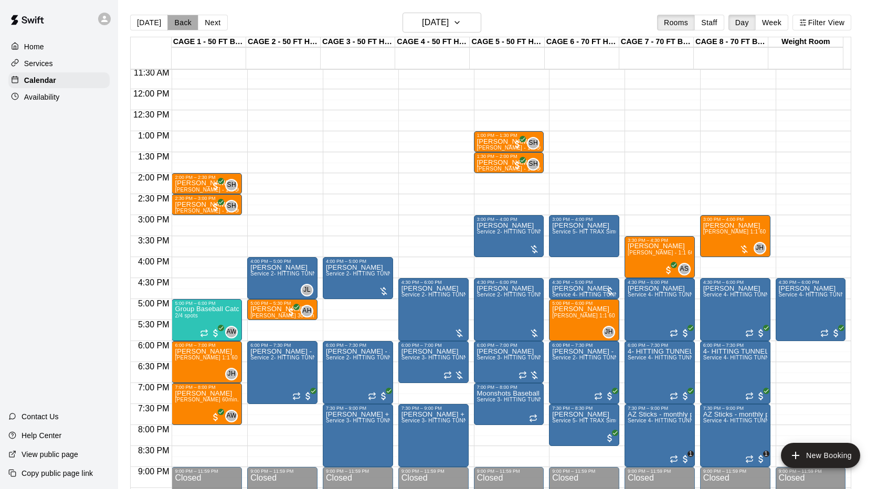
click at [180, 24] on button "Back" at bounding box center [182, 23] width 31 height 16
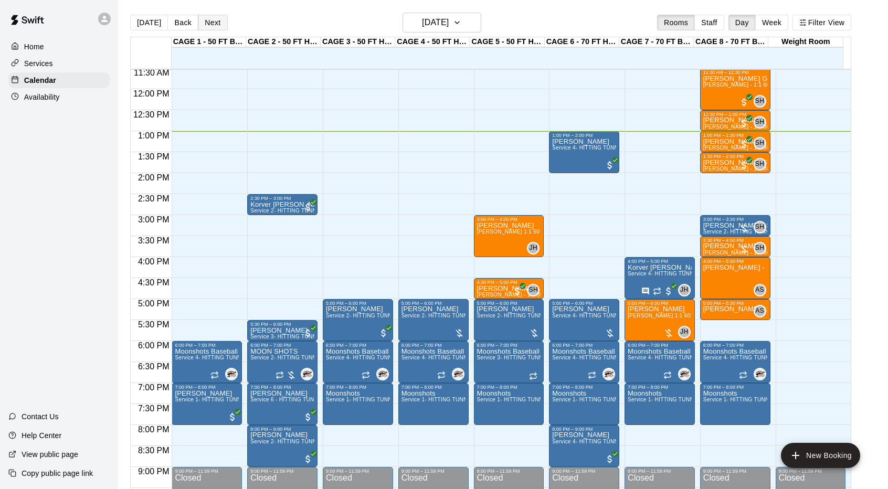
click at [217, 20] on button "Next" at bounding box center [212, 23] width 29 height 16
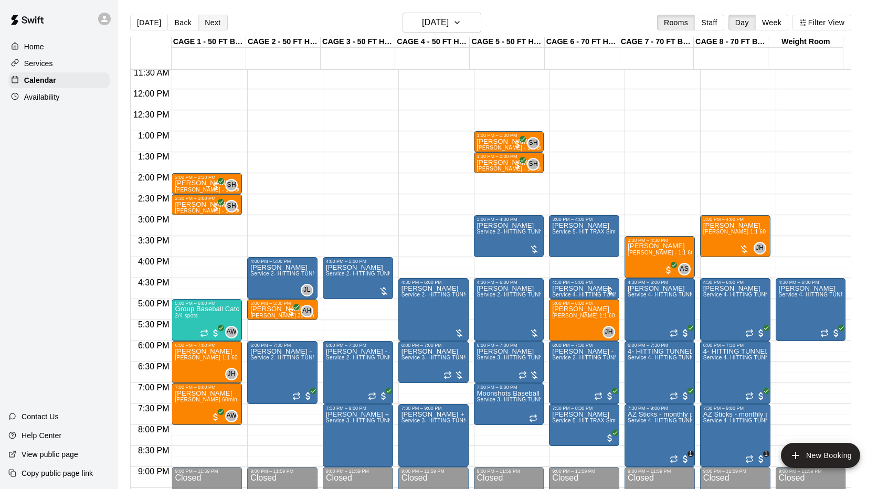
click at [217, 20] on button "Next" at bounding box center [212, 23] width 29 height 16
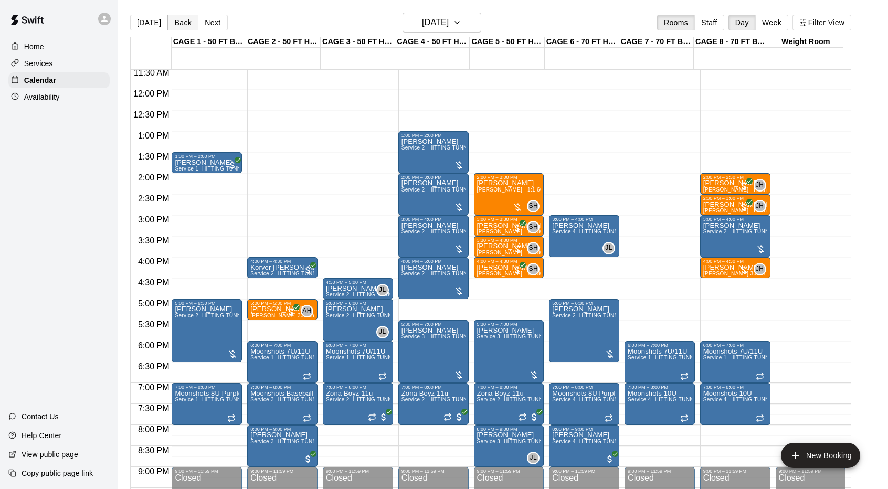
click at [184, 18] on button "Back" at bounding box center [182, 23] width 31 height 16
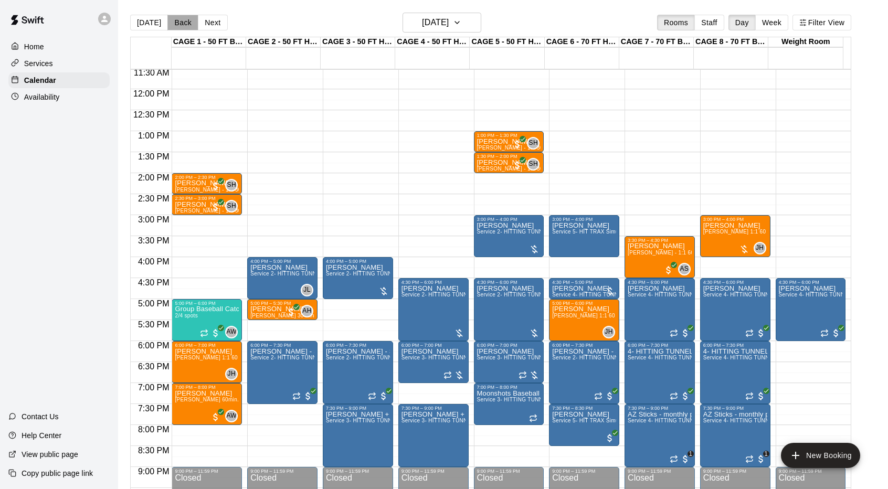
click at [184, 18] on button "Back" at bounding box center [182, 23] width 31 height 16
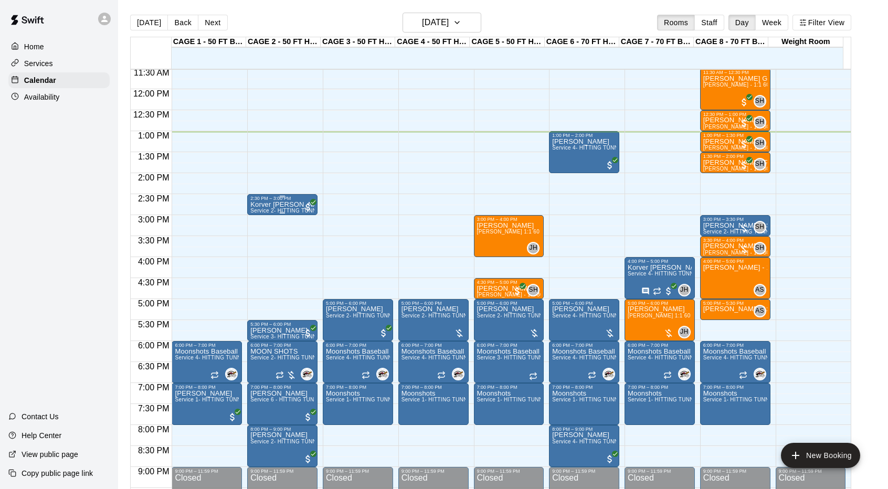
click at [292, 205] on p "Korver [PERSON_NAME]" at bounding box center [282, 205] width 64 height 0
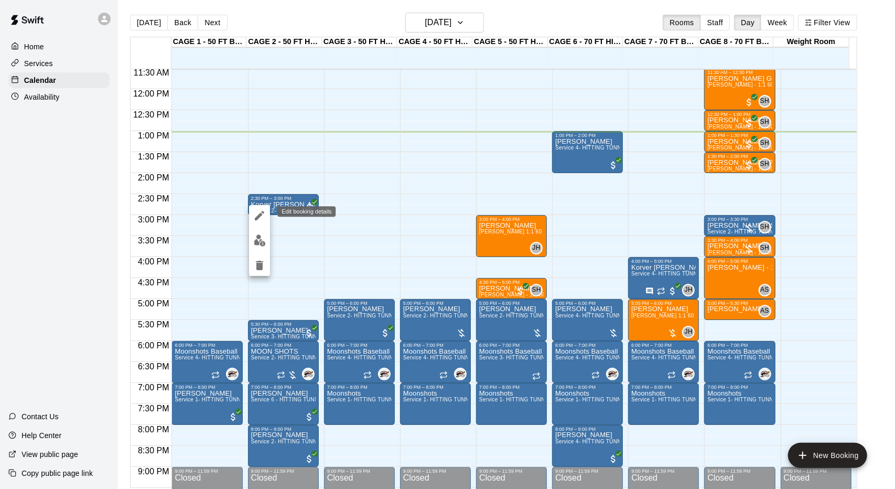
click at [260, 212] on icon "edit" at bounding box center [259, 215] width 13 height 13
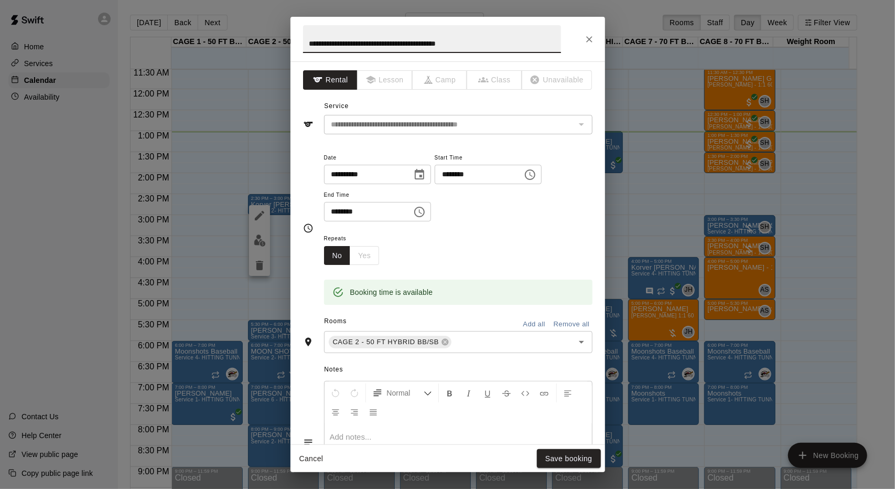
click at [386, 172] on input "**********" at bounding box center [364, 174] width 81 height 19
click at [426, 174] on icon "Choose date, selected date is Aug 18, 2025" at bounding box center [419, 174] width 13 height 13
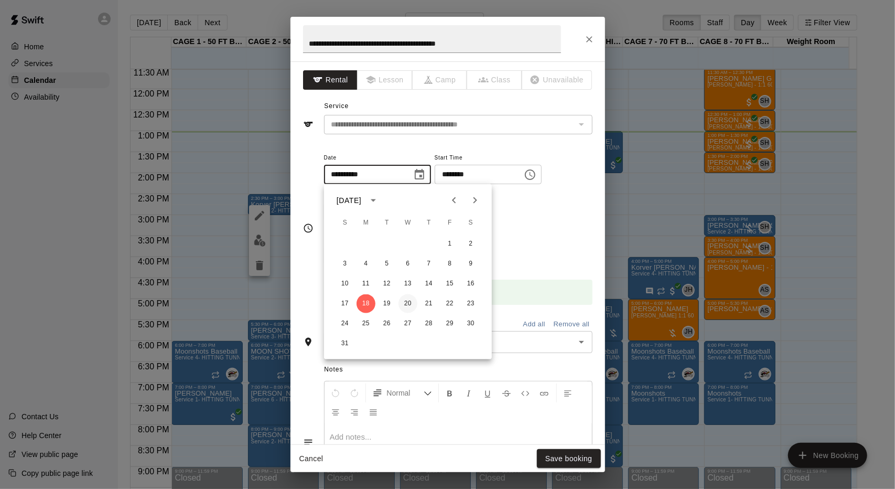
click at [407, 301] on button "20" at bounding box center [408, 303] width 19 height 19
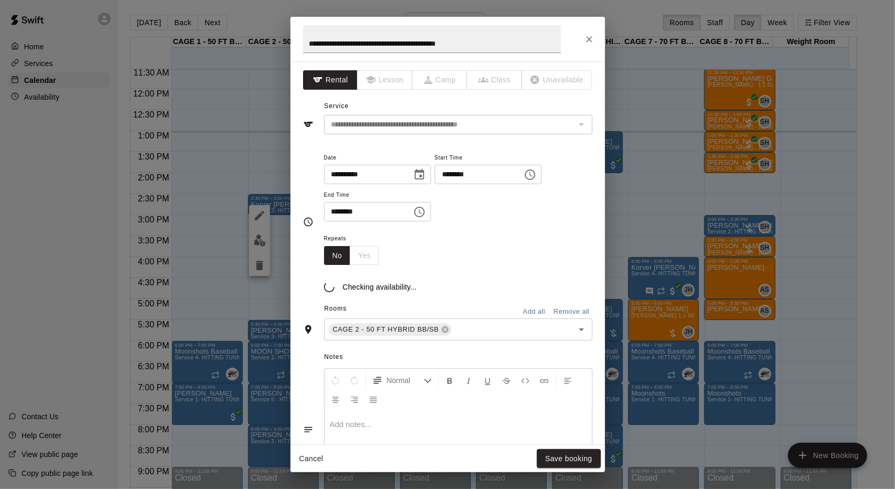
type input "**********"
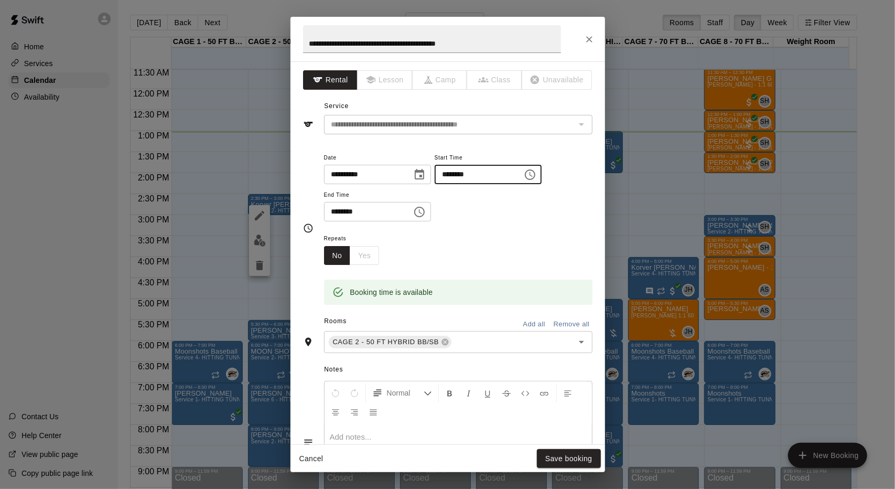
click at [470, 173] on input "********" at bounding box center [475, 174] width 81 height 19
type input "********"
click at [389, 212] on input "********" at bounding box center [364, 211] width 81 height 19
click at [449, 342] on icon at bounding box center [445, 342] width 8 height 8
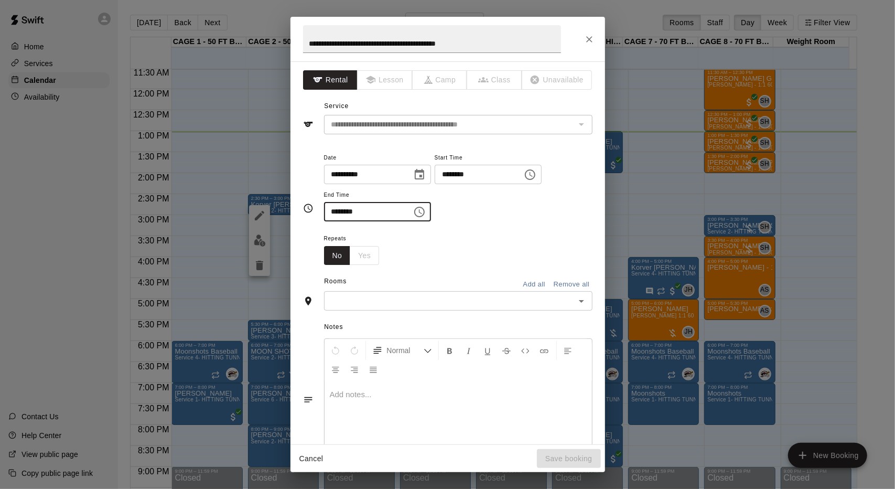
type input "********"
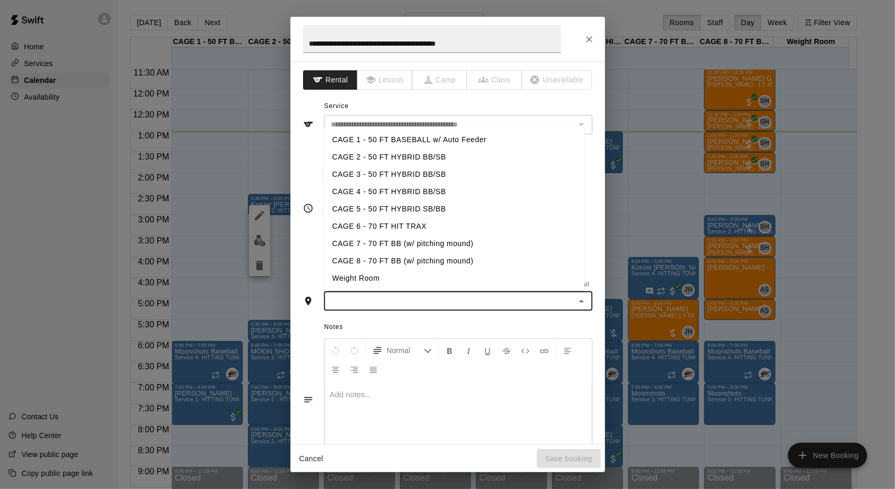
click at [453, 306] on input "text" at bounding box center [449, 300] width 245 height 13
click at [421, 140] on li "CAGE 1 - 50 FT BASEBALL w/ Auto Feeder" at bounding box center [454, 139] width 261 height 17
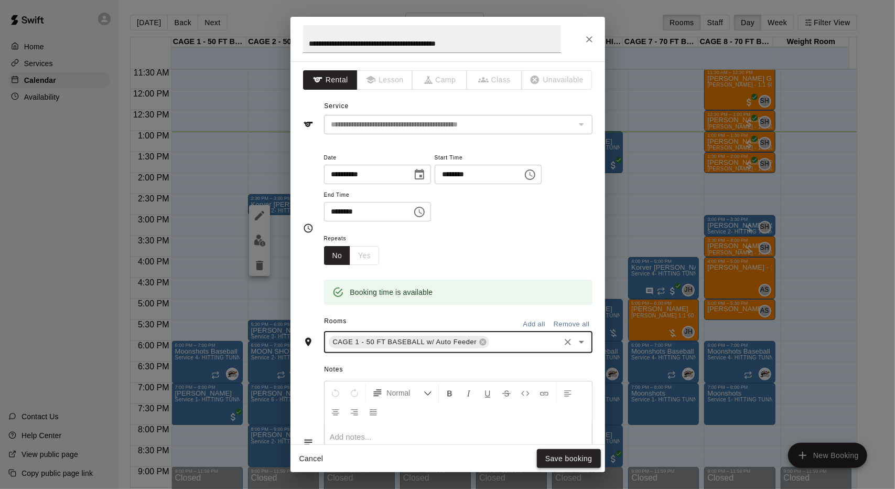
click at [564, 453] on button "Save booking" at bounding box center [569, 458] width 64 height 19
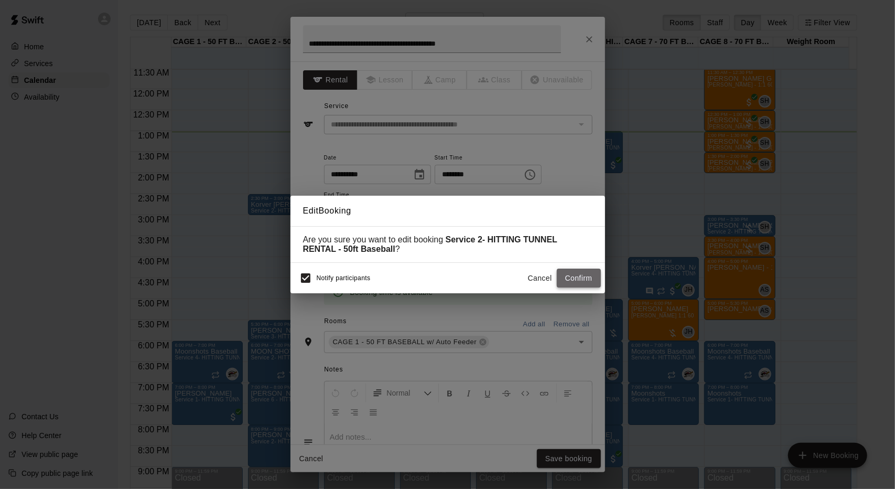
click at [588, 282] on button "Confirm" at bounding box center [579, 278] width 44 height 19
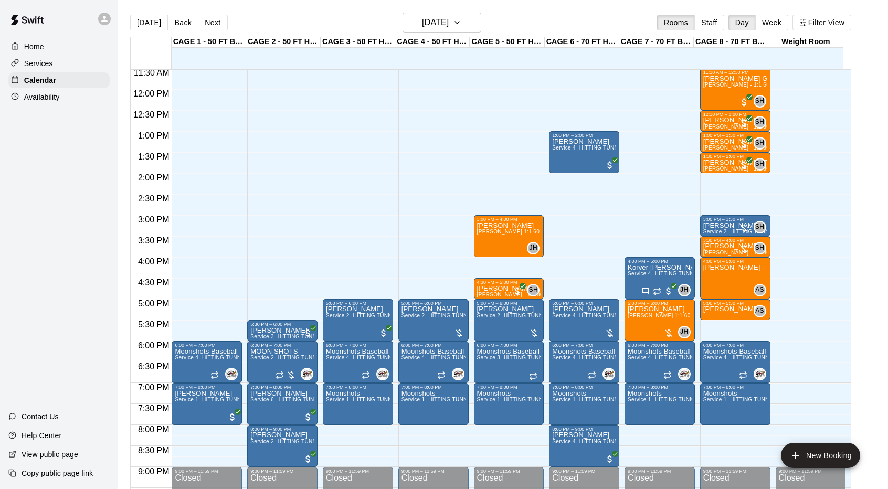
click at [655, 275] on span "Service 4- HITTING TUNNEL RENTAL - 70ft Baseball" at bounding box center [693, 274] width 133 height 6
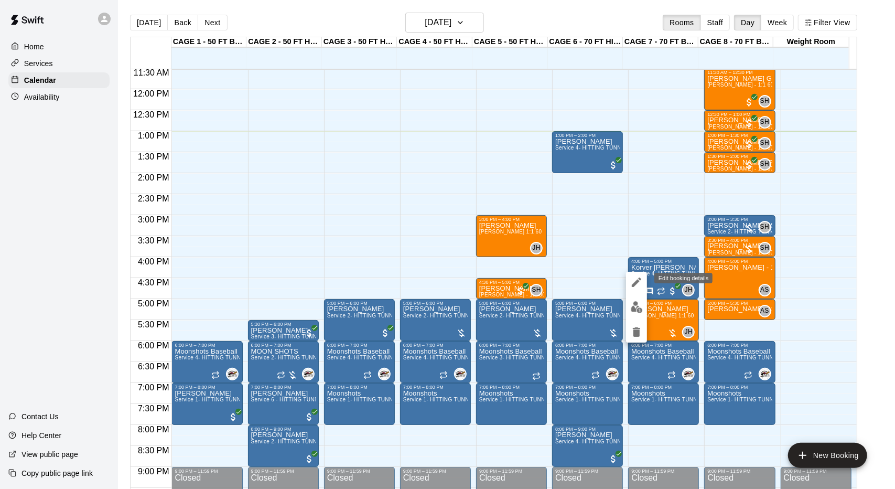
click at [641, 278] on icon "edit" at bounding box center [637, 282] width 13 height 13
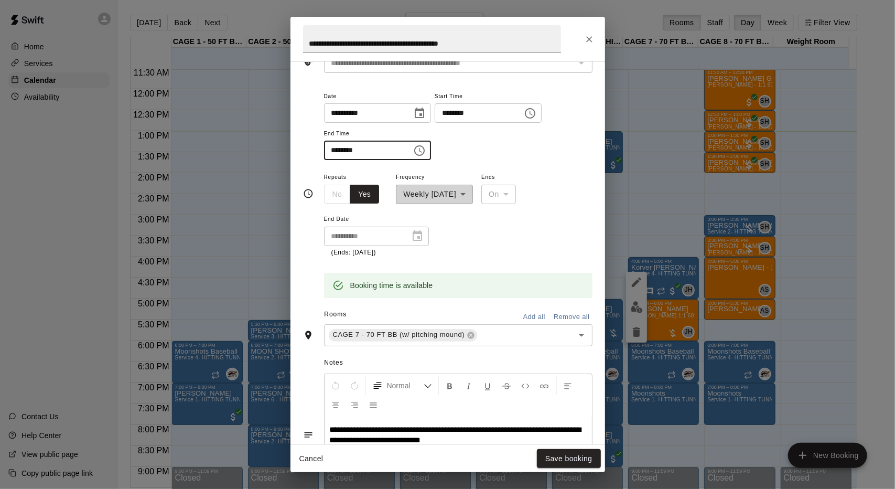
click at [337, 146] on input "********" at bounding box center [364, 150] width 81 height 19
type input "********"
click at [575, 461] on button "Save booking" at bounding box center [569, 458] width 64 height 19
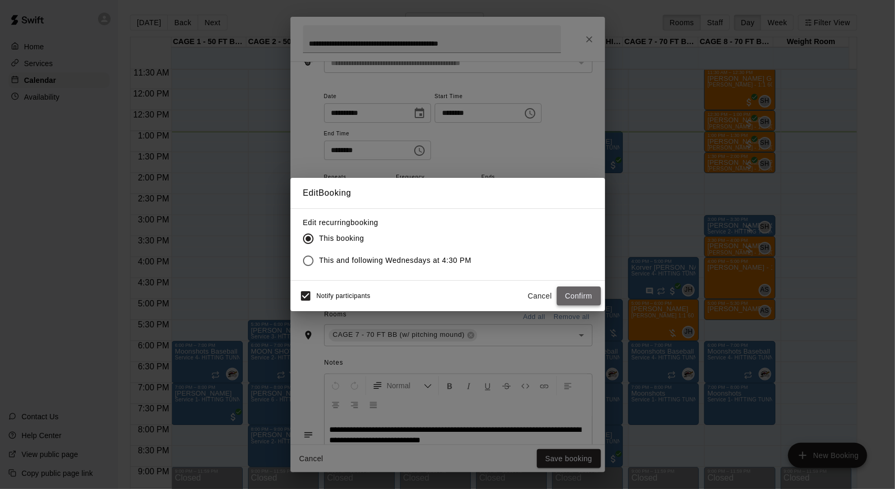
click at [596, 294] on button "Confirm" at bounding box center [579, 295] width 44 height 19
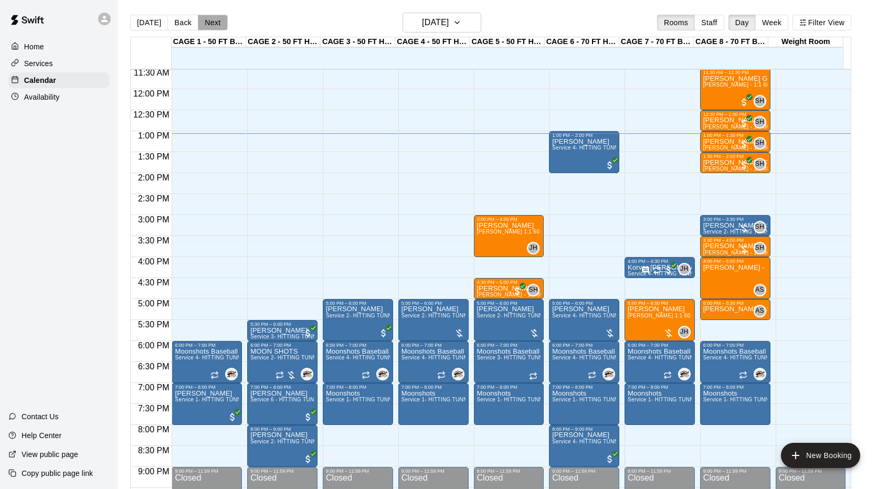
click at [217, 26] on button "Next" at bounding box center [212, 23] width 29 height 16
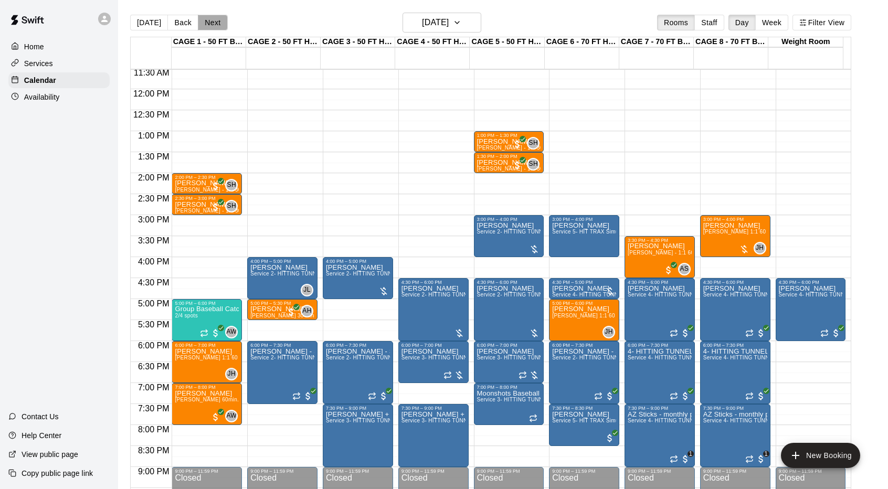
click at [217, 26] on button "Next" at bounding box center [212, 23] width 29 height 16
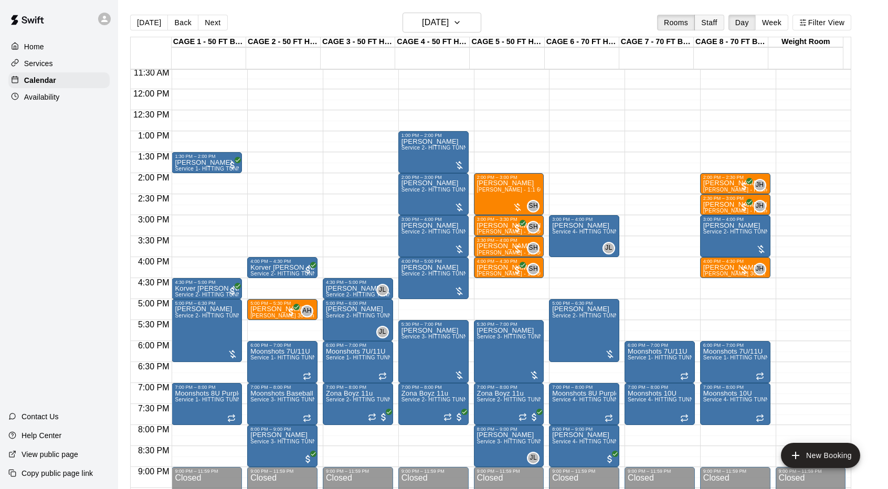
click at [712, 23] on button "Staff" at bounding box center [709, 23] width 30 height 16
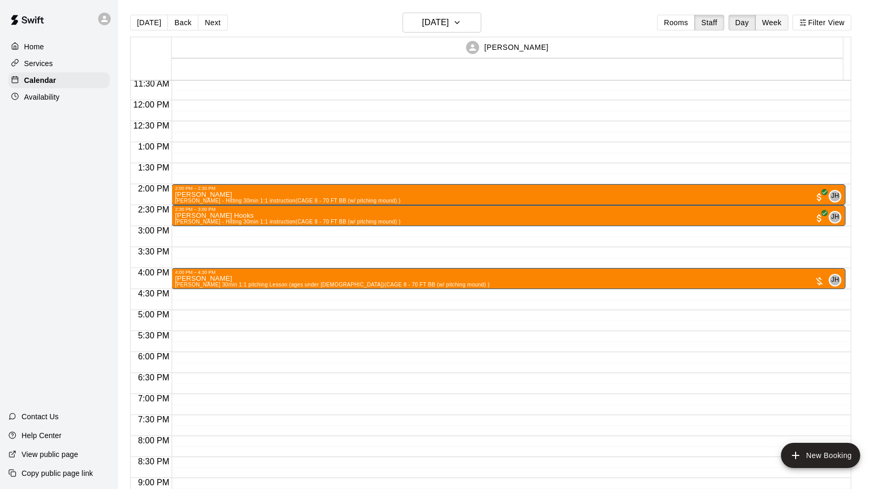
click at [778, 19] on button "Week" at bounding box center [771, 23] width 33 height 16
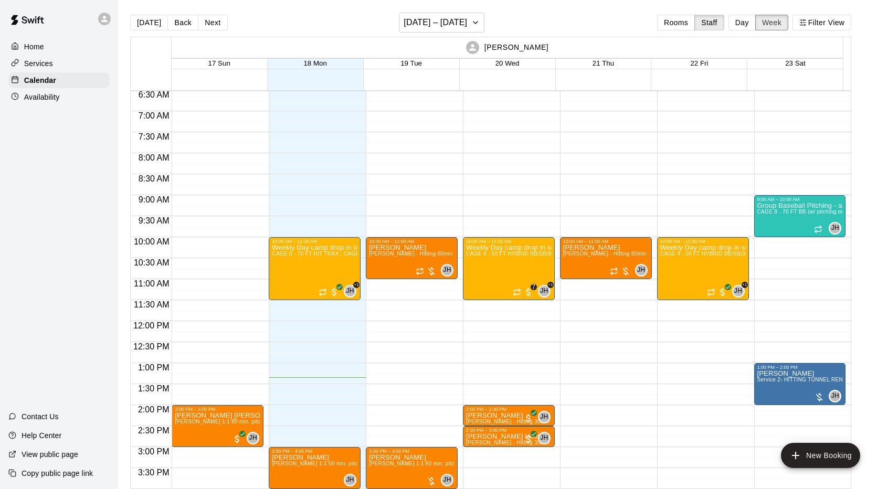
scroll to position [274, 0]
